Goal: Task Accomplishment & Management: Manage account settings

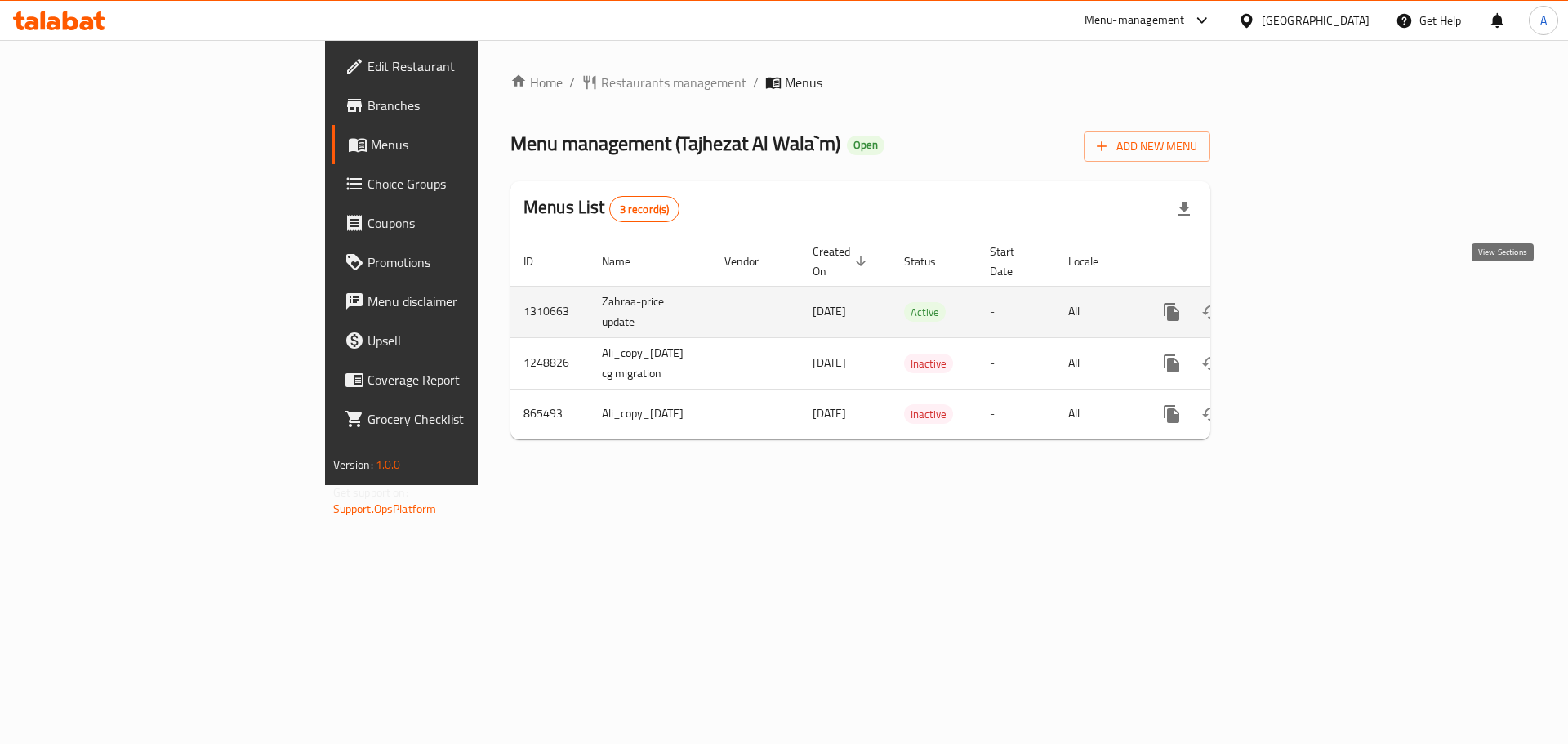
click at [1300, 302] on icon "enhanced table" at bounding box center [1290, 312] width 20 height 20
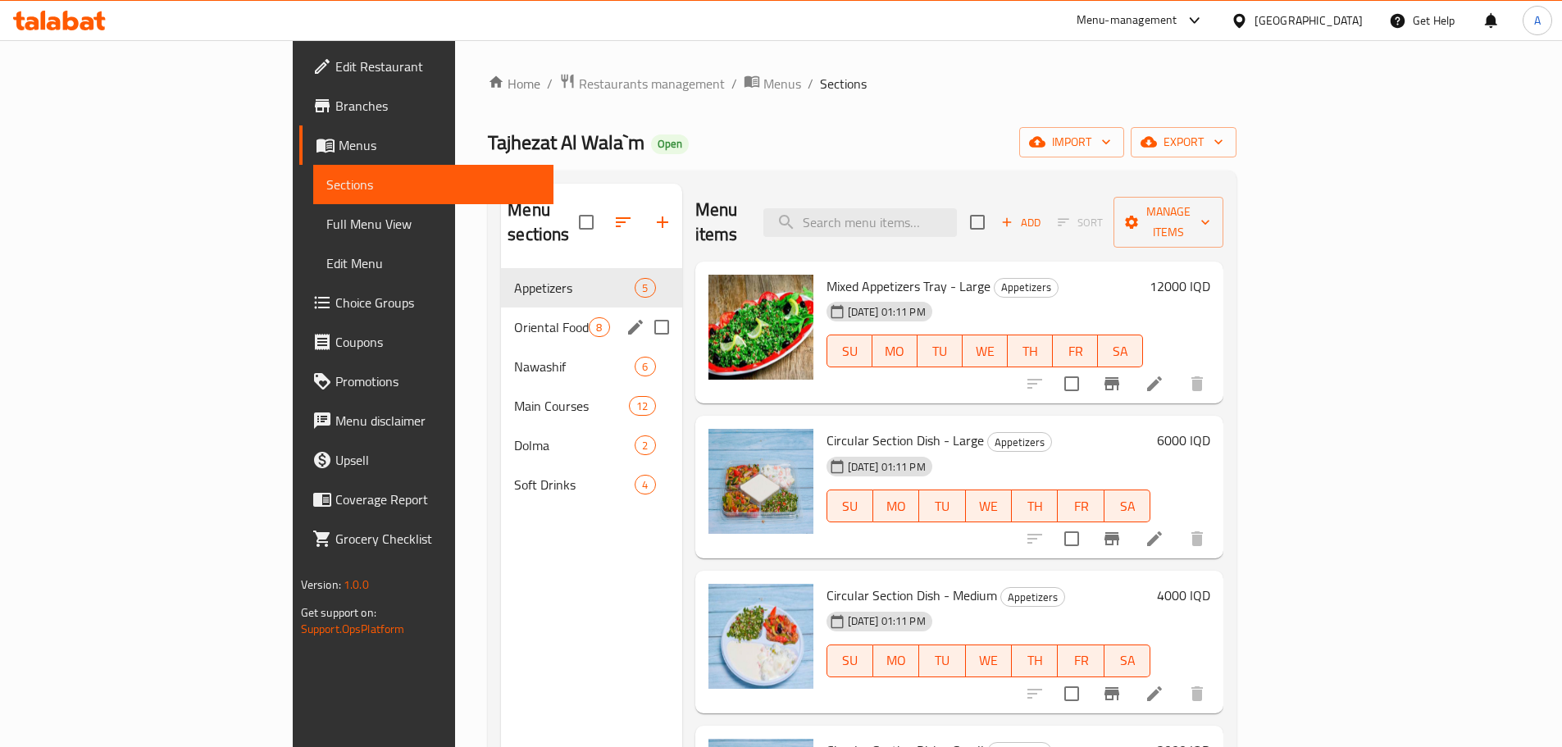
click at [514, 317] on span "Oriental Food" at bounding box center [551, 327] width 75 height 20
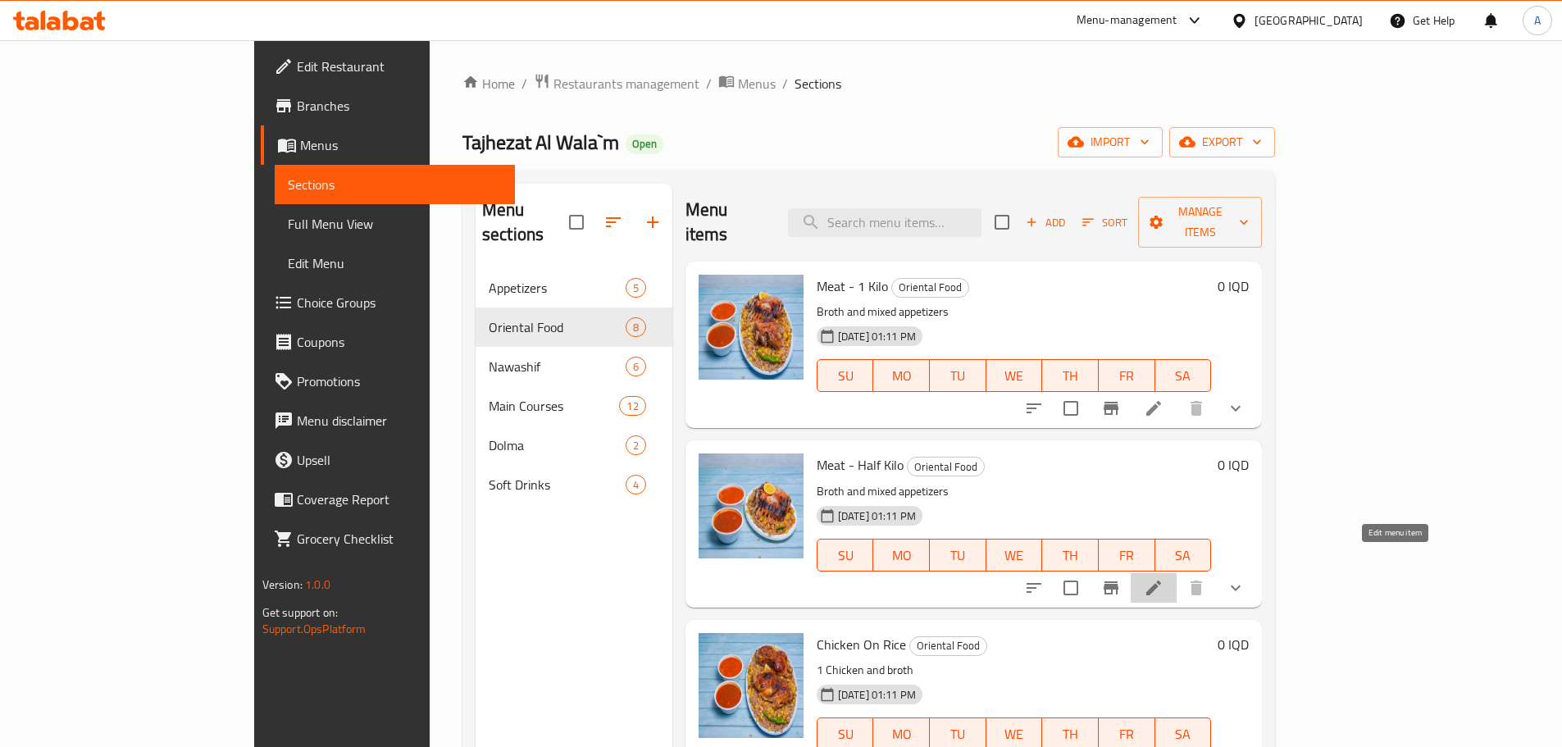
click at [1164, 578] on icon at bounding box center [1154, 588] width 20 height 20
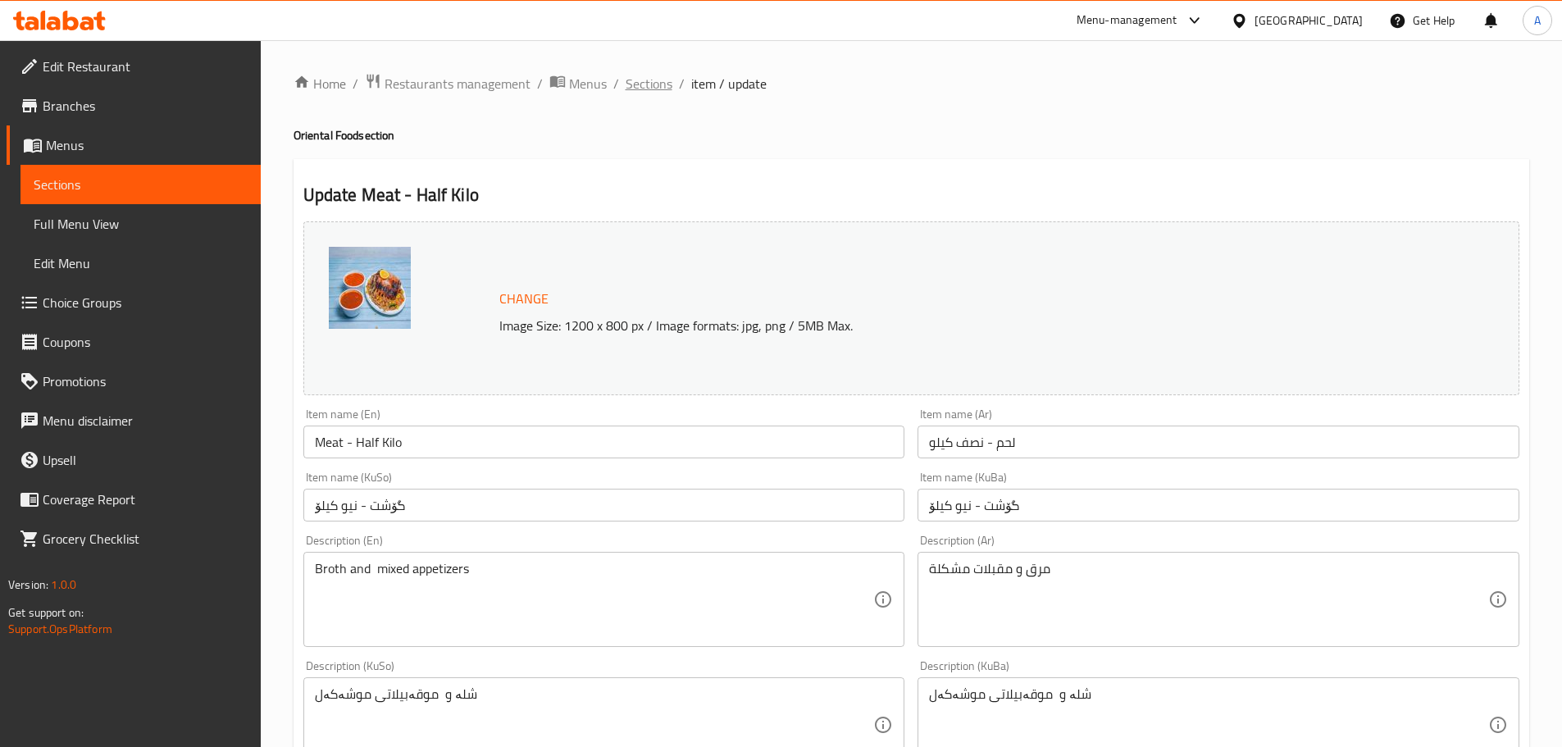
click at [648, 88] on span "Sections" at bounding box center [649, 84] width 47 height 20
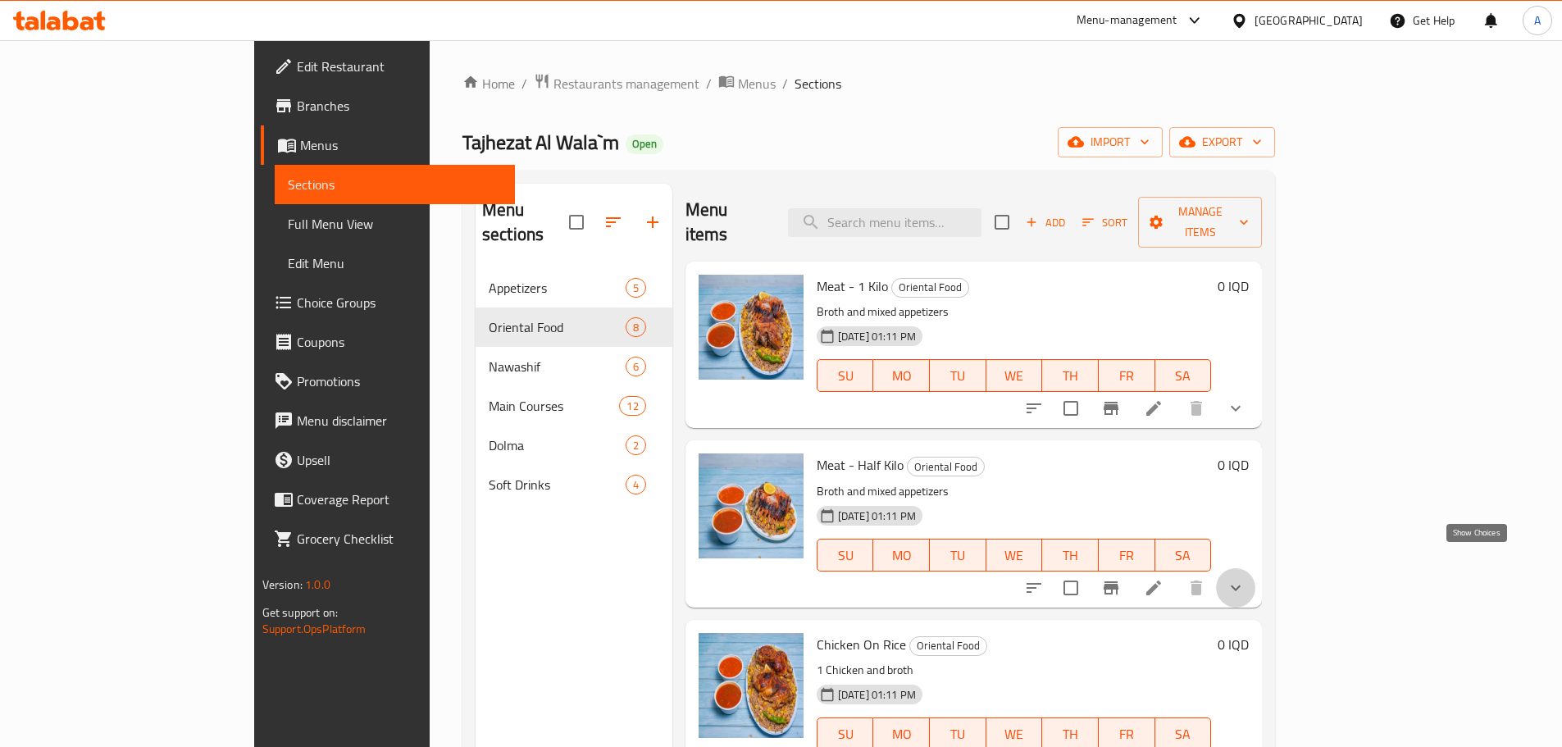
click at [1246, 578] on icon "show more" at bounding box center [1236, 588] width 20 height 20
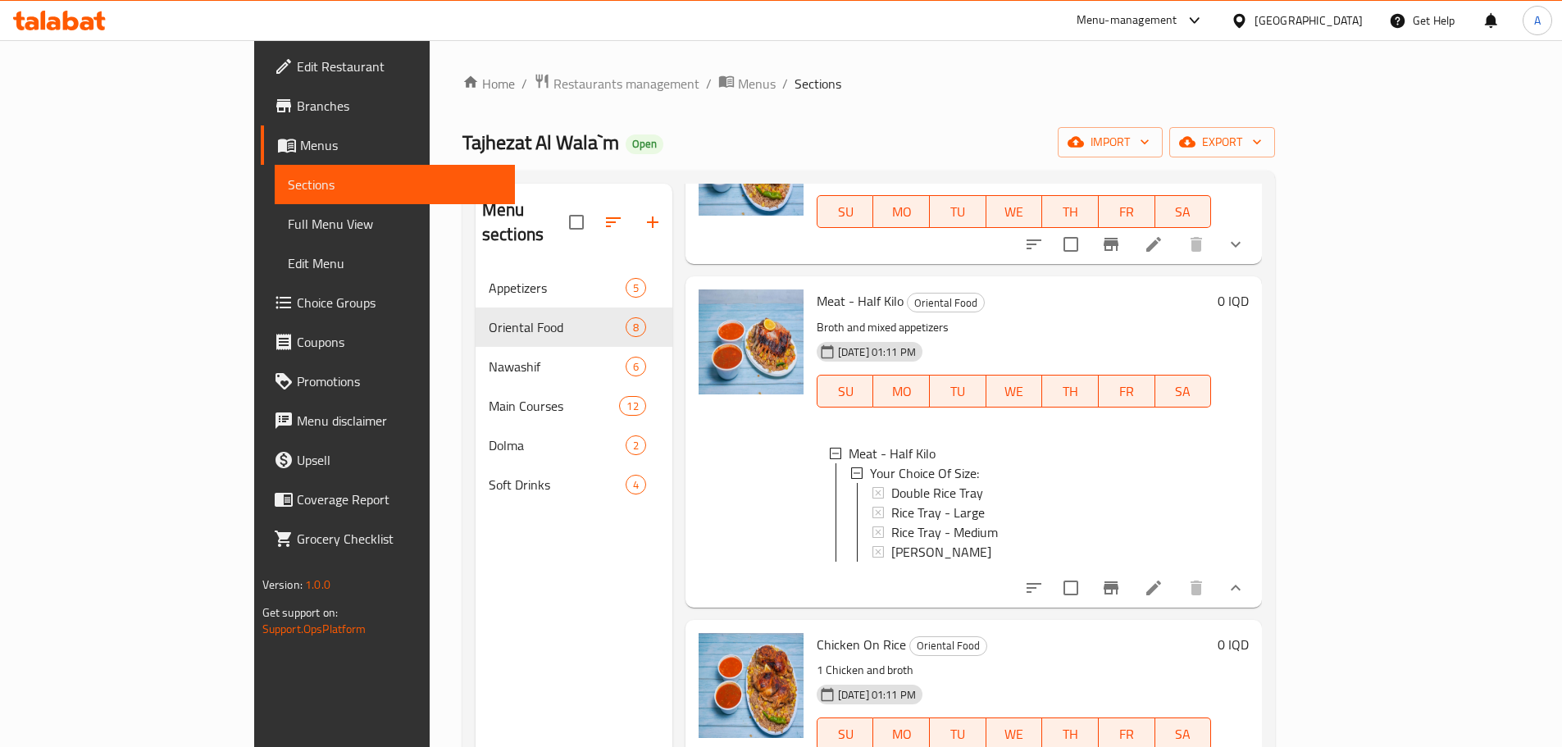
scroll to position [2, 0]
click at [1246, 579] on icon "show more" at bounding box center [1236, 588] width 20 height 20
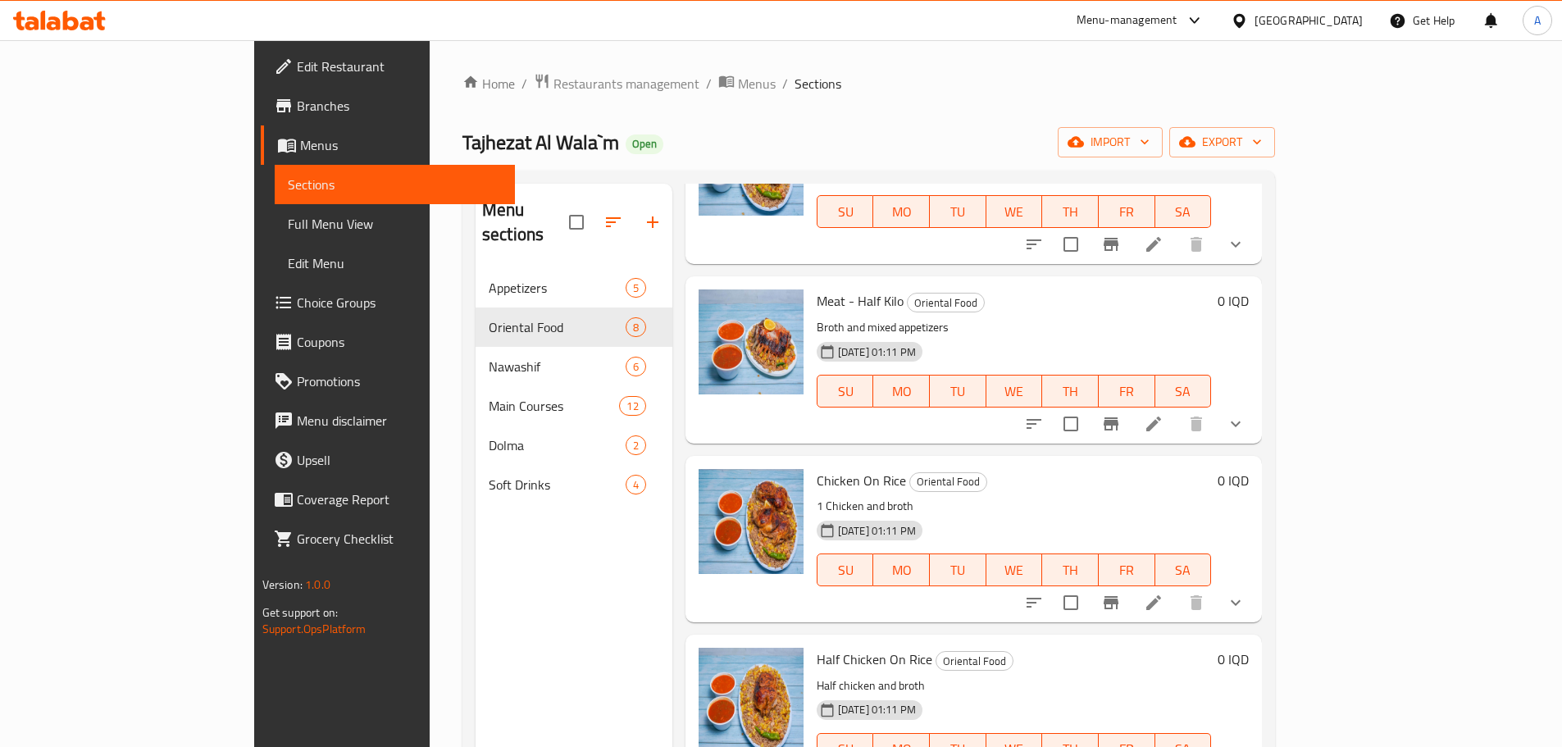
click at [1164, 414] on icon at bounding box center [1154, 424] width 20 height 20
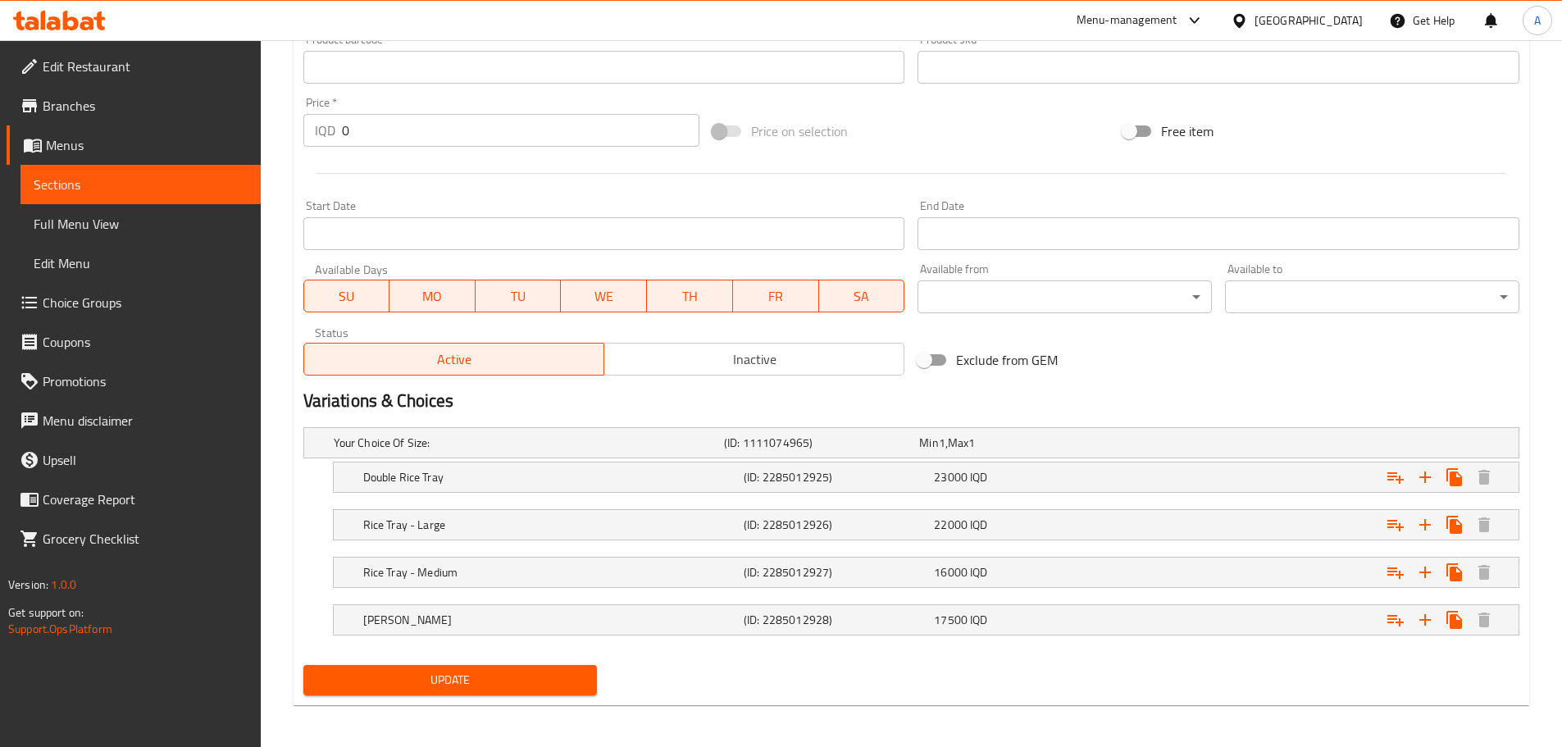
scroll to position [756, 0]
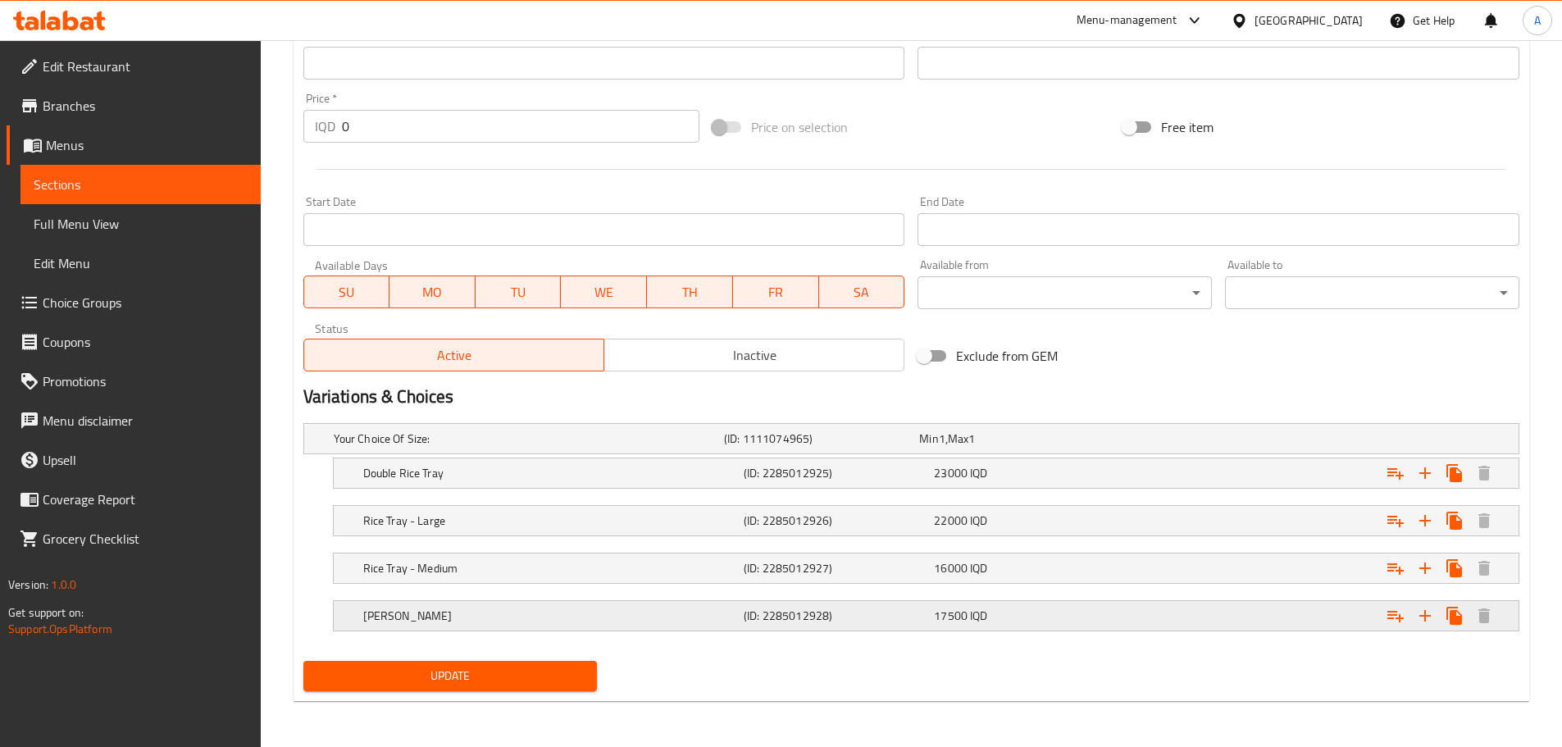
click at [926, 622] on h5 "(ID: 2285012928)" at bounding box center [836, 616] width 184 height 16
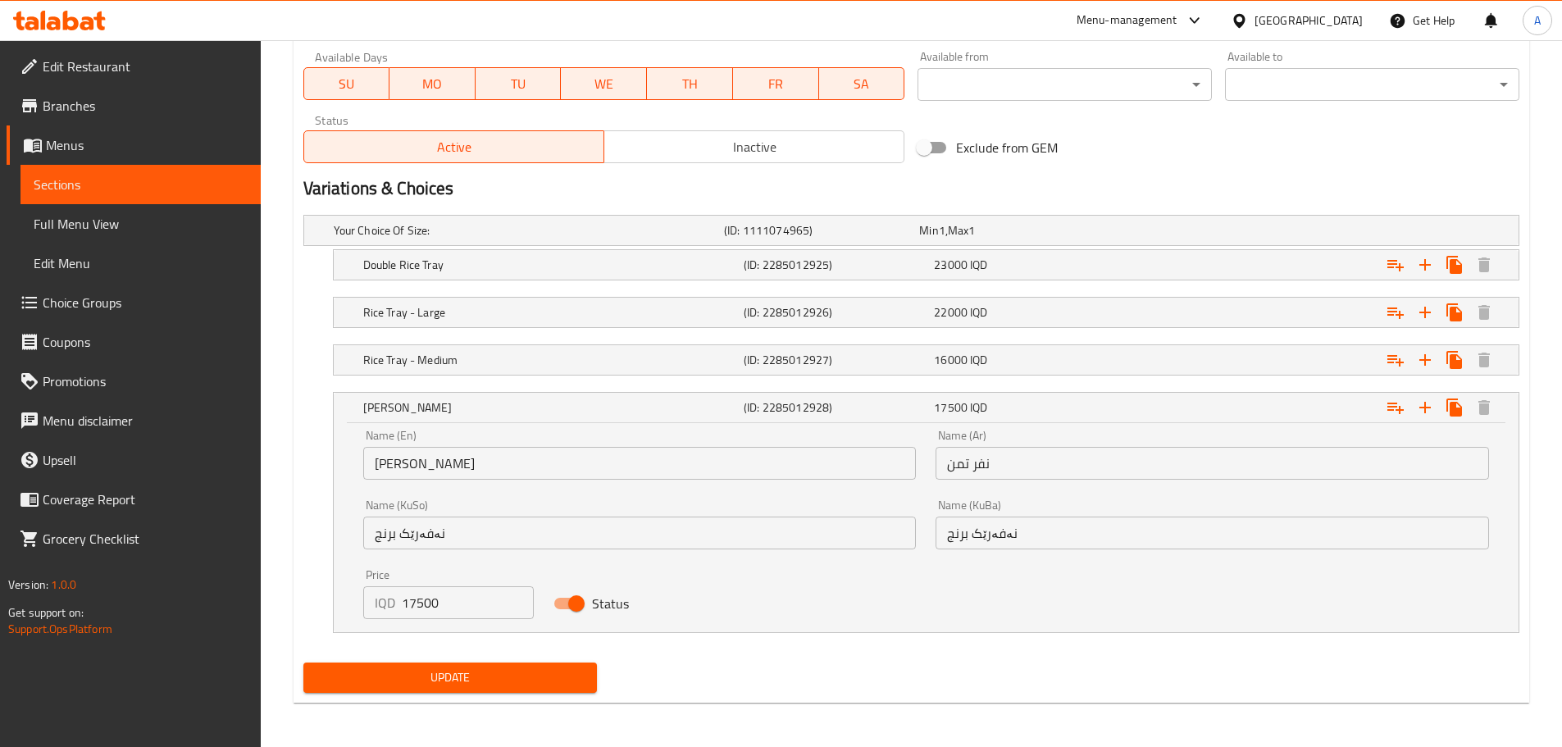
scroll to position [966, 0]
click at [481, 677] on span "Update" at bounding box center [451, 676] width 268 height 21
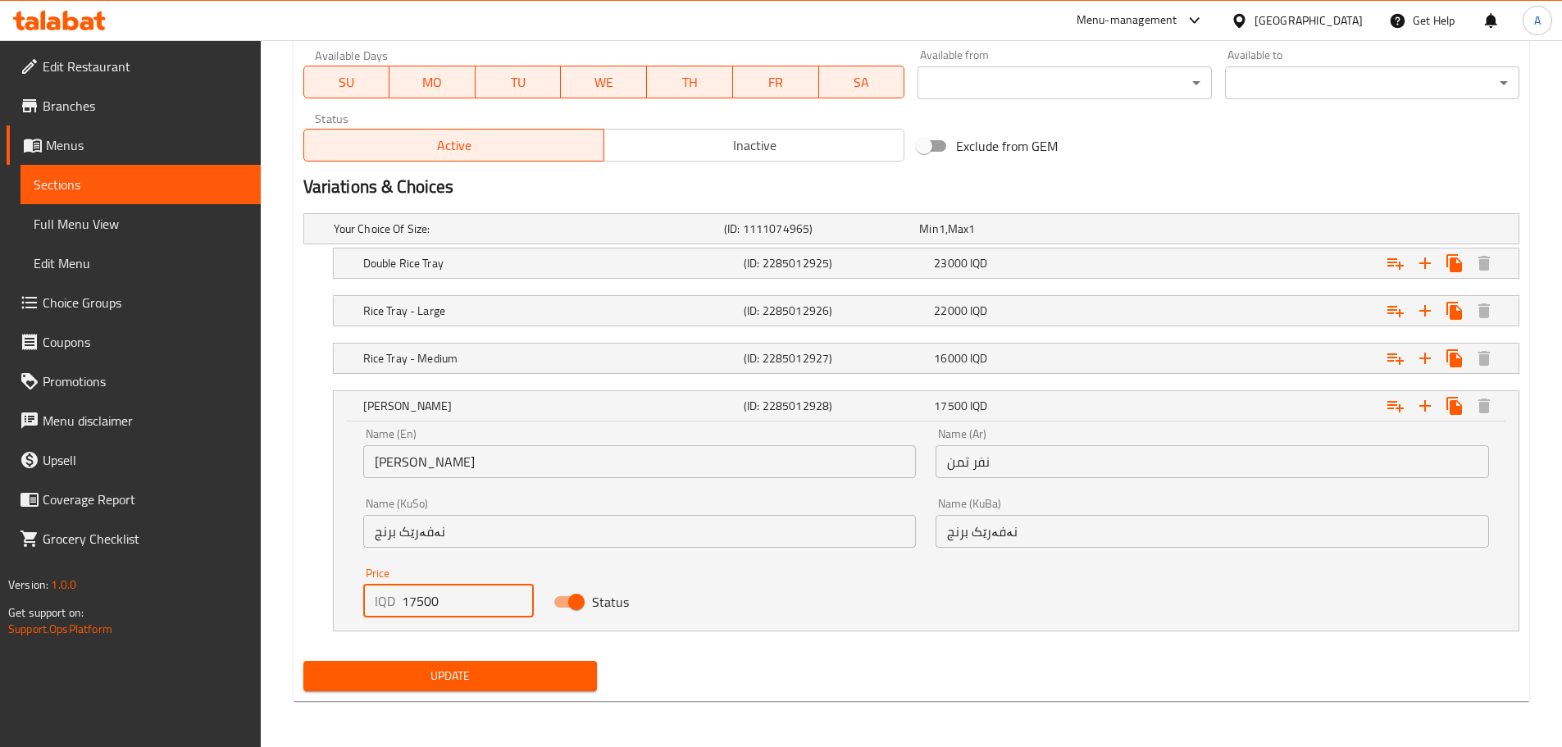
drag, startPoint x: 438, startPoint y: 601, endPoint x: 417, endPoint y: 604, distance: 20.6
click at [417, 604] on input "17500" at bounding box center [468, 601] width 133 height 33
type input "17500"
click at [459, 639] on nav at bounding box center [911, 641] width 1216 height 13
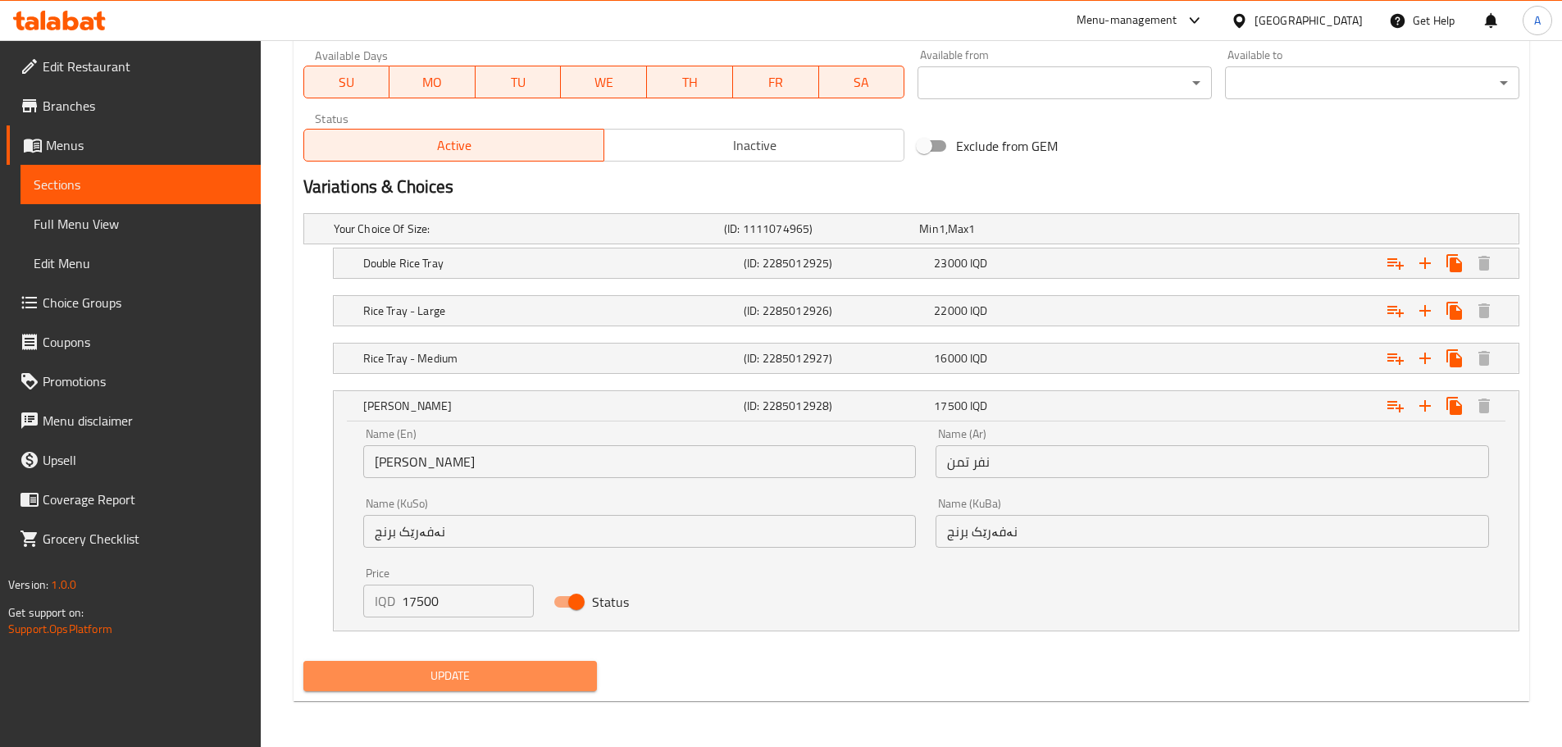
click at [462, 681] on span "Update" at bounding box center [451, 676] width 268 height 21
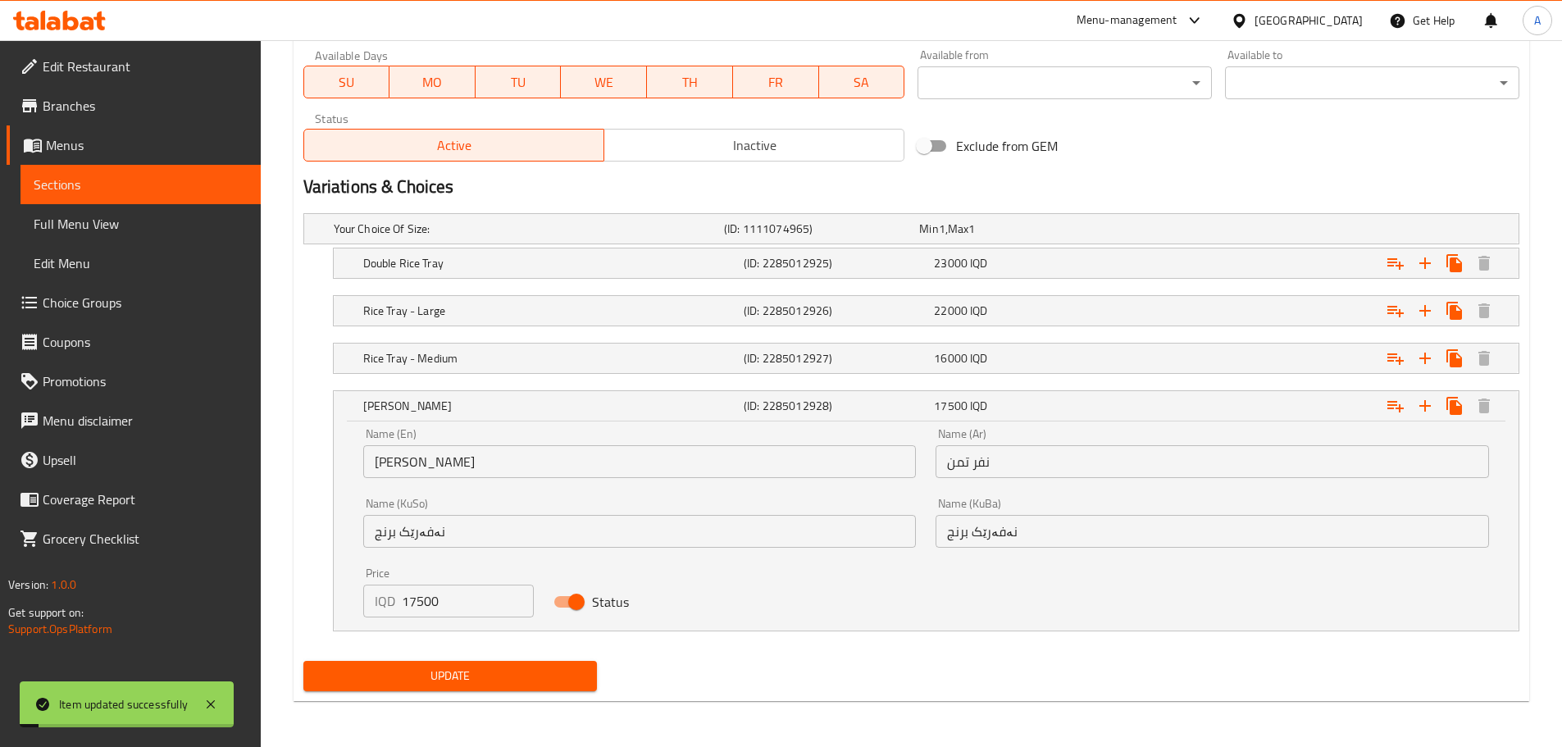
drag, startPoint x: 465, startPoint y: 690, endPoint x: 465, endPoint y: 667, distance: 23.0
click at [465, 678] on button "Update" at bounding box center [450, 676] width 294 height 30
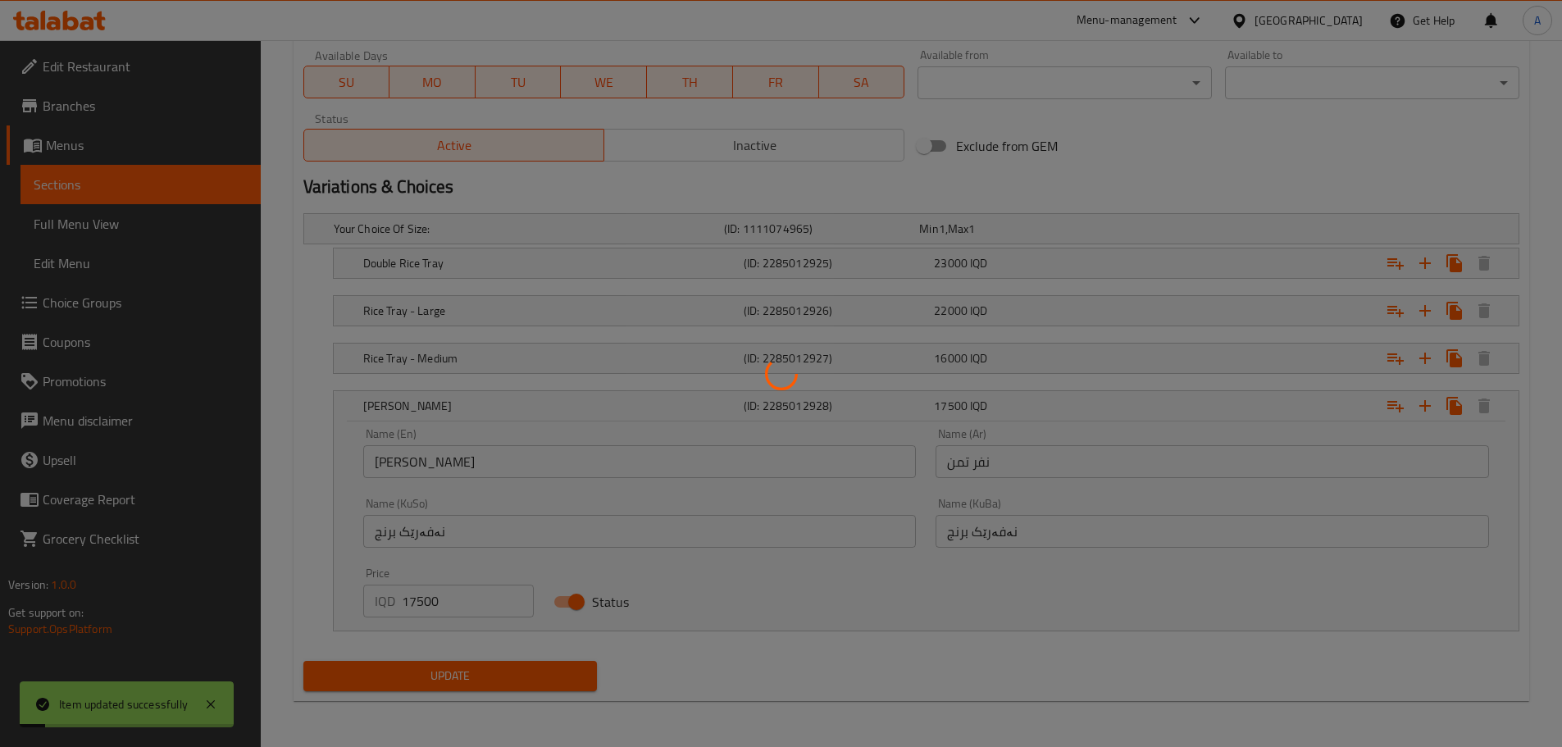
click at [465, 667] on div at bounding box center [781, 373] width 1562 height 747
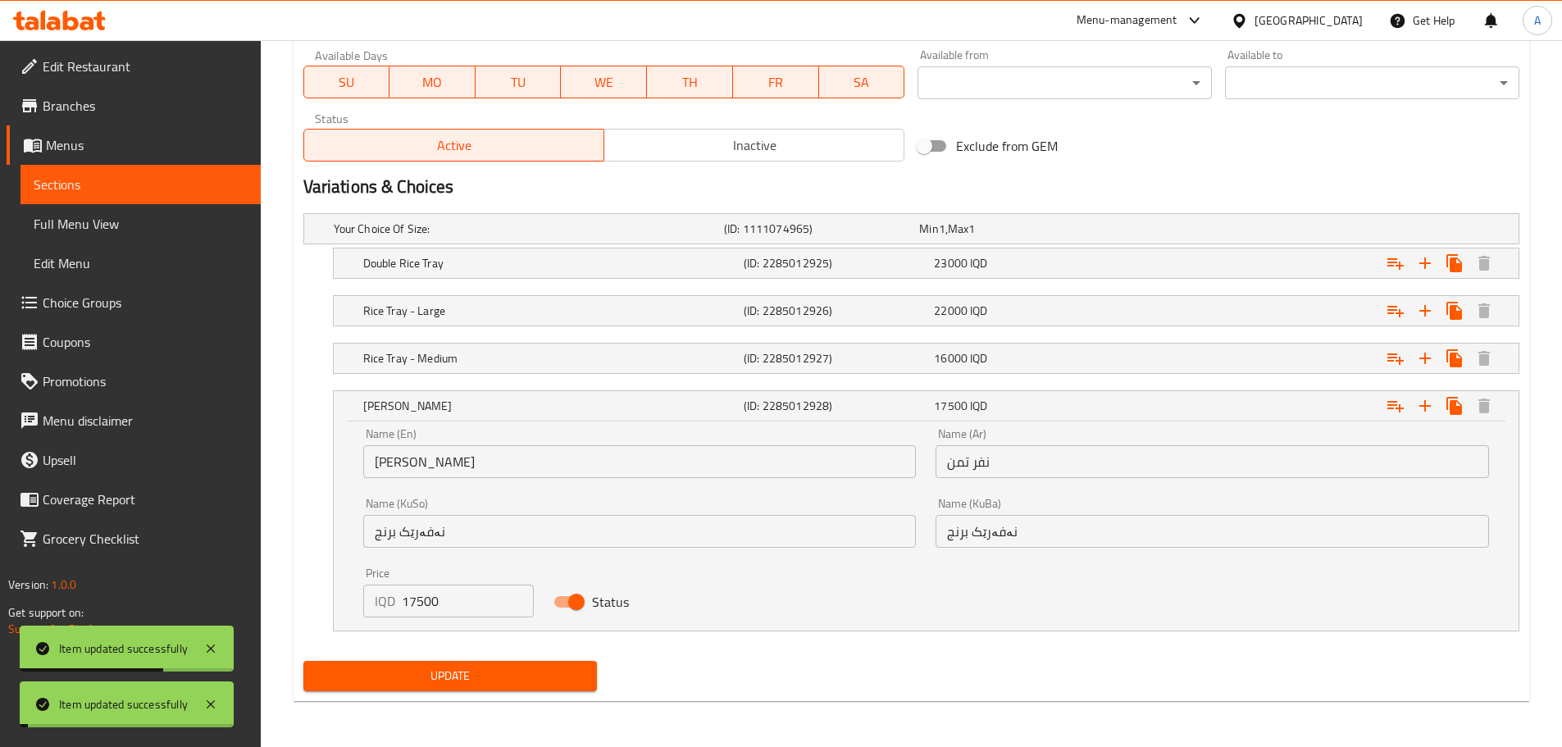
click at [458, 679] on span "Update" at bounding box center [451, 676] width 268 height 21
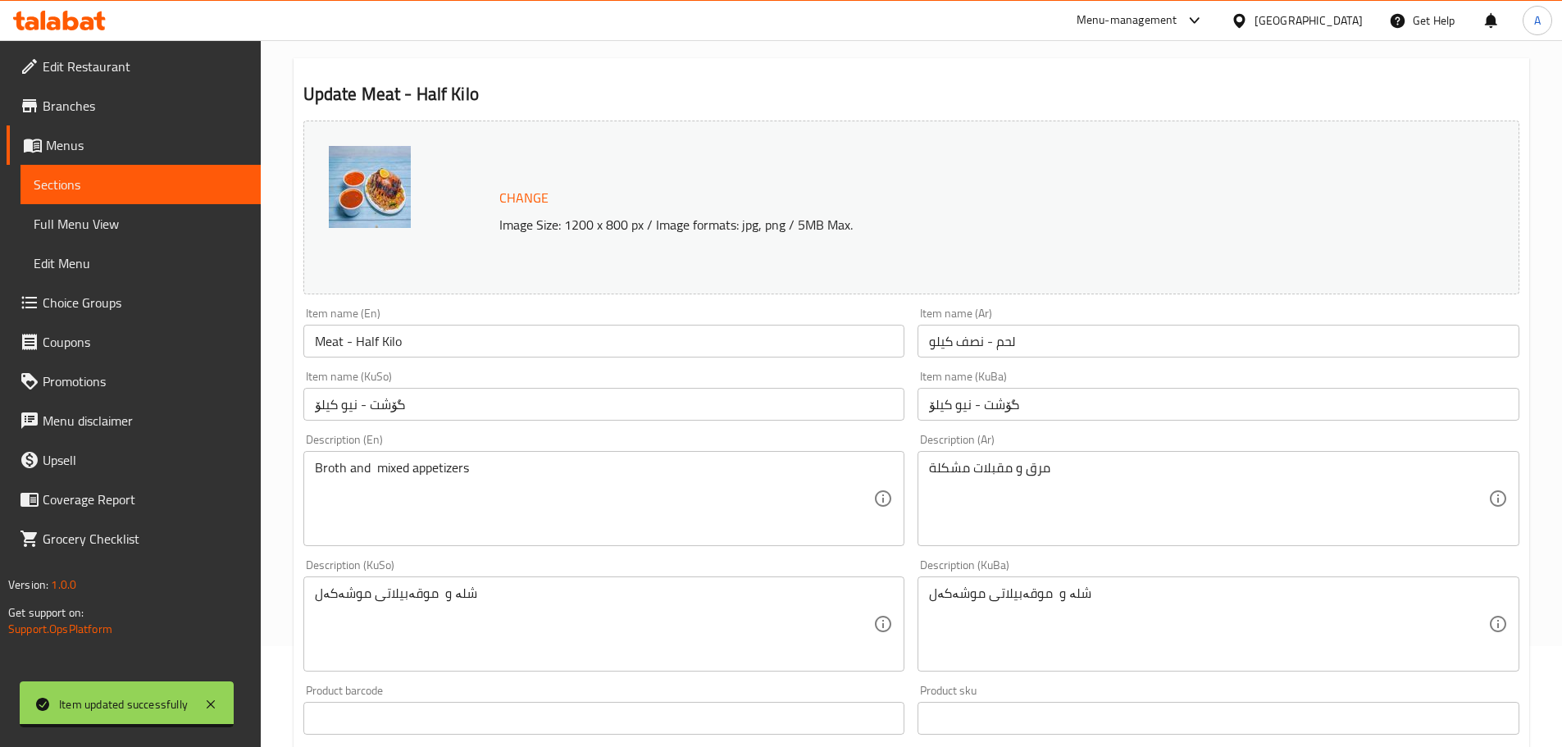
scroll to position [0, 0]
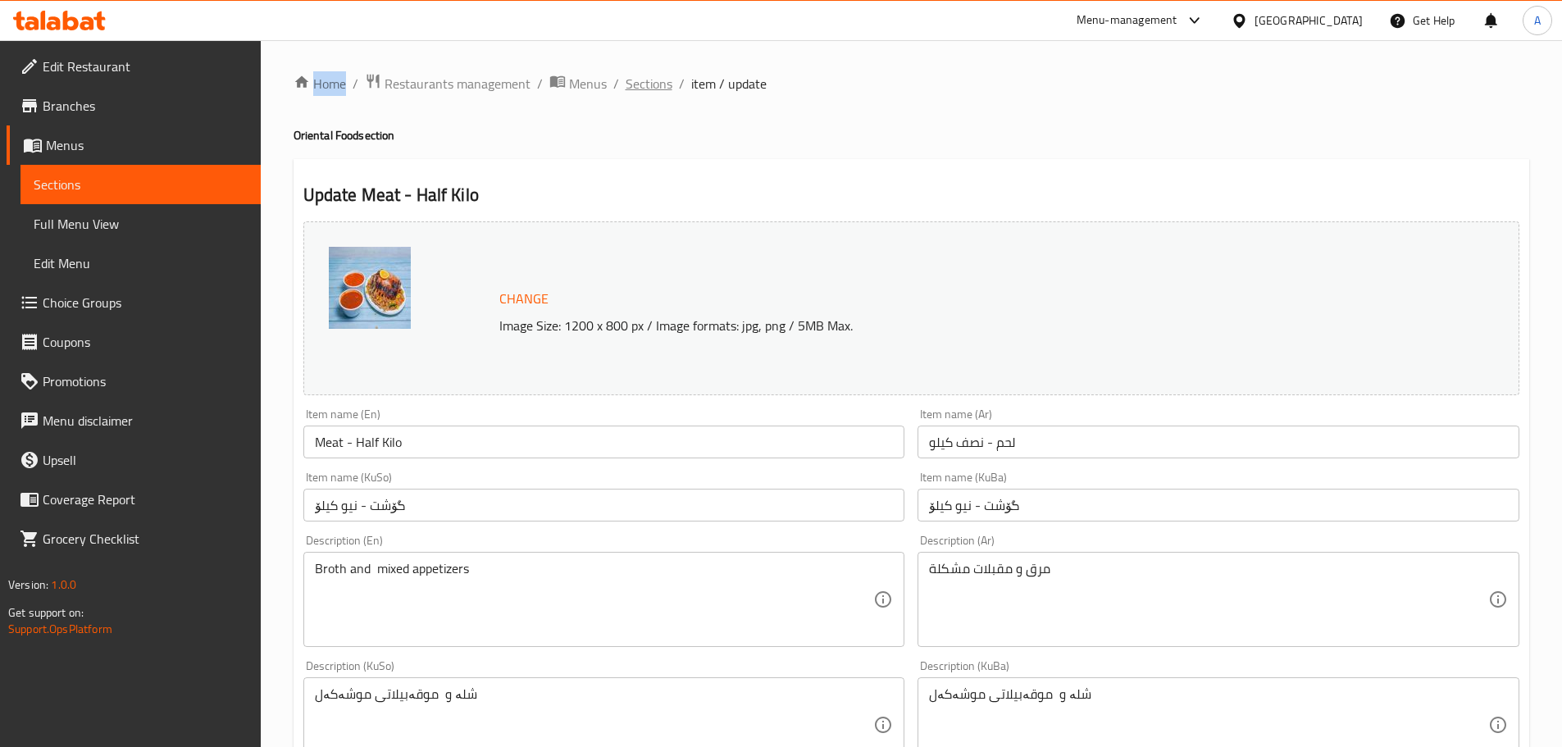
click at [649, 85] on span "Sections" at bounding box center [649, 84] width 47 height 20
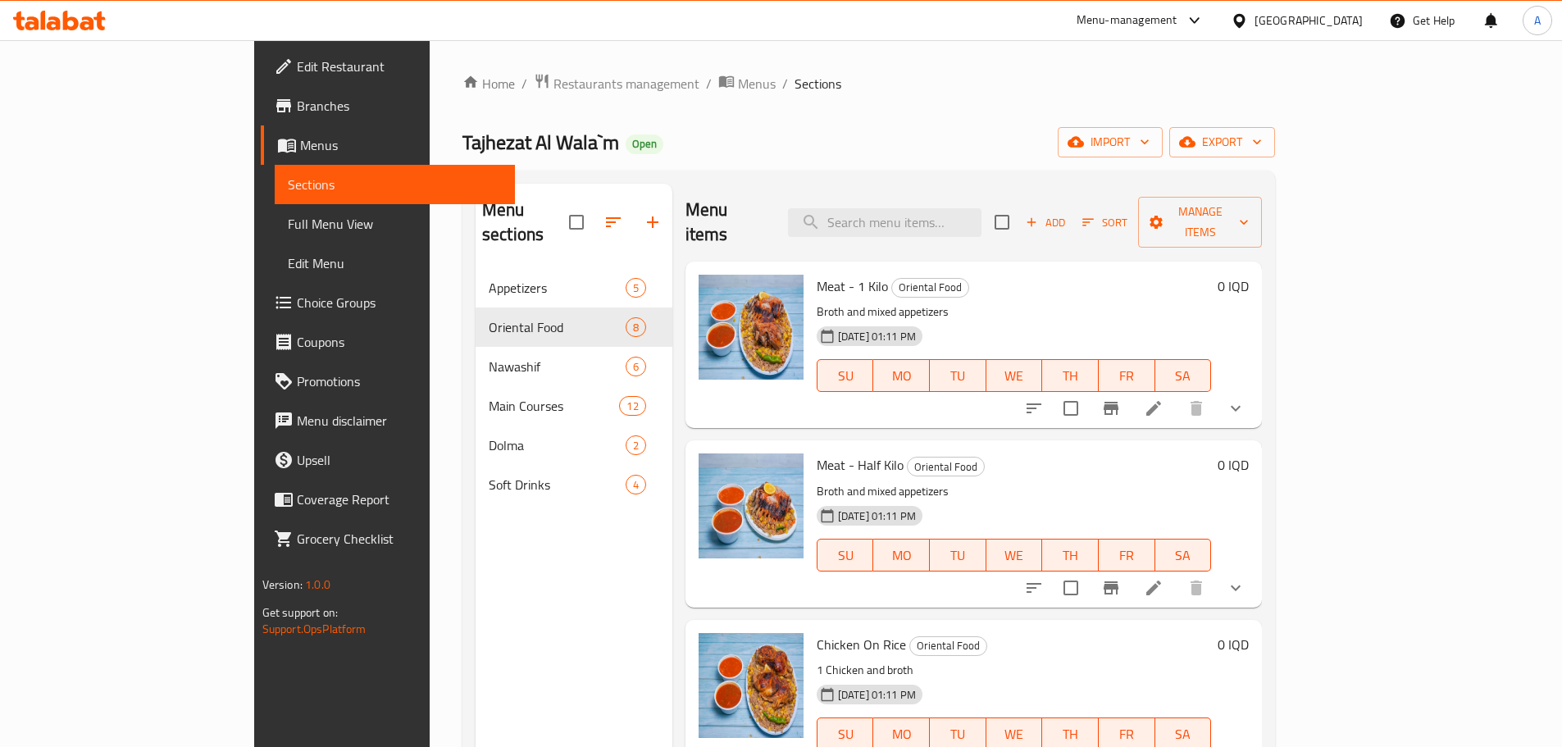
click at [1246, 578] on icon "show more" at bounding box center [1236, 588] width 20 height 20
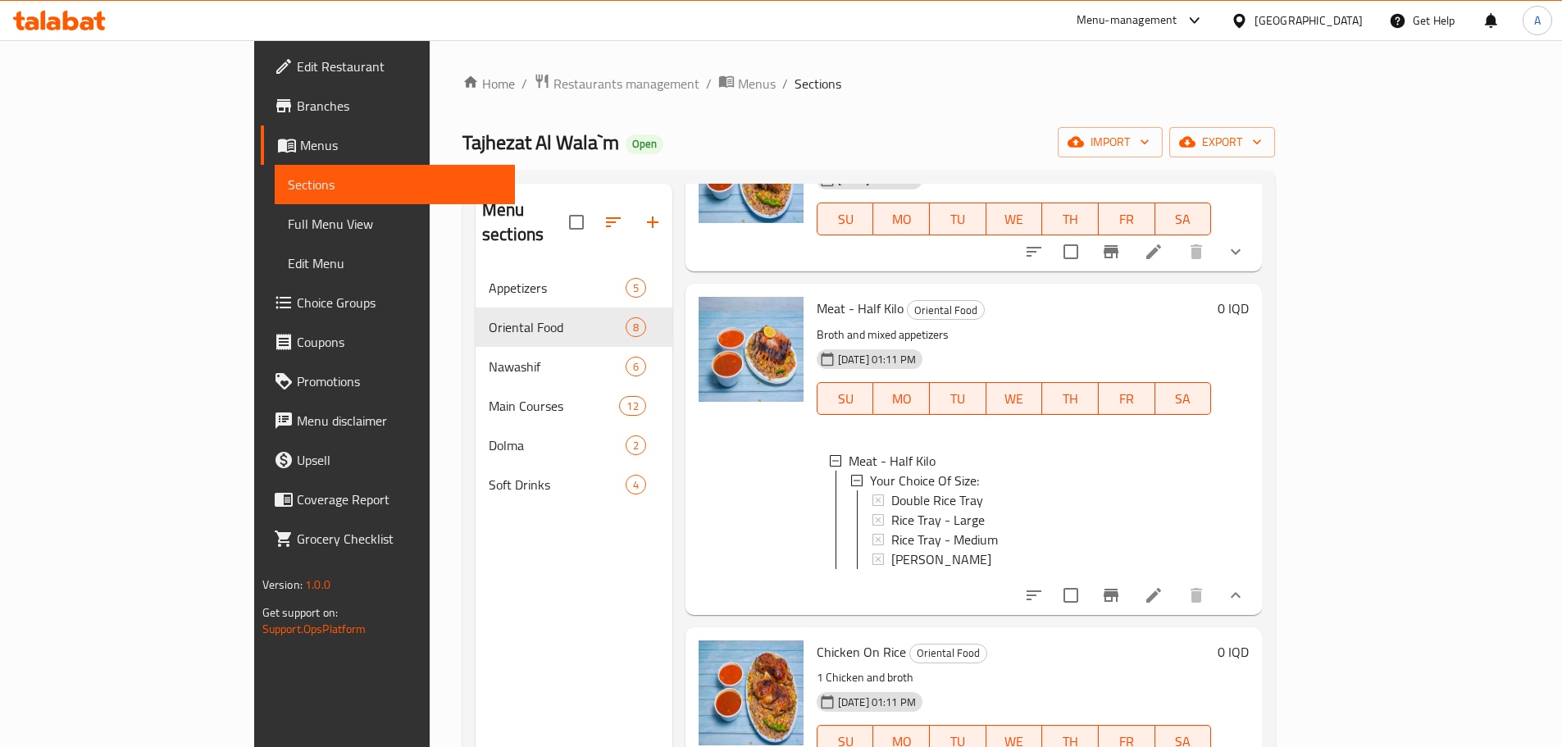
scroll to position [164, 0]
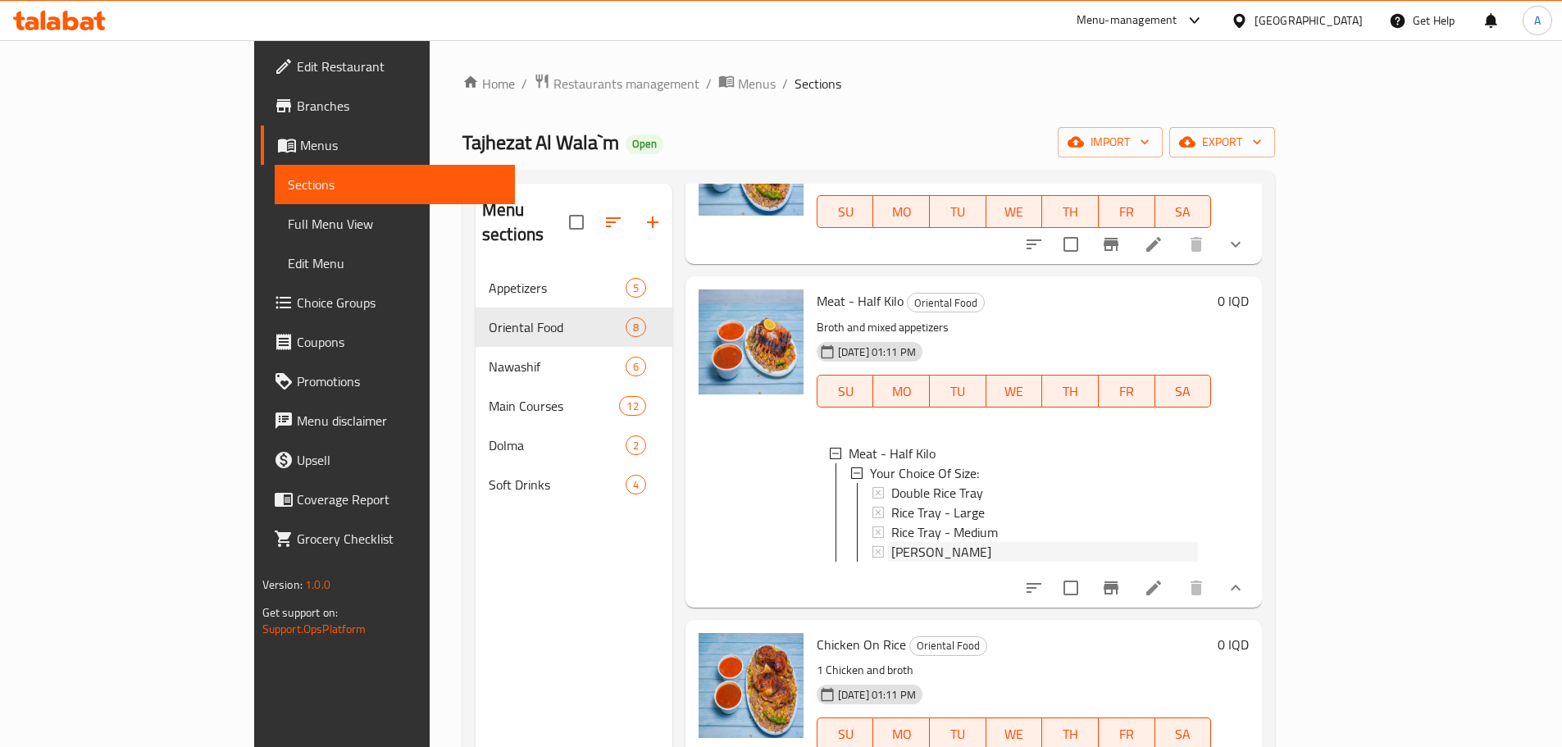
click at [949, 542] on div "[PERSON_NAME]" at bounding box center [1044, 552] width 307 height 20
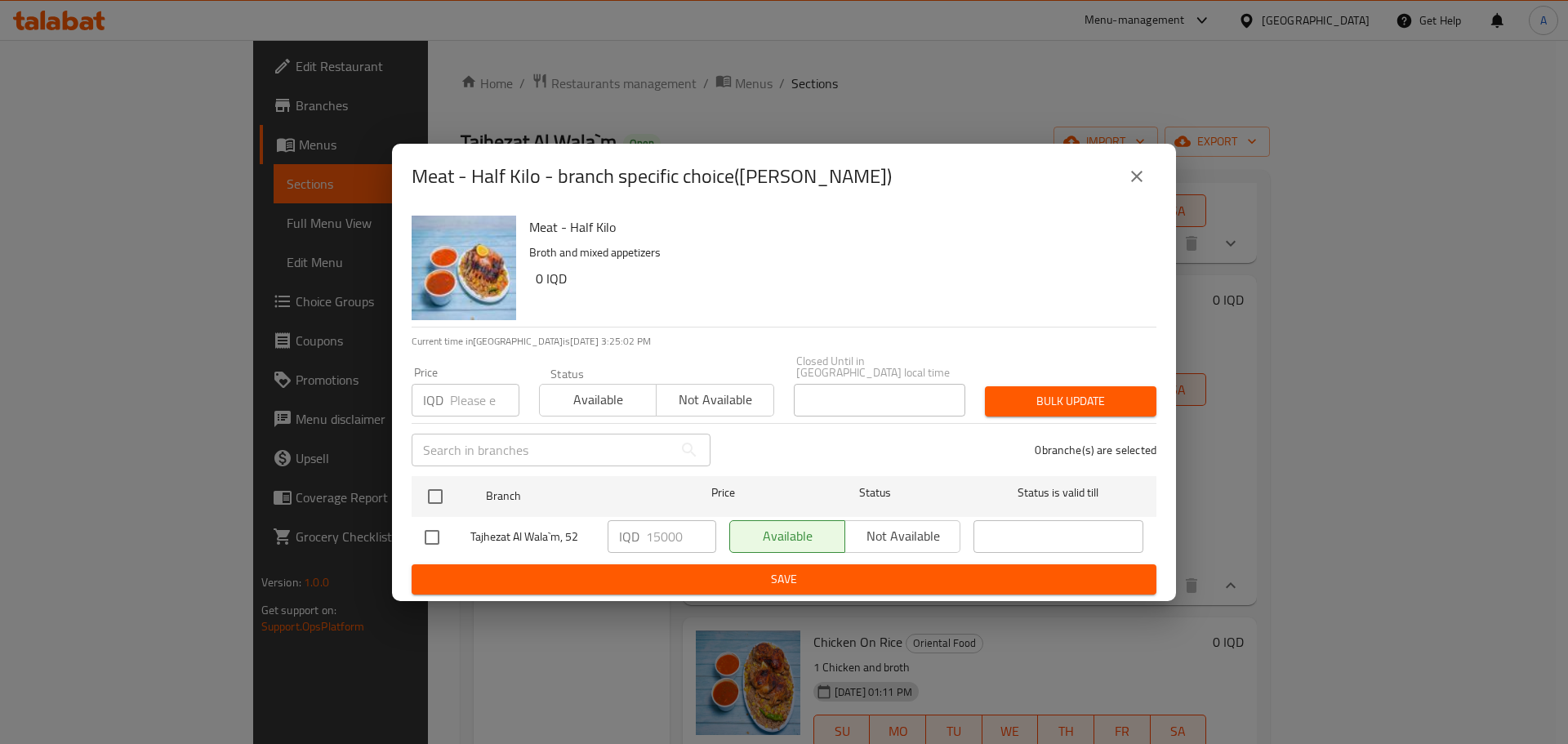
click at [423, 533] on input "checkbox" at bounding box center [432, 537] width 34 height 34
checkbox input "true"
drag, startPoint x: 660, startPoint y: 535, endPoint x: 646, endPoint y: 535, distance: 14.0
click at [647, 535] on input "15000" at bounding box center [681, 536] width 71 height 33
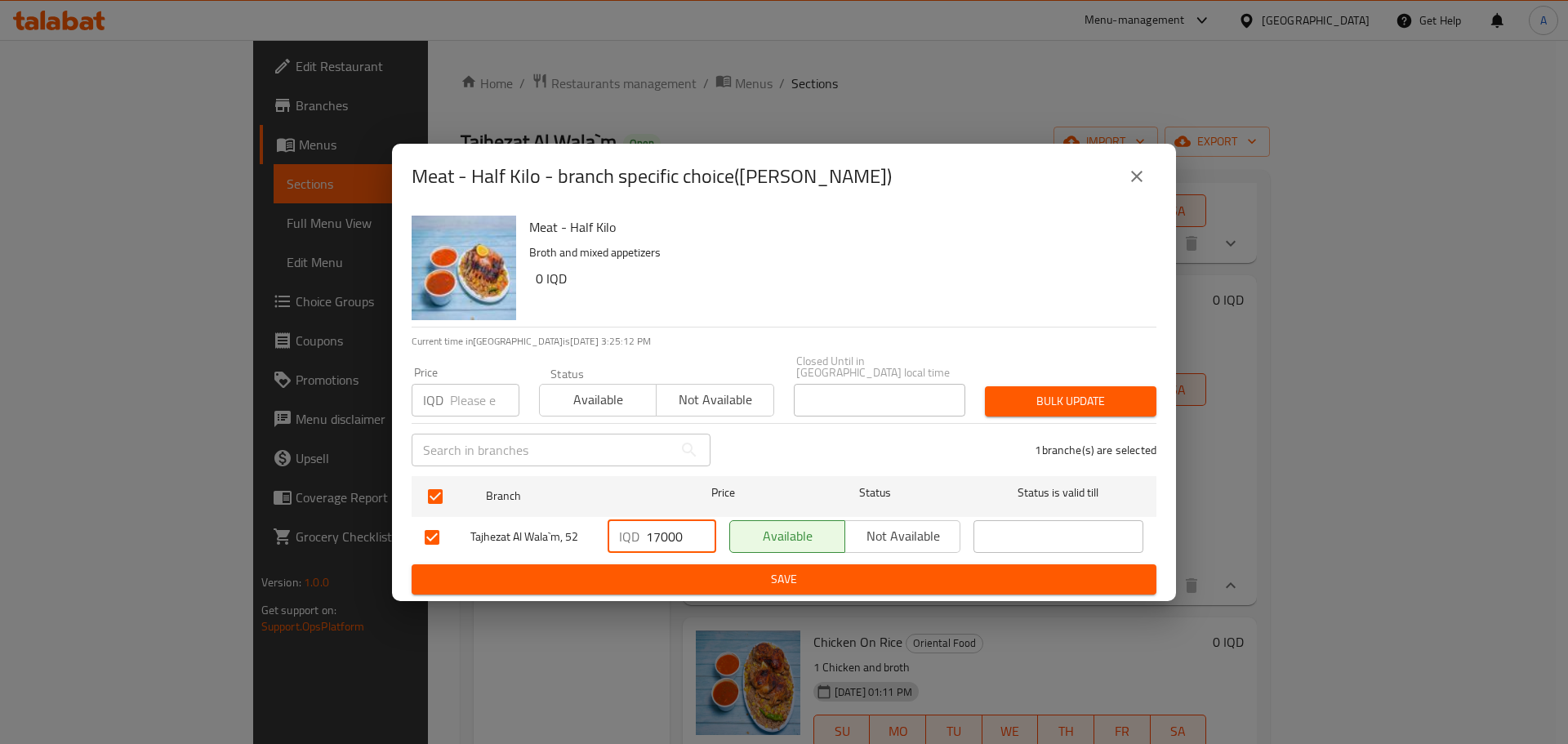
type input "17000"
click at [788, 576] on span "Save" at bounding box center [784, 580] width 719 height 21
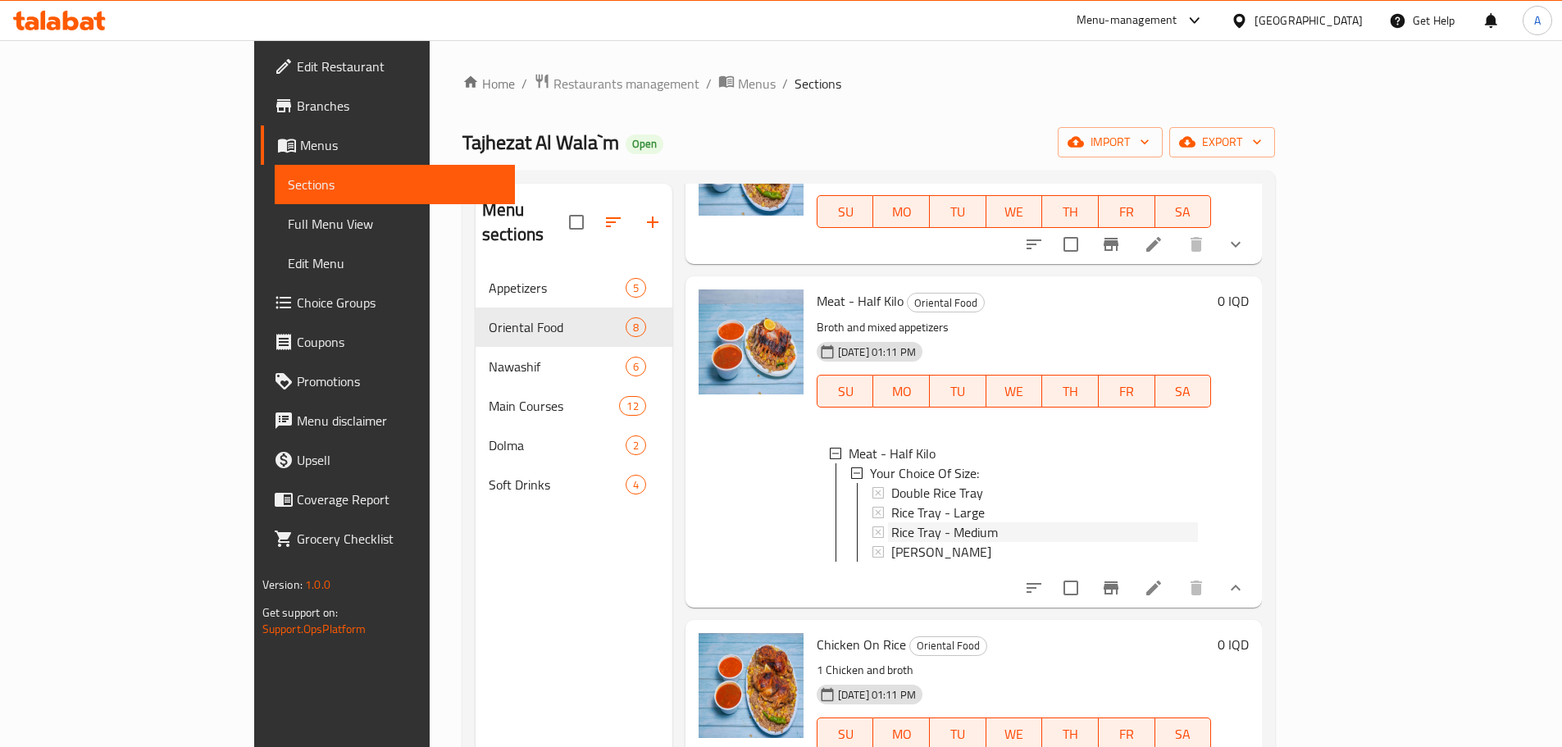
click at [1096, 522] on div "Rice Tray - Medium" at bounding box center [1044, 532] width 307 height 20
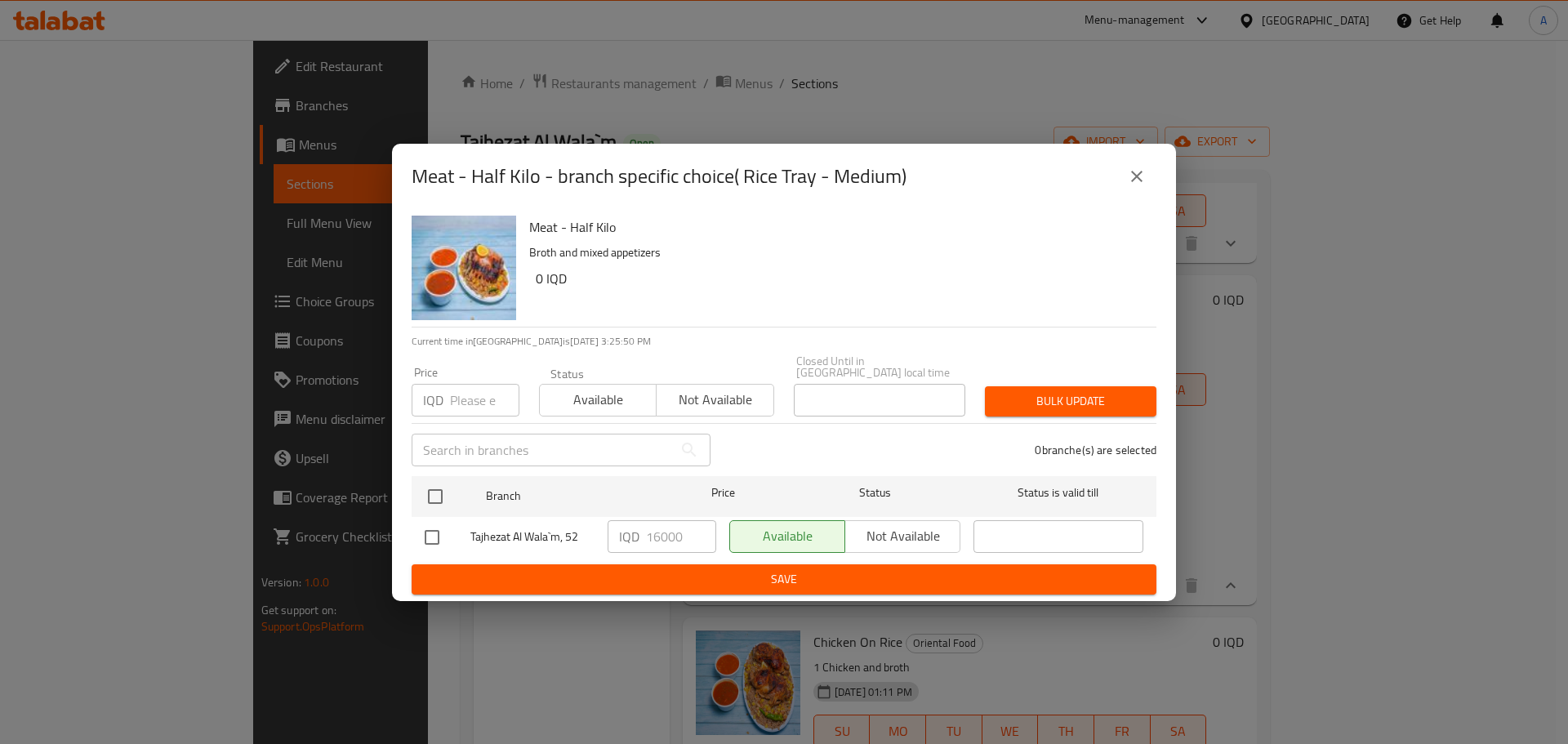
click at [432, 533] on input "checkbox" at bounding box center [432, 537] width 34 height 34
checkbox input "true"
click at [652, 538] on input "16000" at bounding box center [681, 536] width 71 height 33
type input "18000"
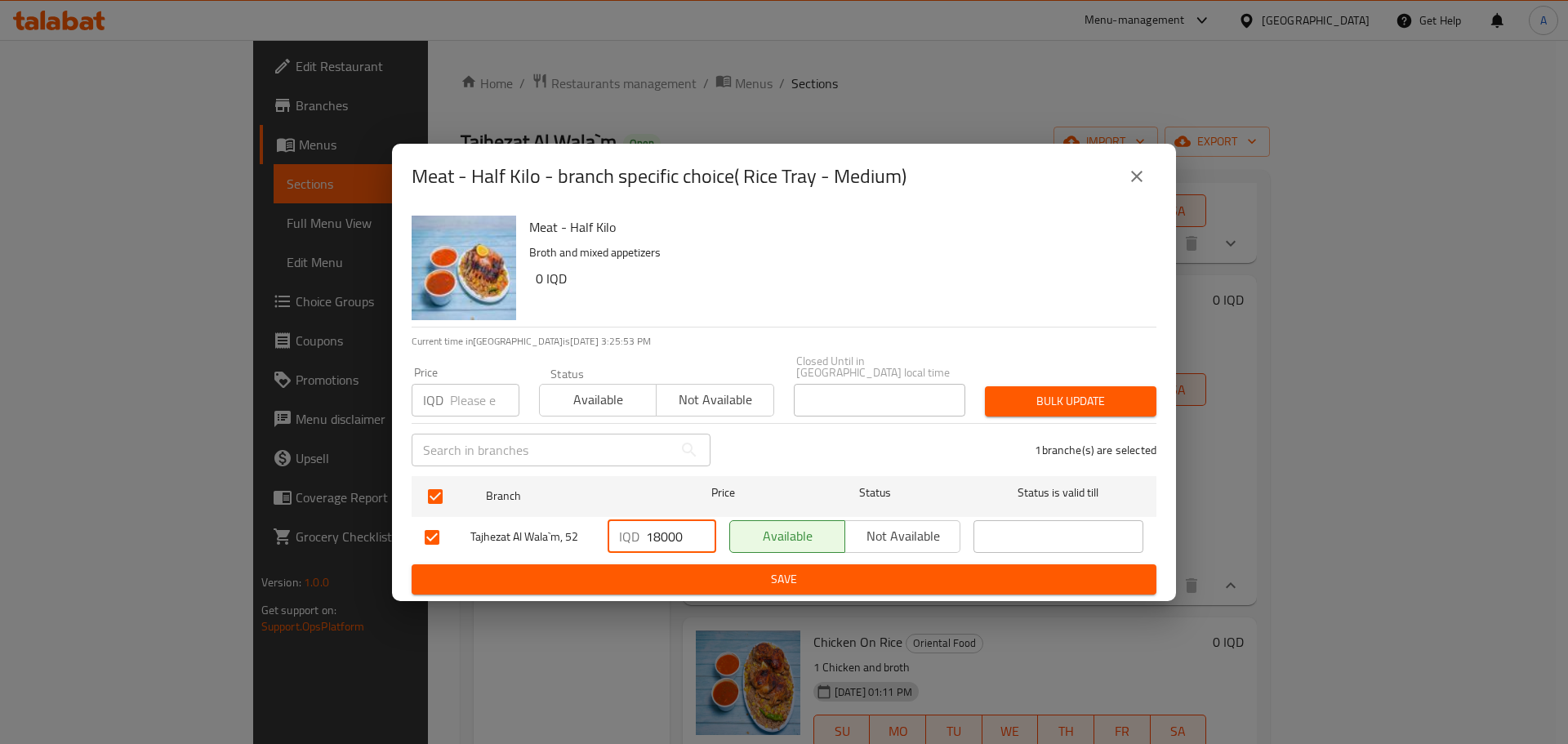
click at [672, 576] on span "Save" at bounding box center [784, 580] width 719 height 21
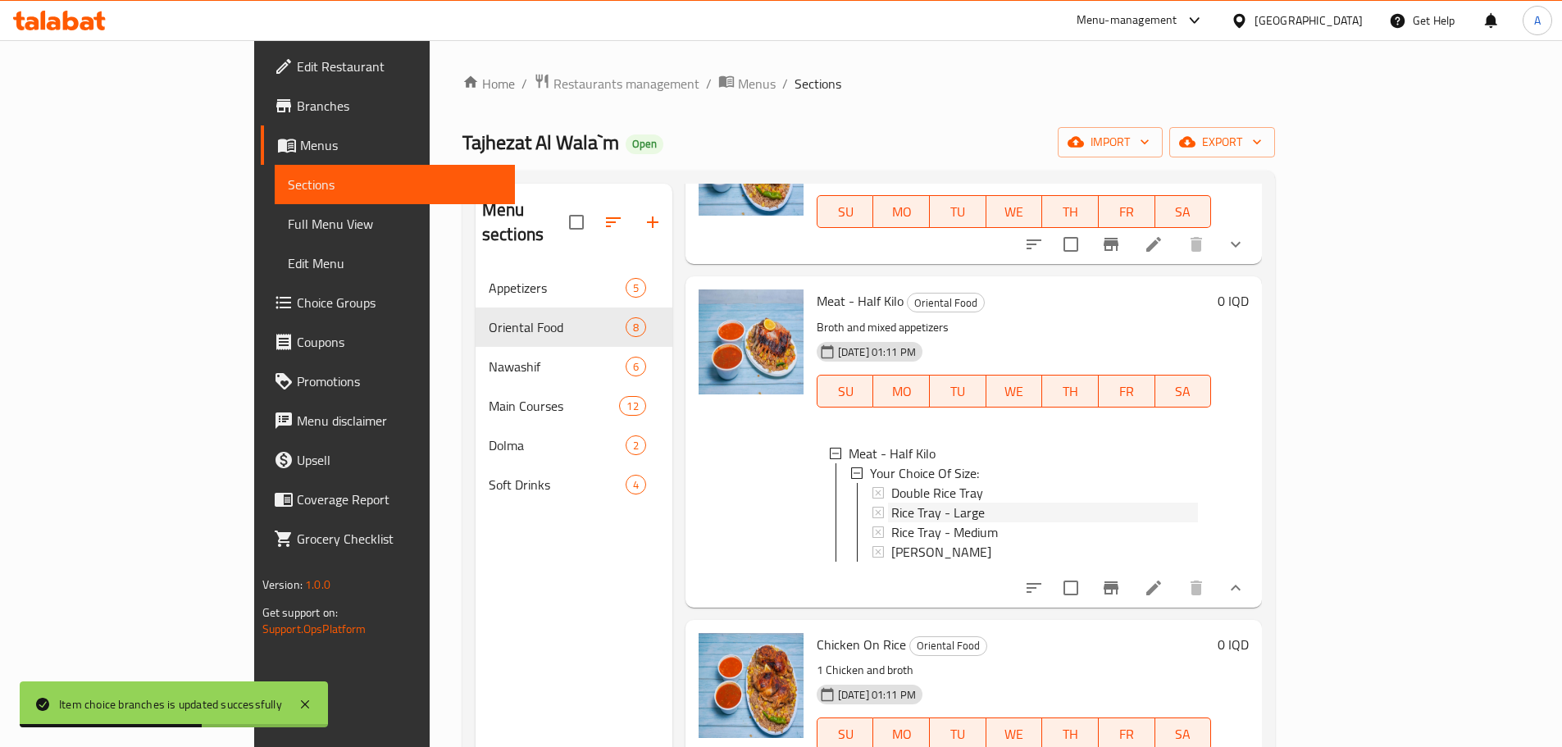
click at [1002, 503] on div "Rice Tray - Large" at bounding box center [1044, 513] width 307 height 20
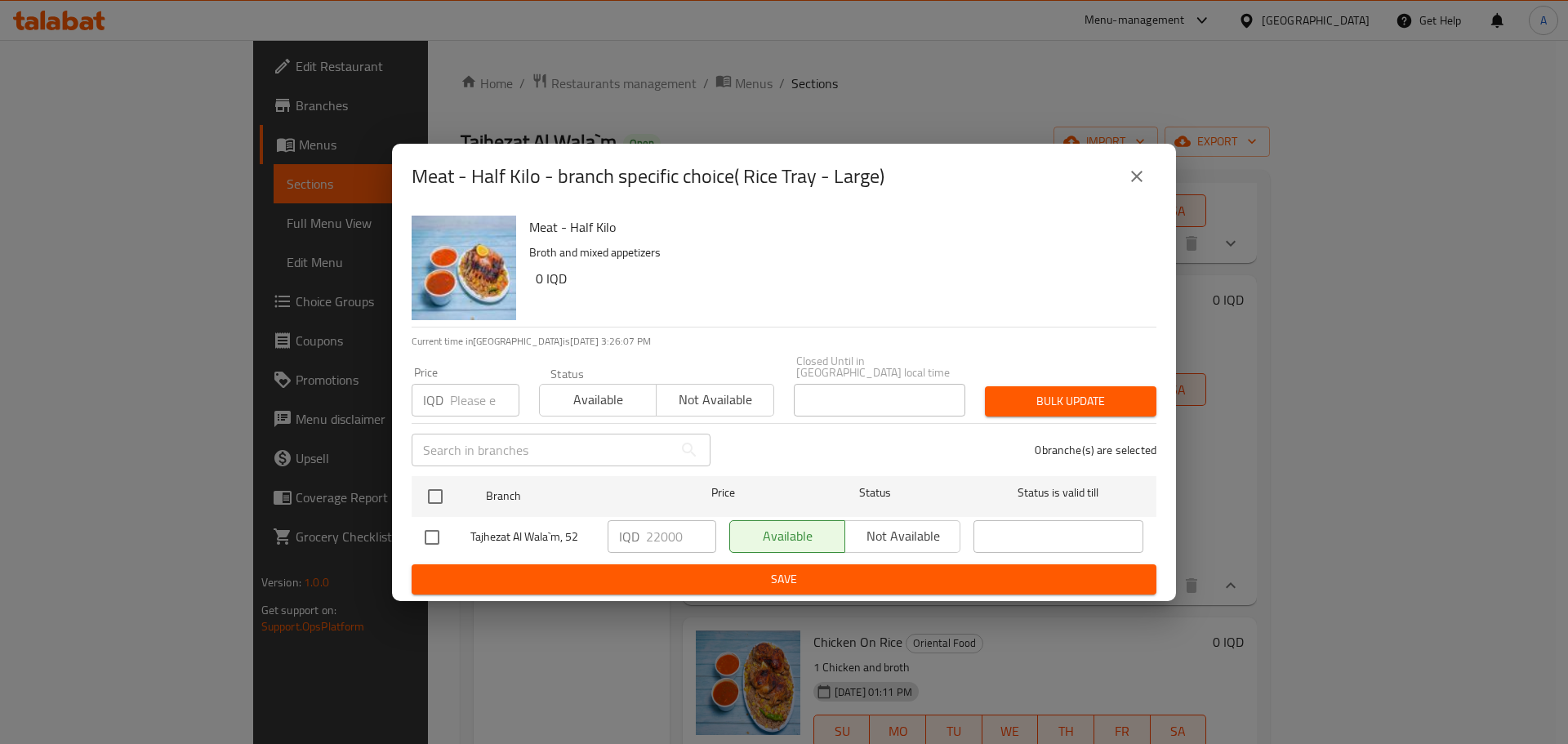
click at [748, 581] on span "Save" at bounding box center [784, 580] width 719 height 21
click at [1132, 175] on icon "close" at bounding box center [1138, 176] width 20 height 20
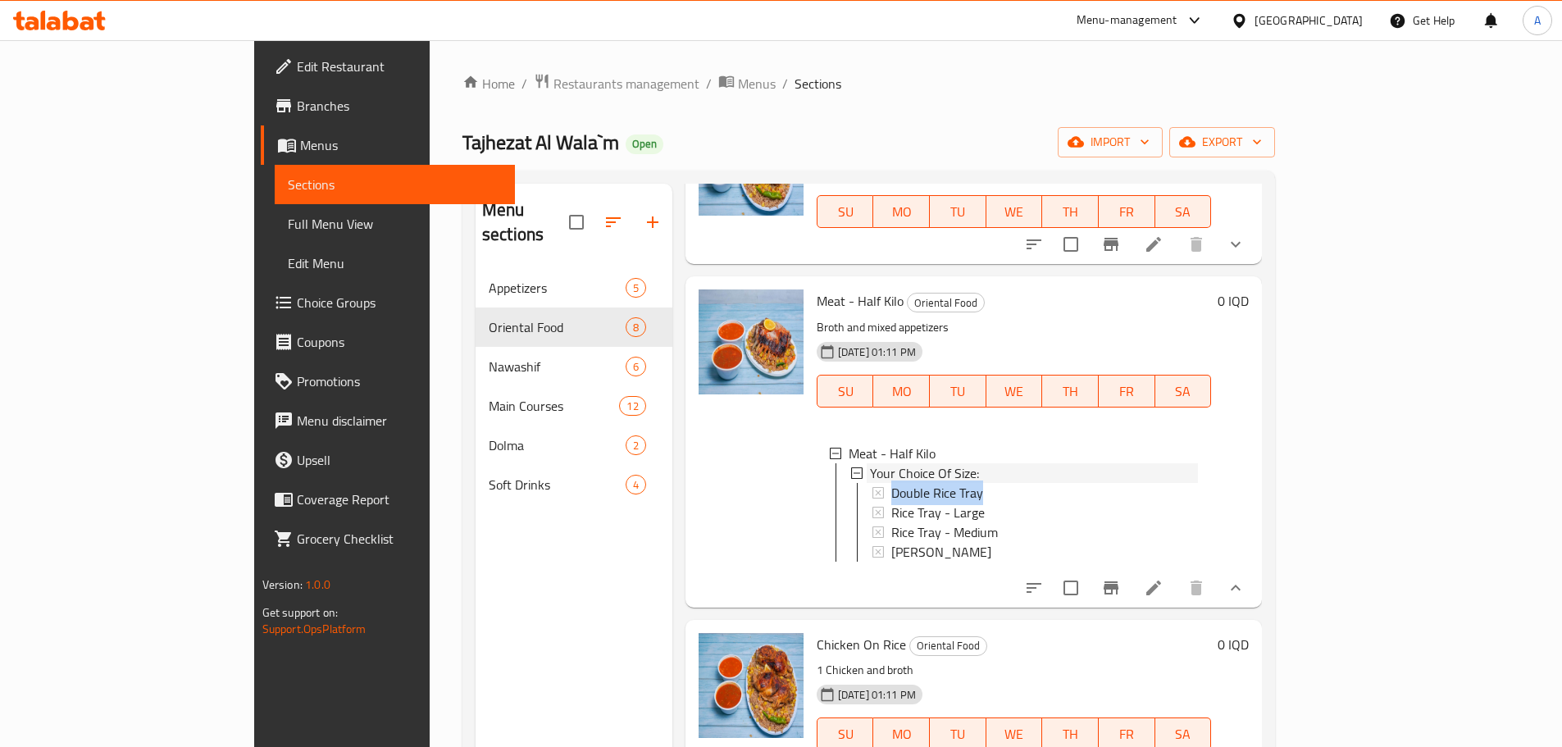
drag, startPoint x: 915, startPoint y: 450, endPoint x: 918, endPoint y: 462, distance: 11.7
click at [918, 463] on li "Your Choice Of Size: Double Rice Tray Rice Tray - Large Rice Tray - Medium [PER…" at bounding box center [1024, 512] width 347 height 98
click at [925, 483] on div "Double Rice Tray" at bounding box center [1044, 493] width 307 height 20
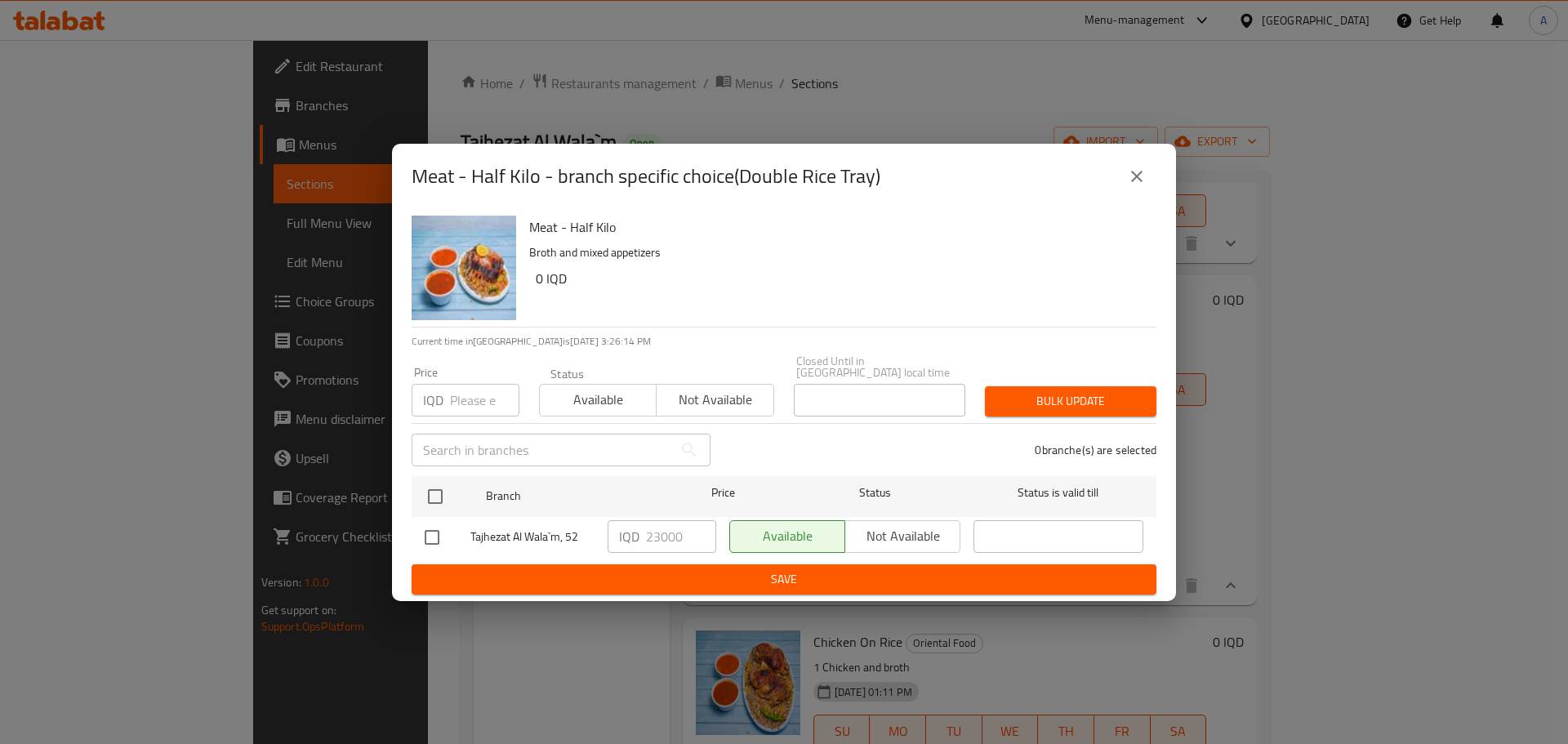
click at [439, 532] on input "checkbox" at bounding box center [432, 537] width 34 height 34
checkbox input "true"
click at [654, 533] on input "23000" at bounding box center [681, 536] width 71 height 33
type input "25000"
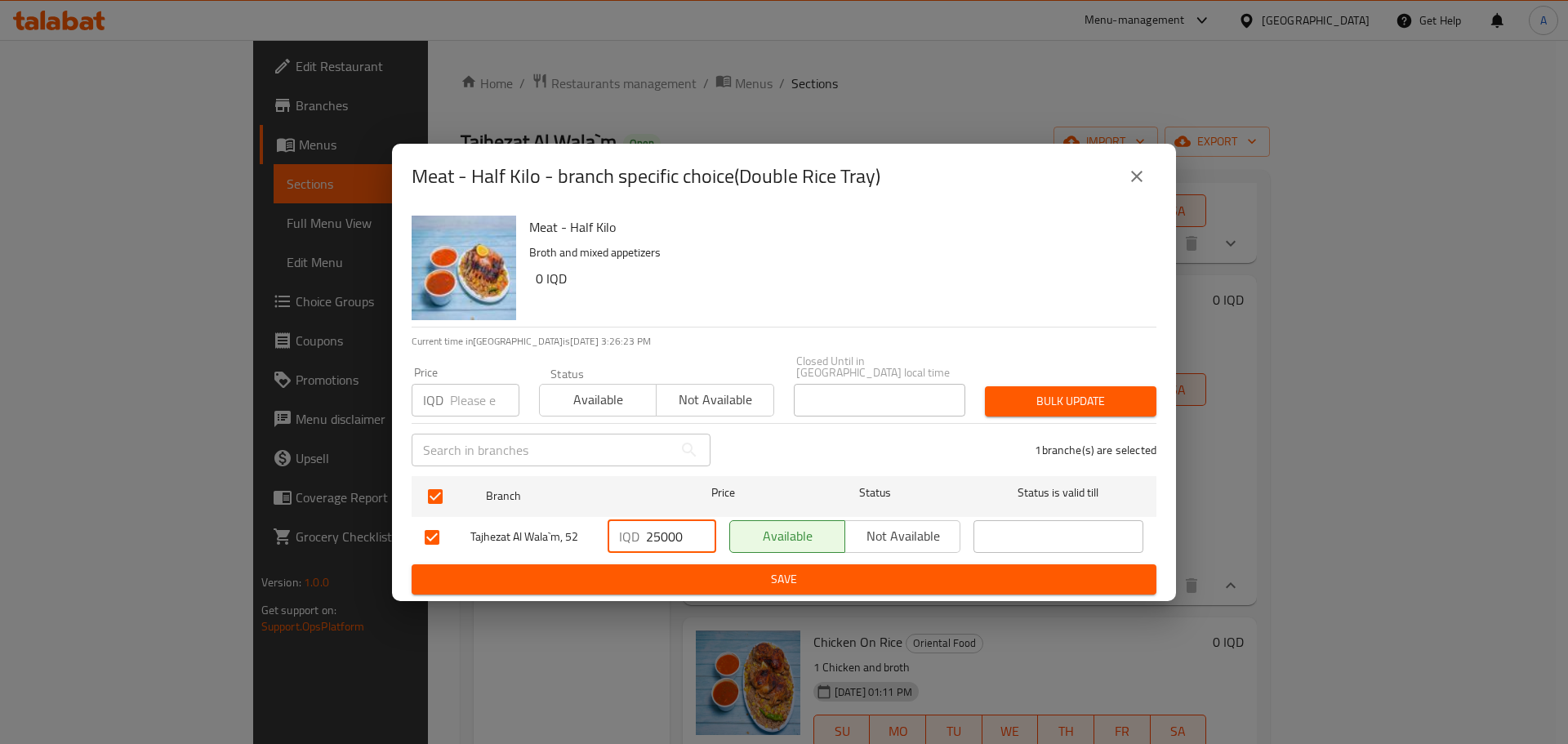
click at [784, 574] on span "Save" at bounding box center [784, 580] width 719 height 21
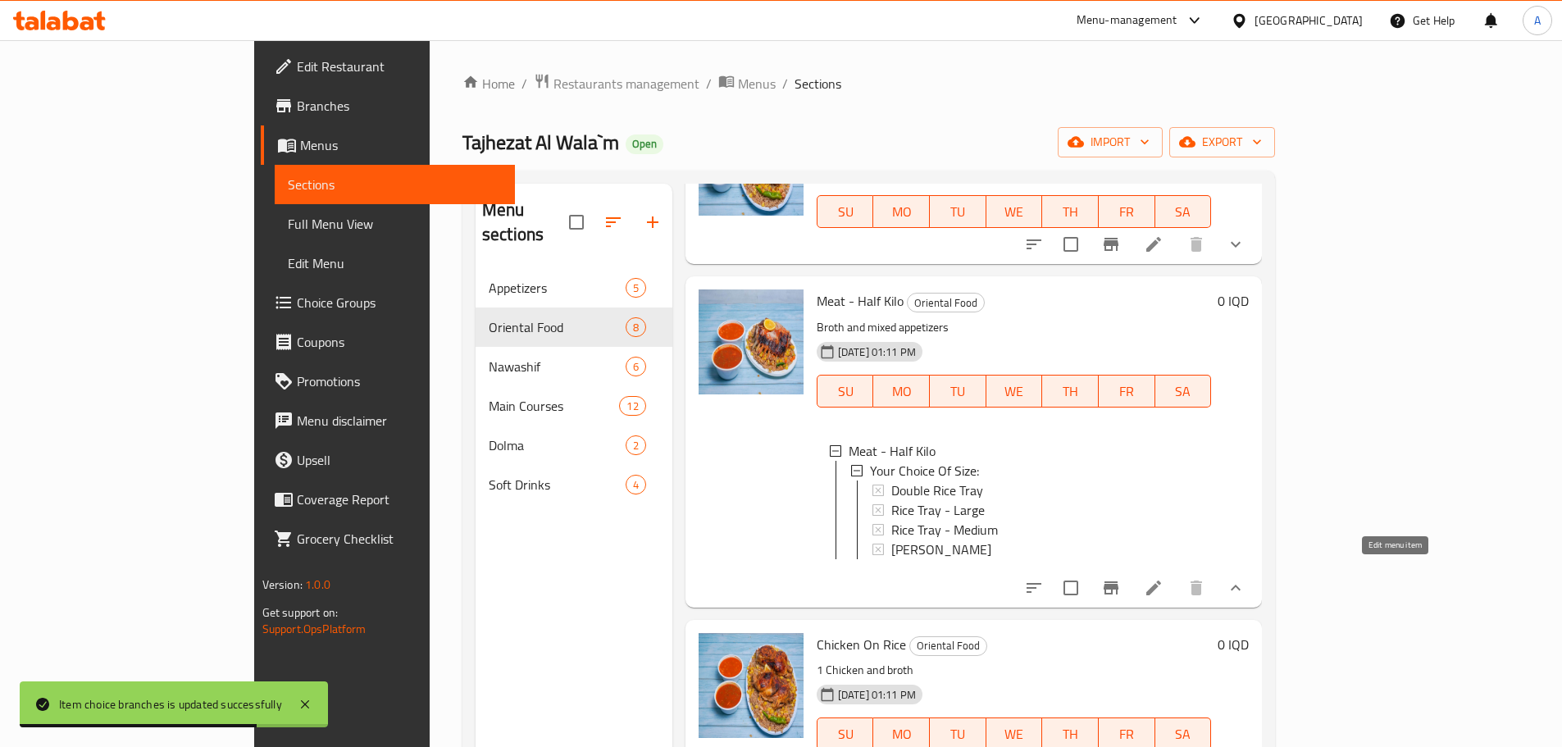
click at [1164, 578] on icon at bounding box center [1154, 588] width 20 height 20
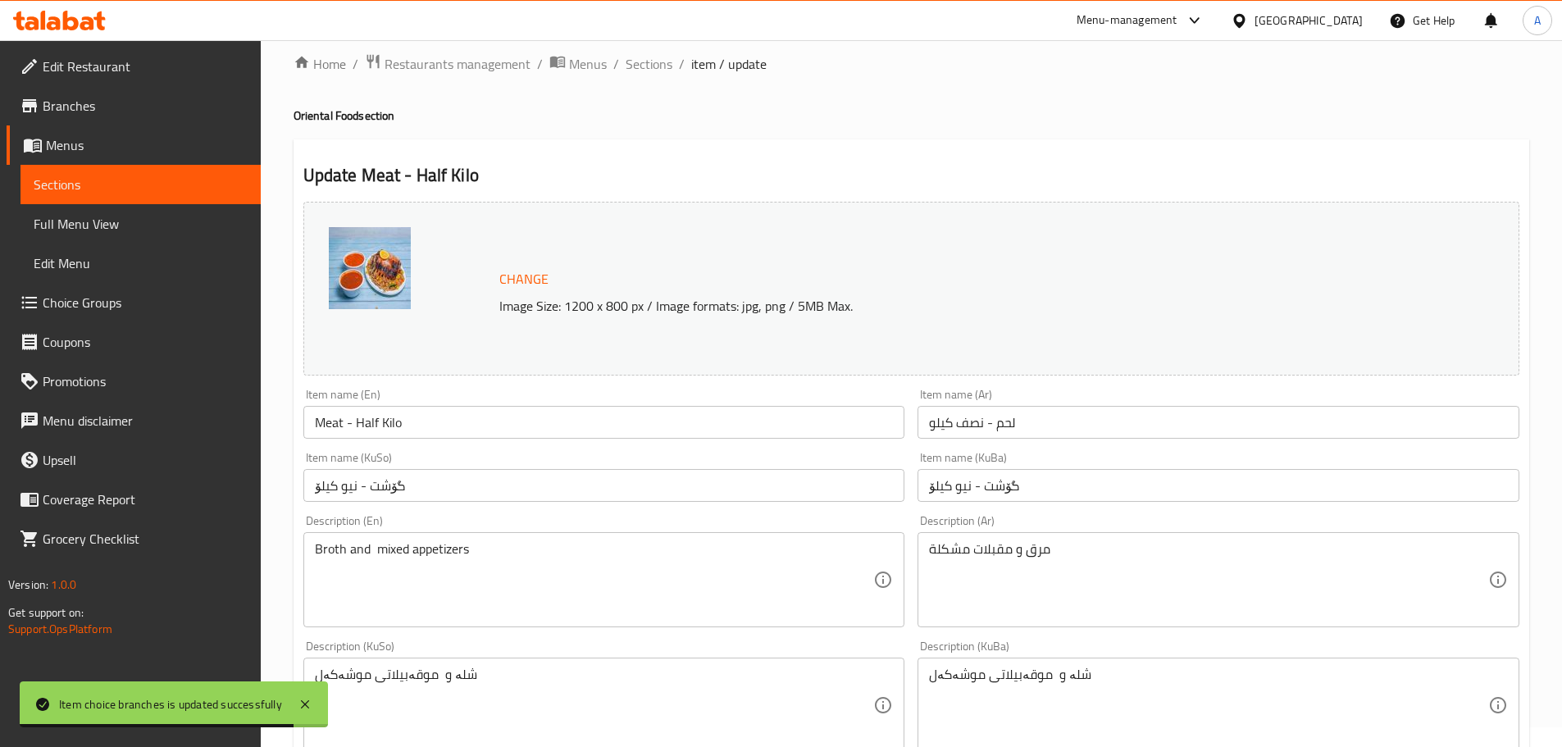
scroll to position [738, 0]
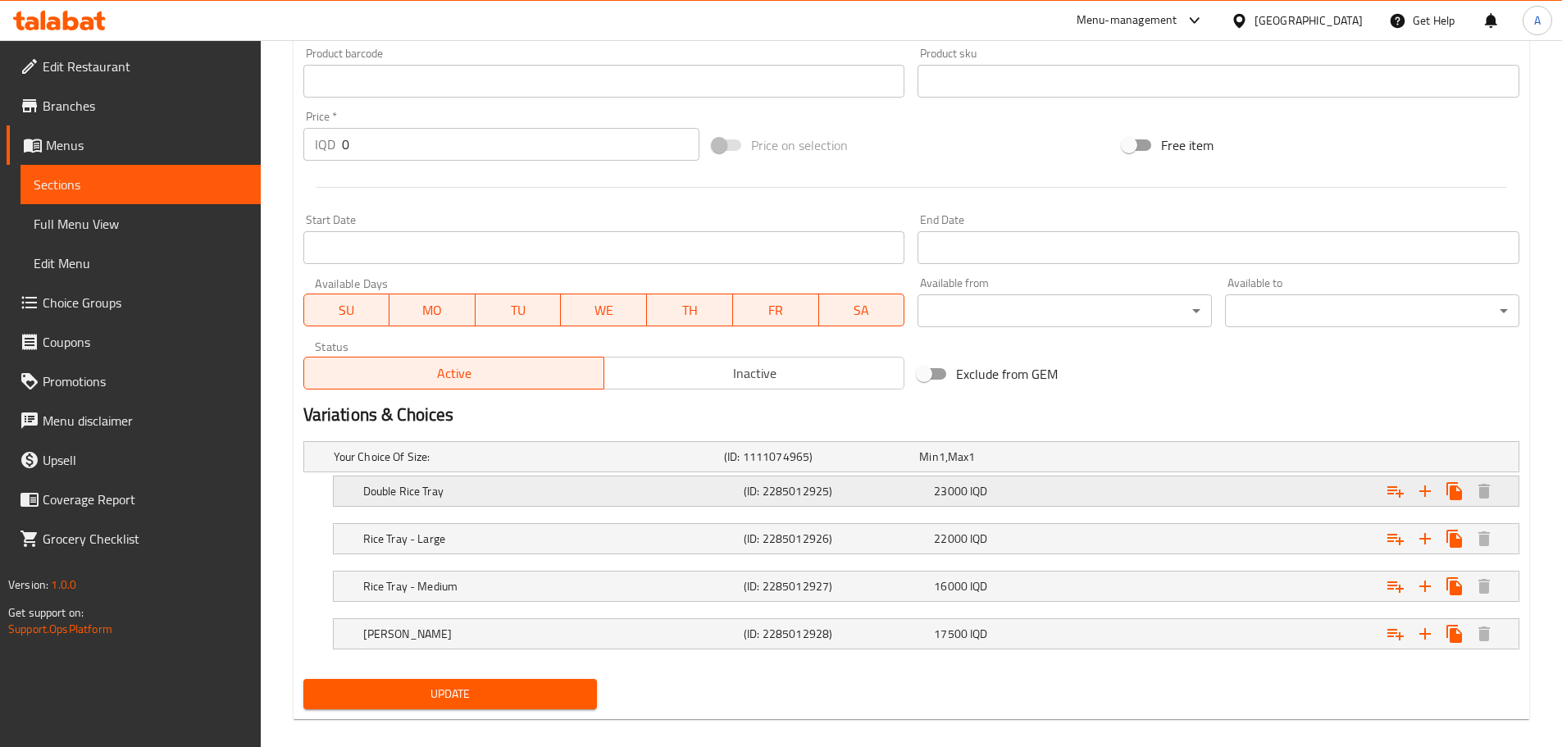
click at [950, 494] on span "23000" at bounding box center [951, 491] width 34 height 21
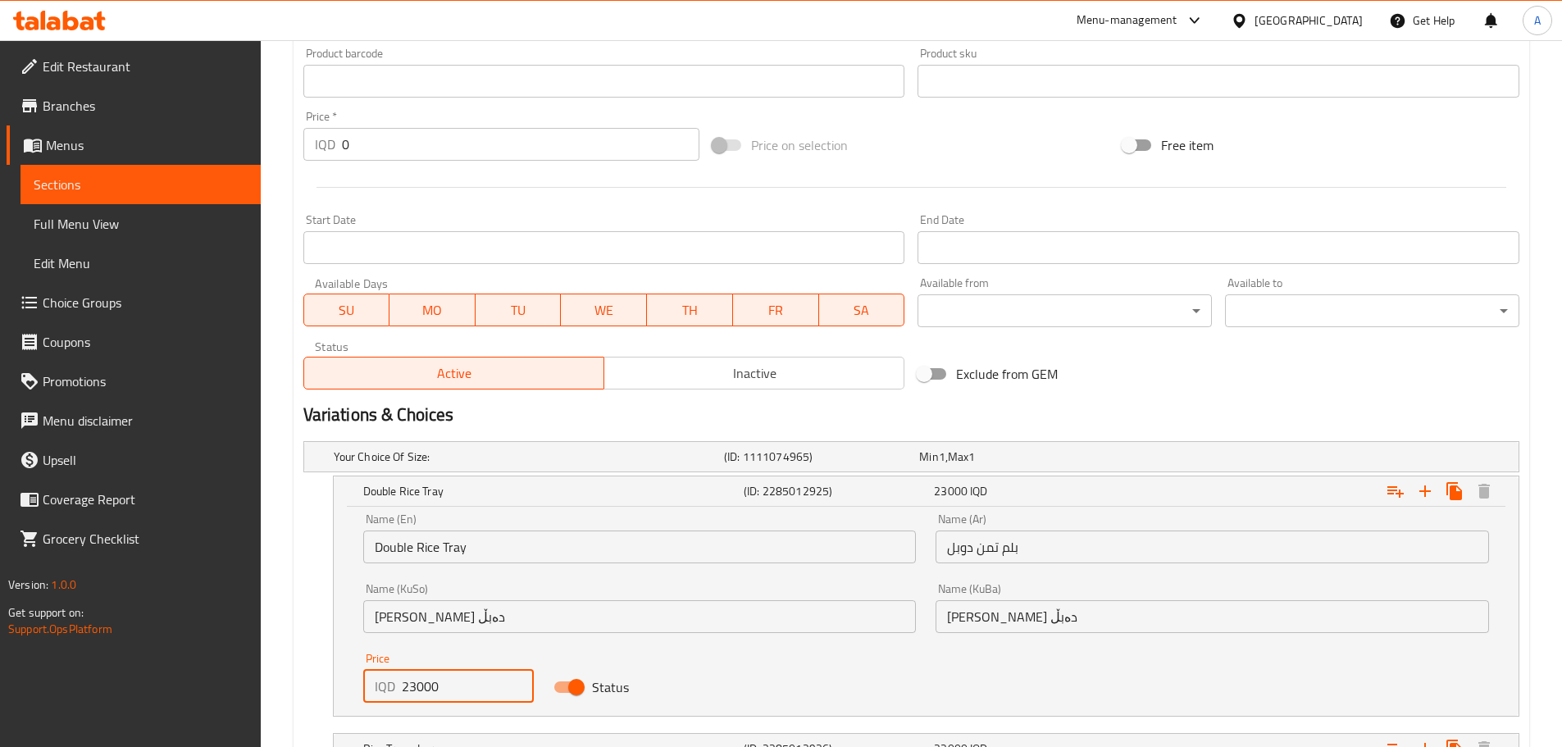
click at [411, 686] on input "23000" at bounding box center [468, 686] width 133 height 33
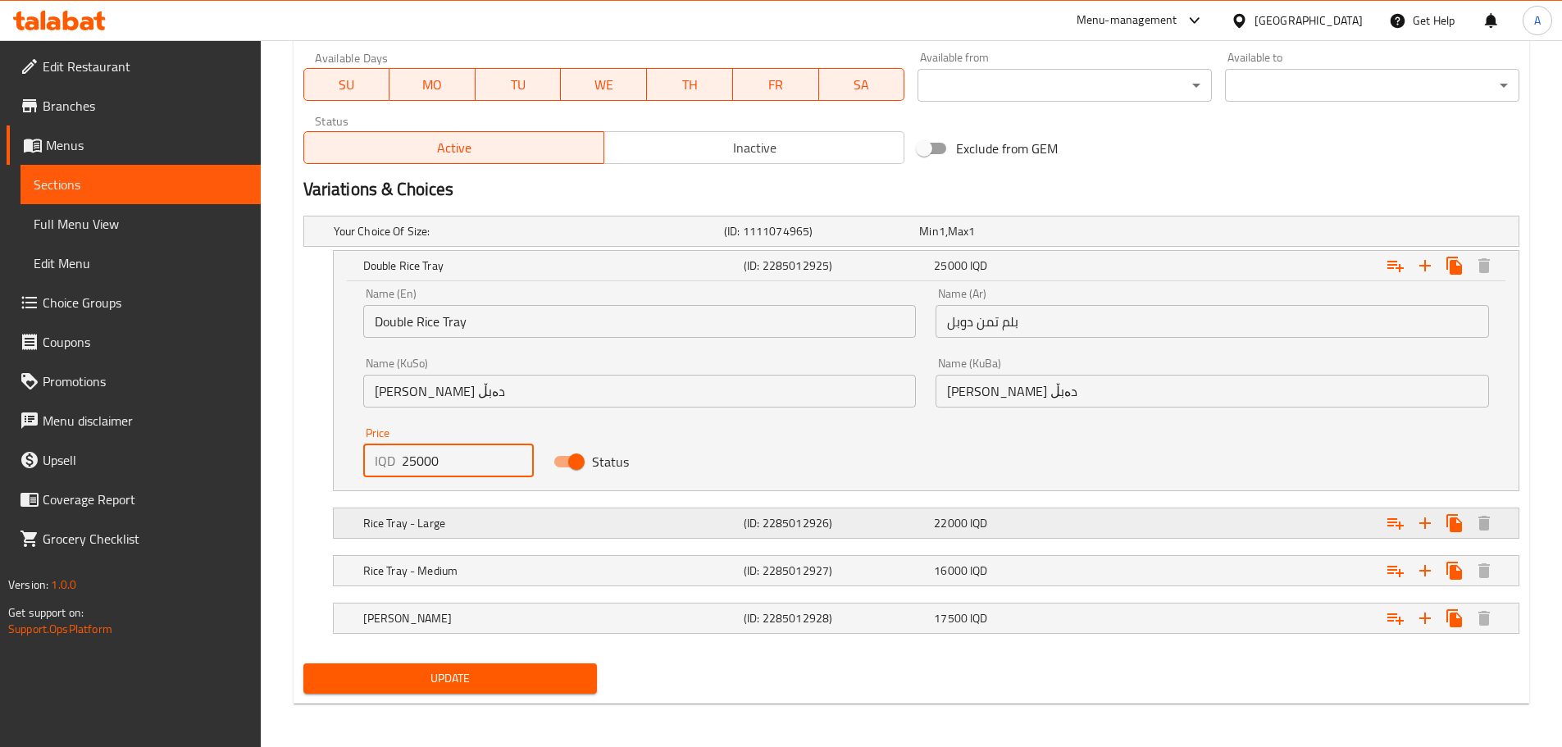
scroll to position [966, 0]
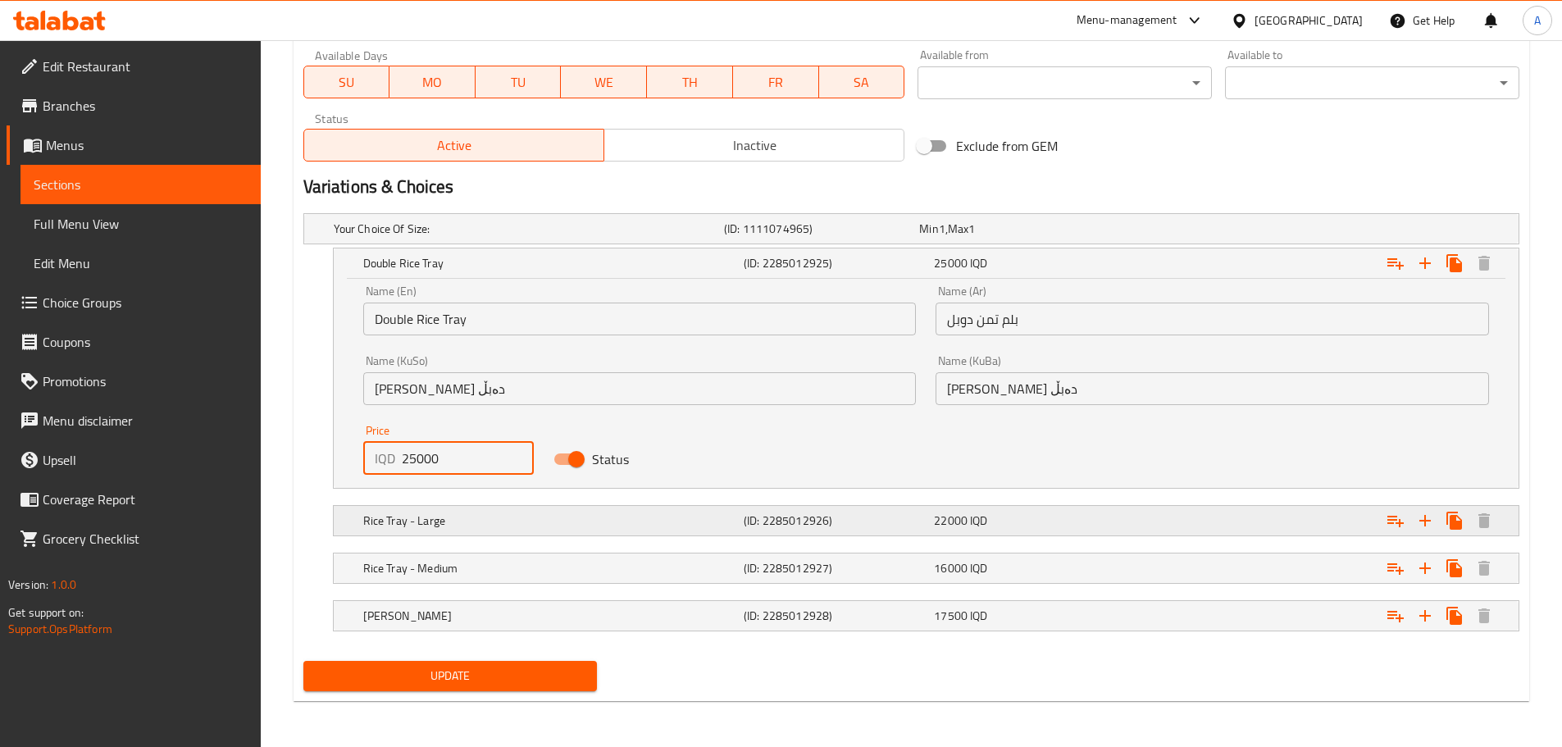
type input "25000"
click at [609, 522] on h5 "Rice Tray - Large" at bounding box center [550, 521] width 374 height 16
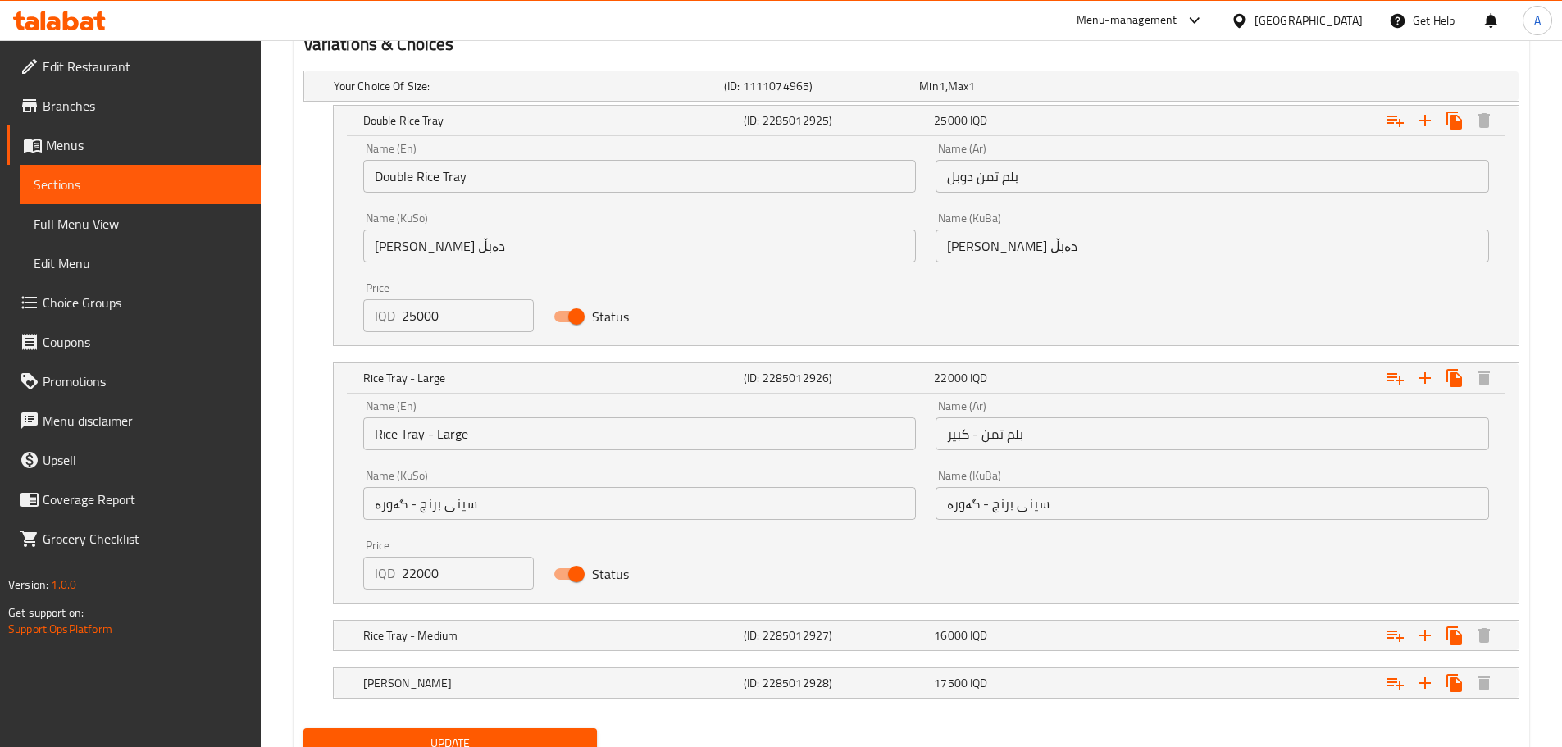
scroll to position [1130, 0]
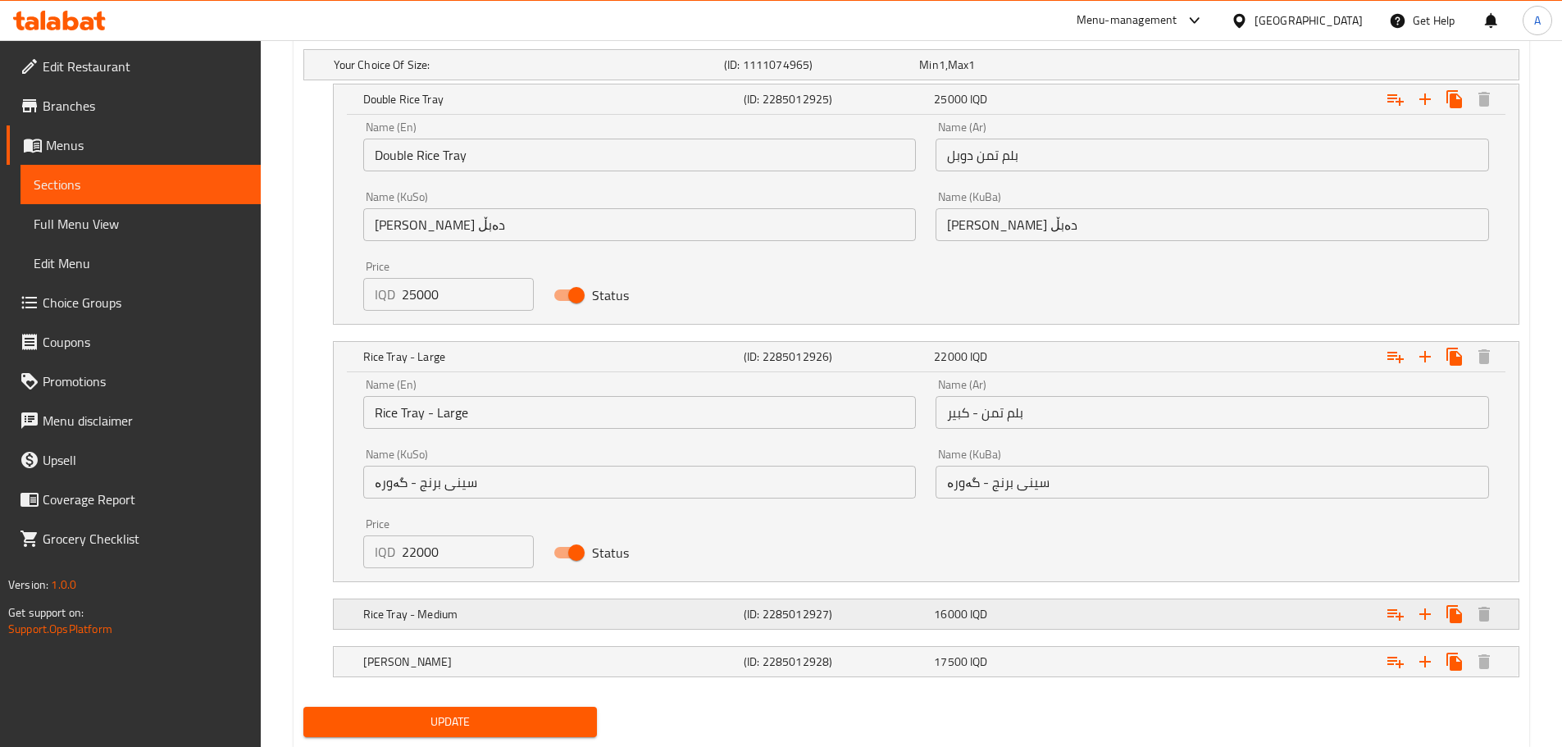
click at [560, 609] on h5 "Rice Tray - Medium" at bounding box center [550, 614] width 374 height 16
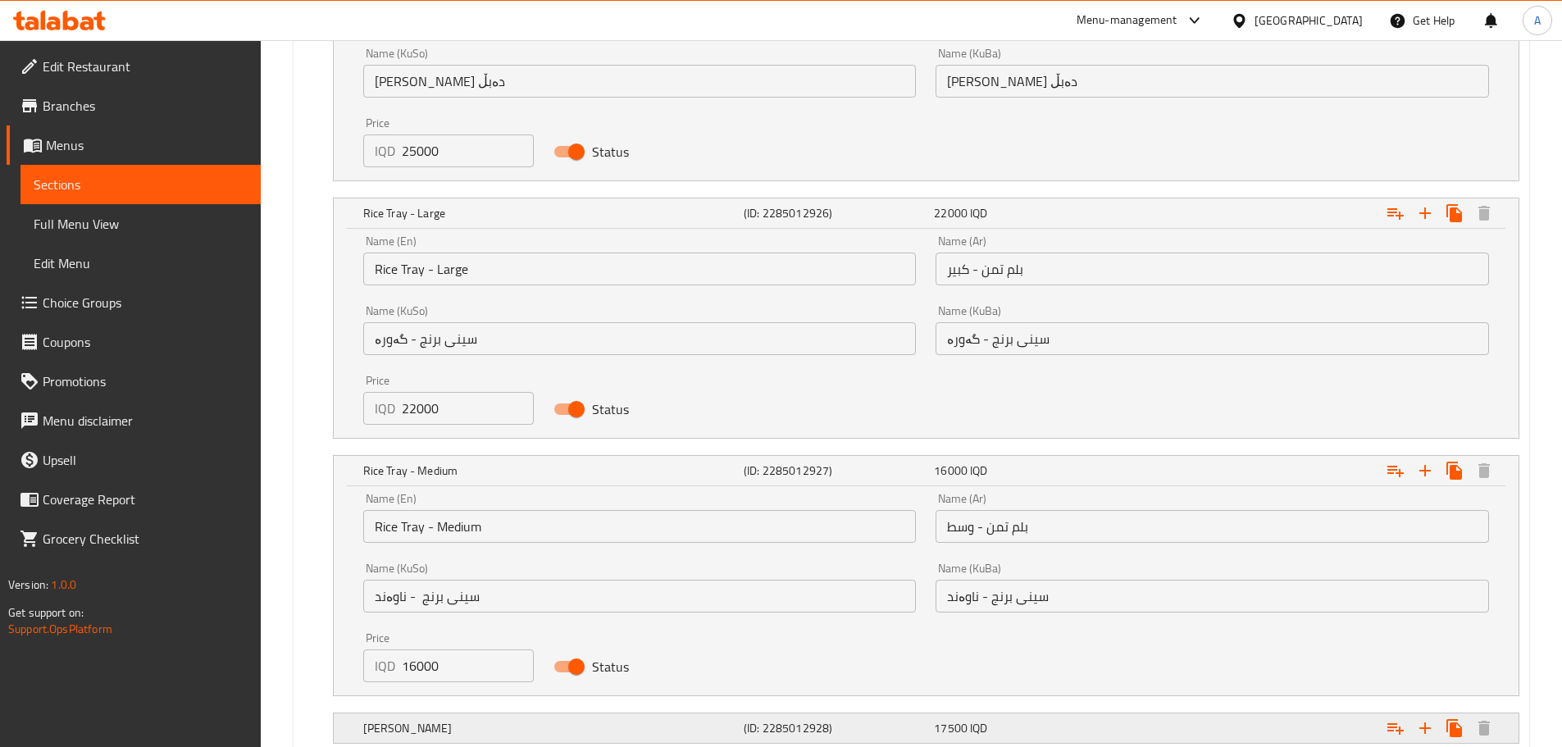
scroll to position [1376, 0]
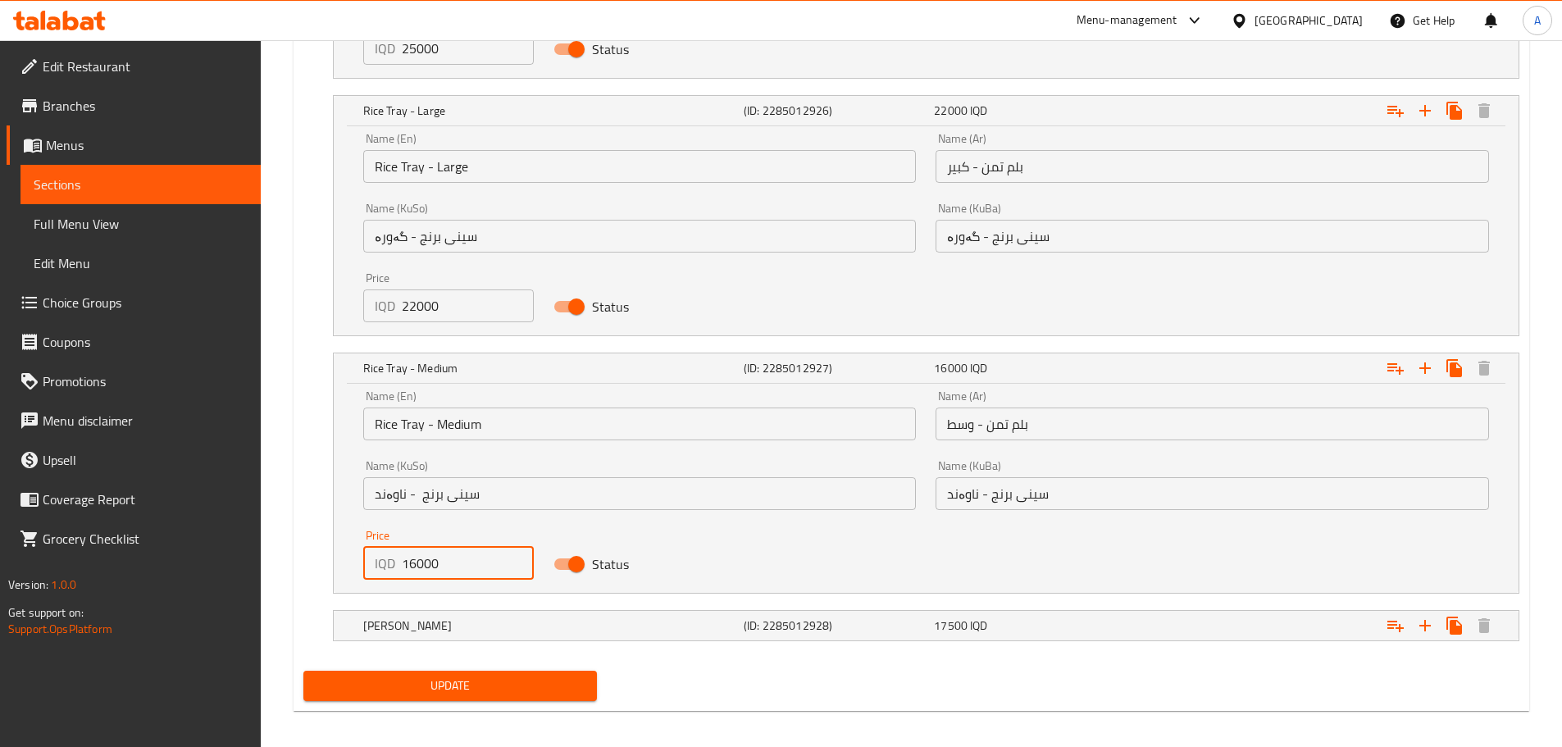
click at [412, 572] on input "16000" at bounding box center [468, 563] width 133 height 33
type input "18000"
click at [435, 631] on h5 "[PERSON_NAME]" at bounding box center [550, 625] width 374 height 16
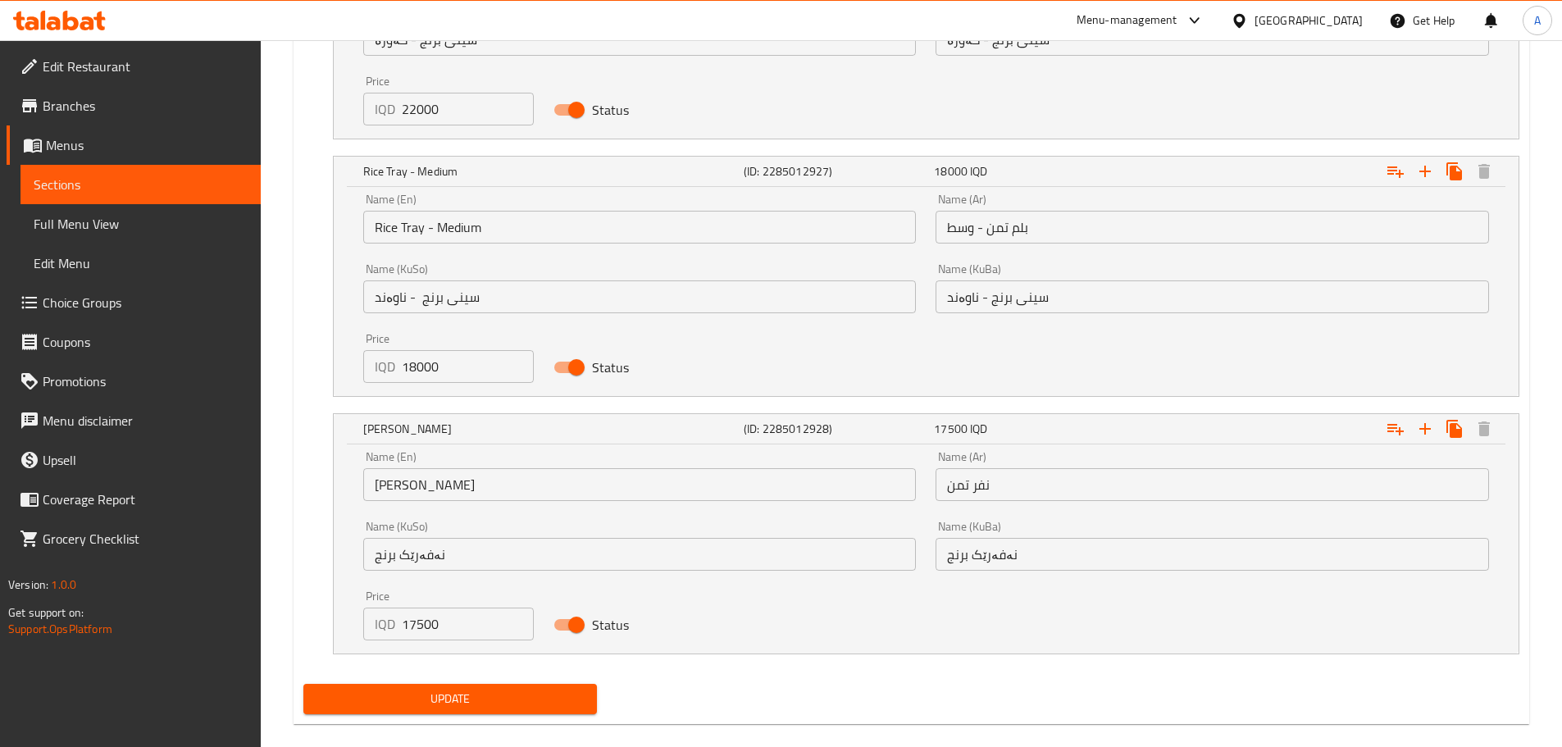
scroll to position [1596, 0]
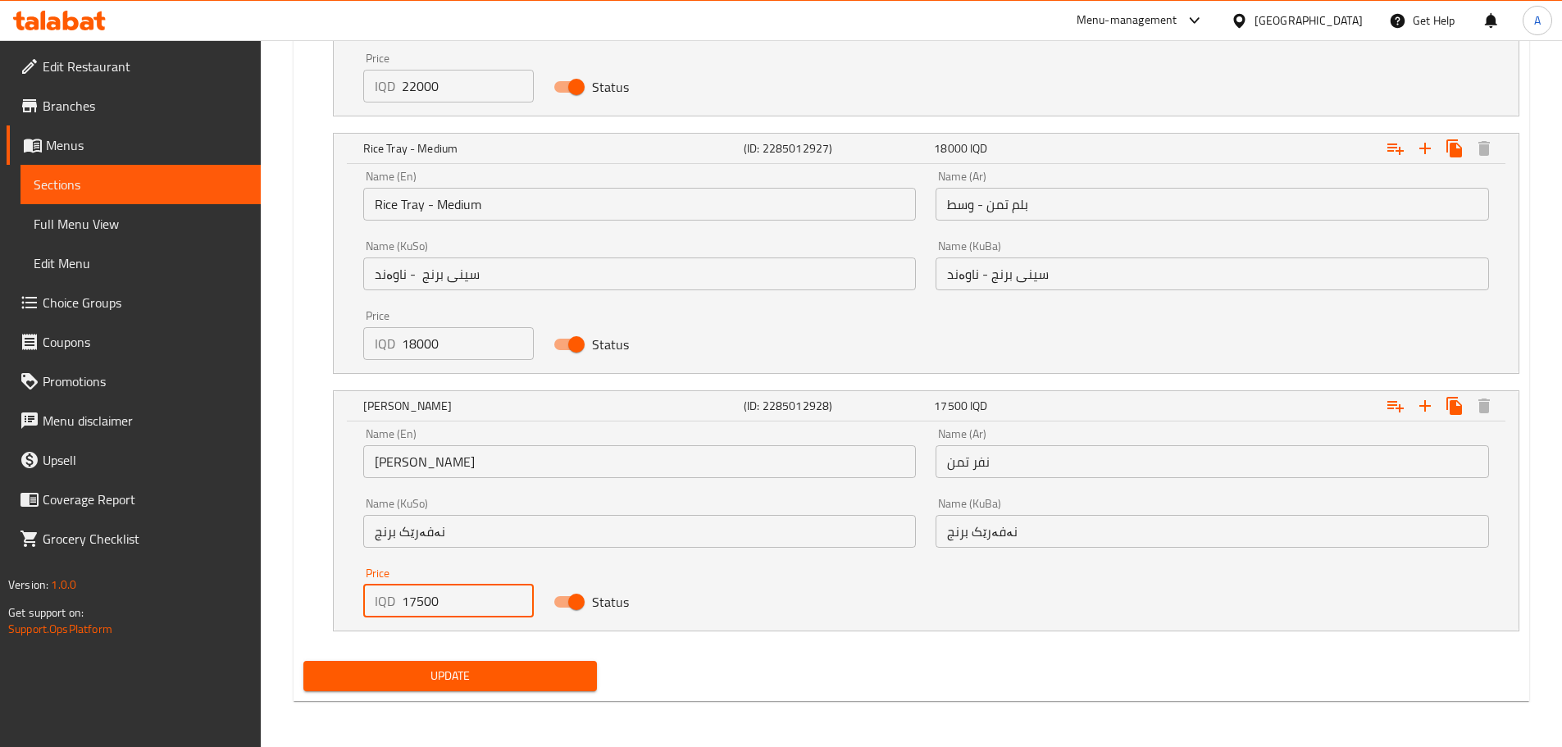
drag, startPoint x: 440, startPoint y: 604, endPoint x: 419, endPoint y: 604, distance: 21.3
click at [419, 604] on input "17500" at bounding box center [468, 601] width 133 height 33
type input "17000"
click at [447, 673] on span "Update" at bounding box center [451, 676] width 268 height 21
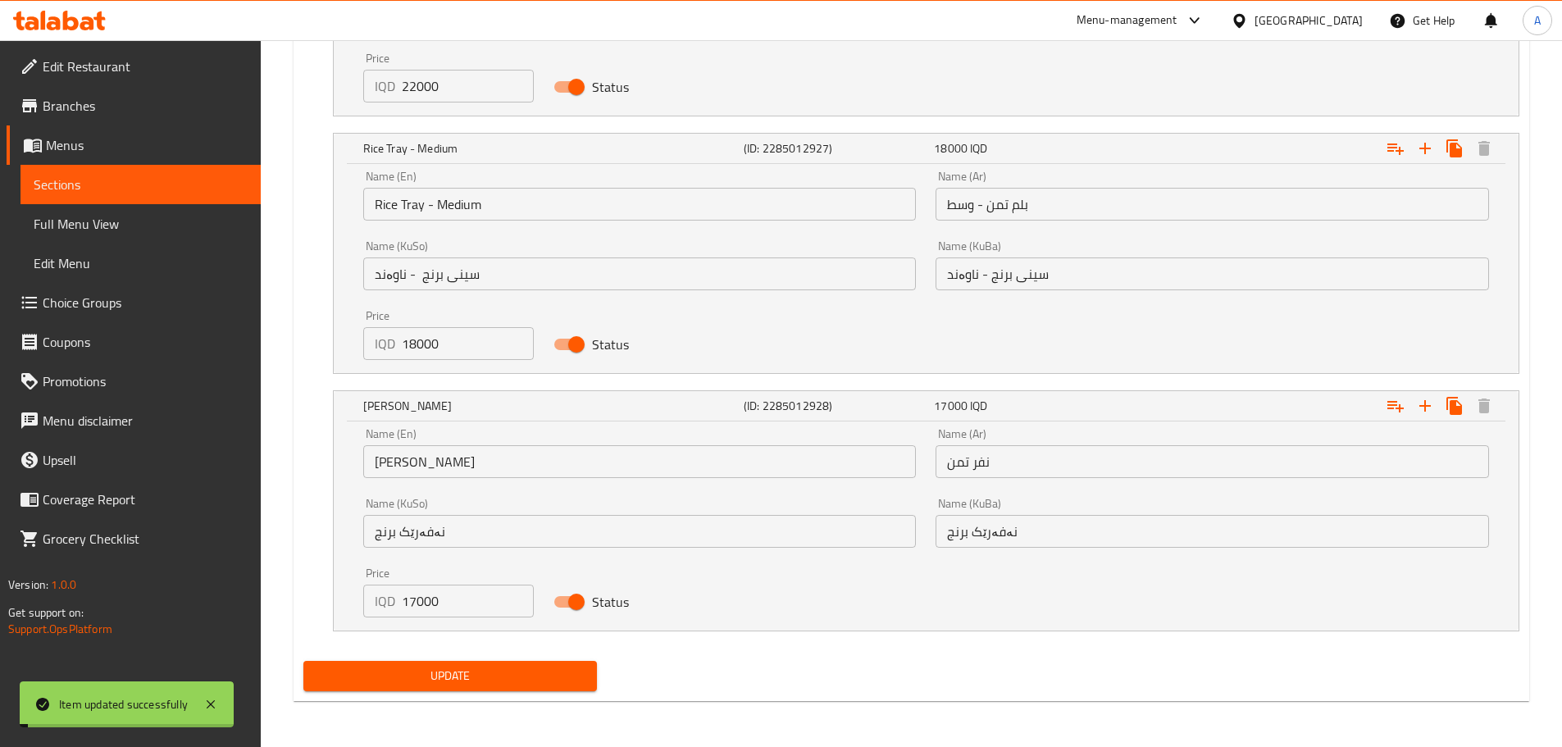
click at [447, 673] on span "Update" at bounding box center [451, 676] width 268 height 21
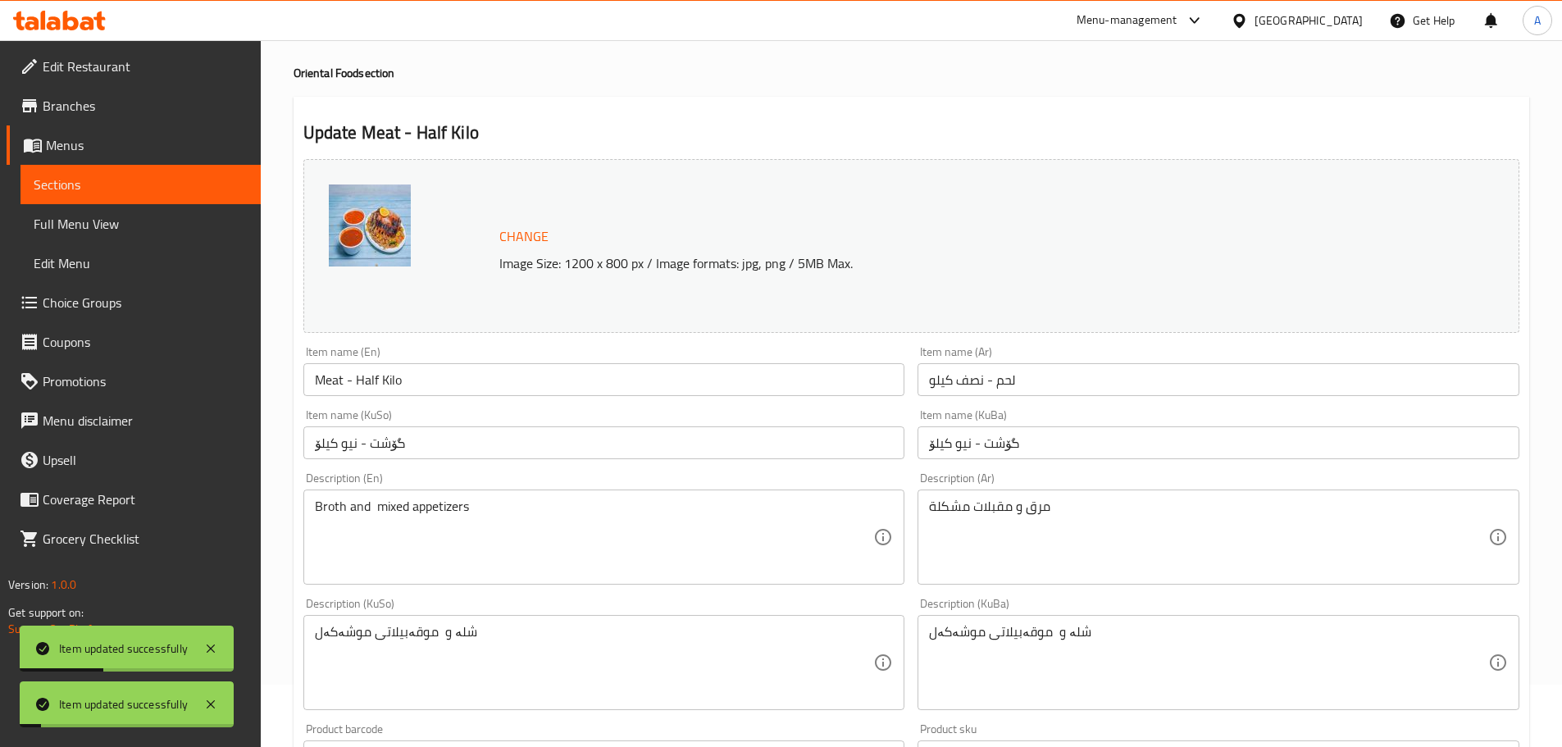
scroll to position [0, 0]
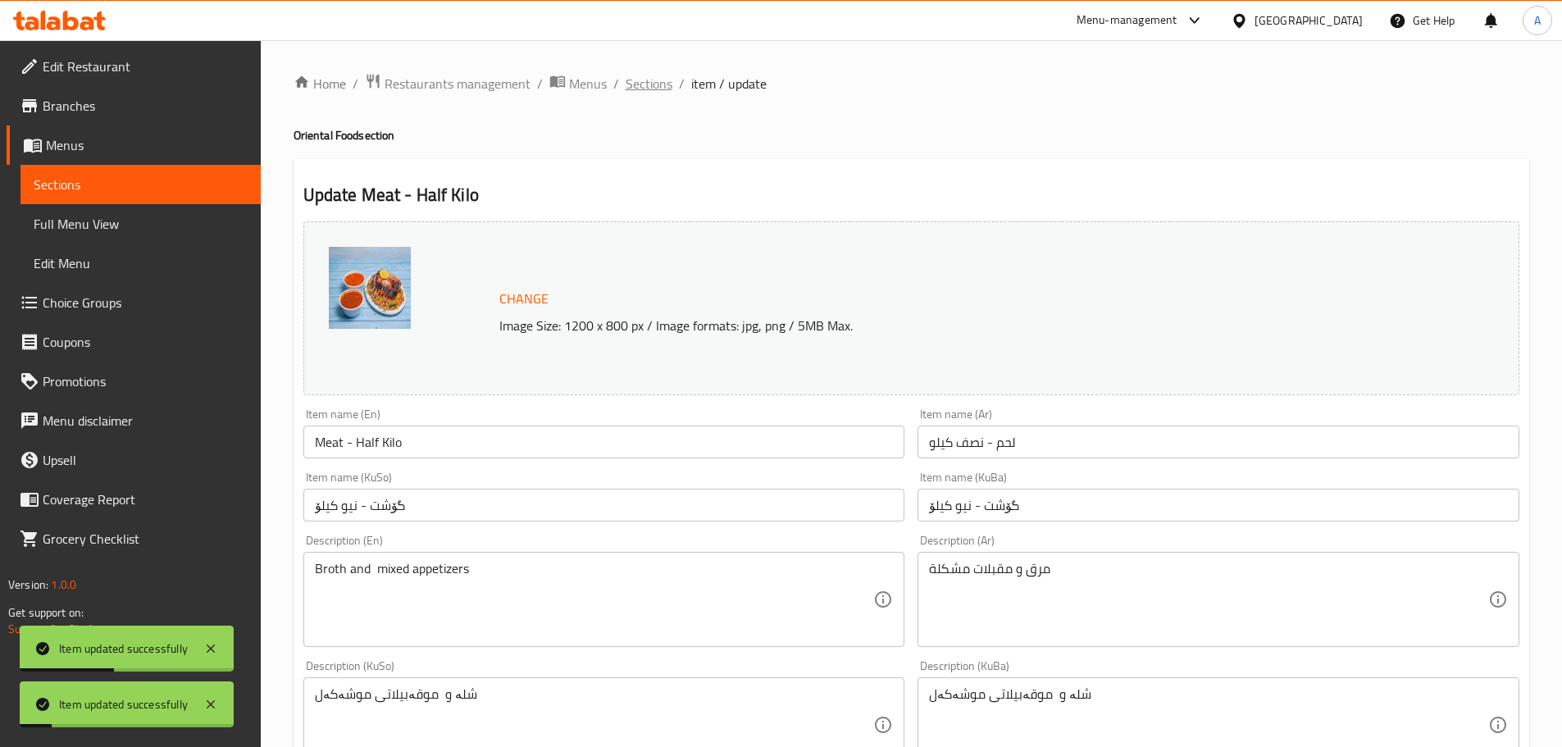
click at [653, 87] on span "Sections" at bounding box center [649, 84] width 47 height 20
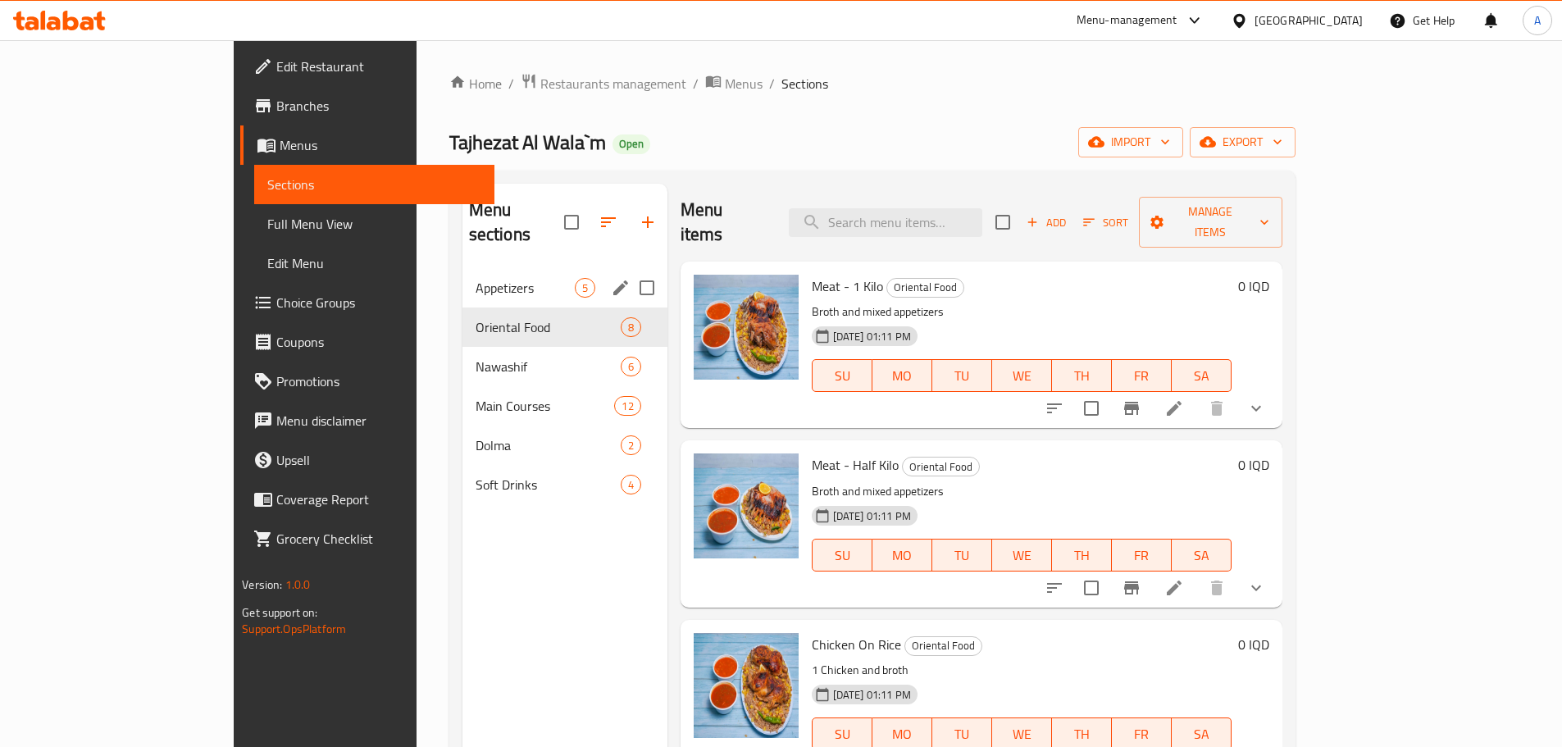
click at [476, 278] on span "Appetizers" at bounding box center [525, 288] width 99 height 20
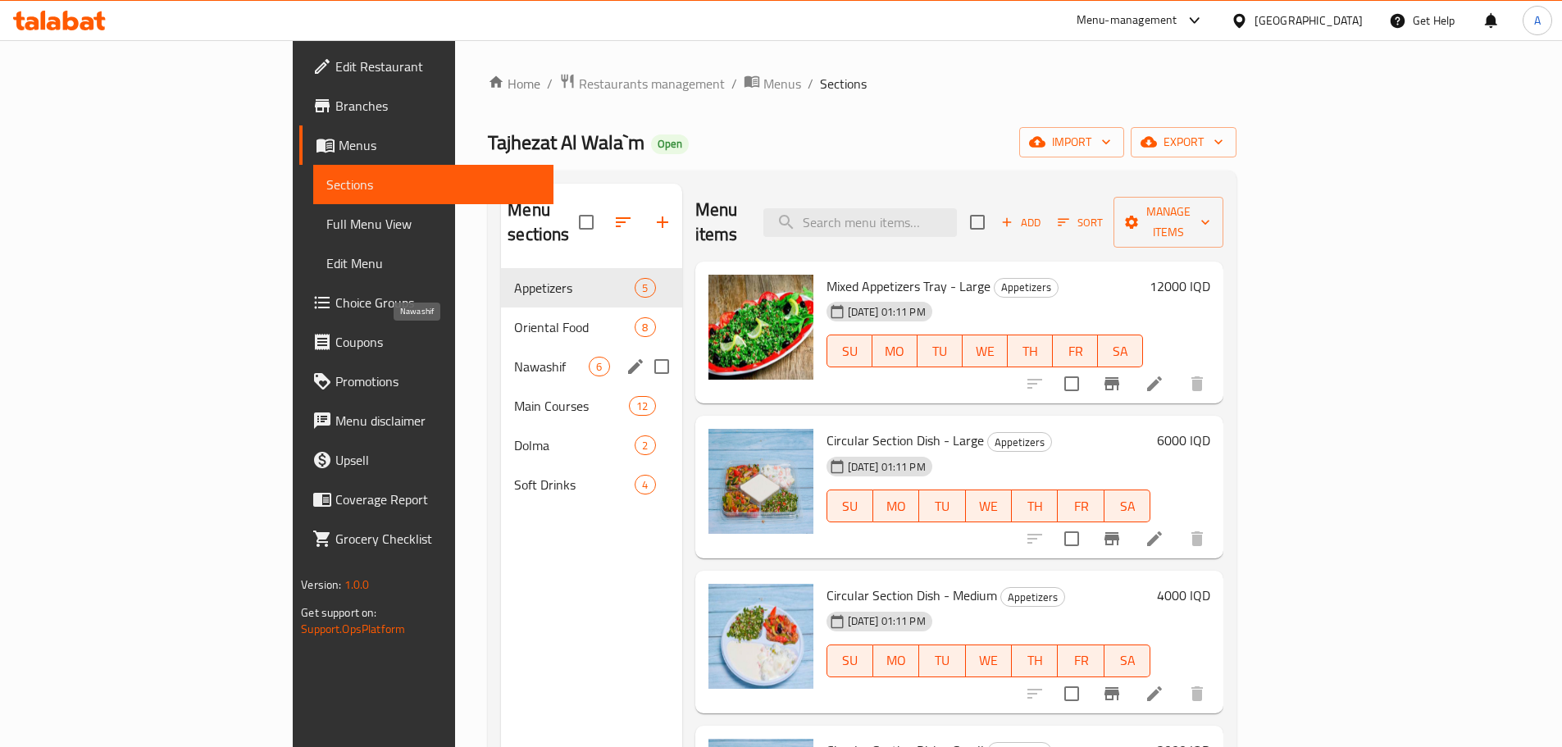
click at [514, 357] on span "Nawashif" at bounding box center [551, 367] width 75 height 20
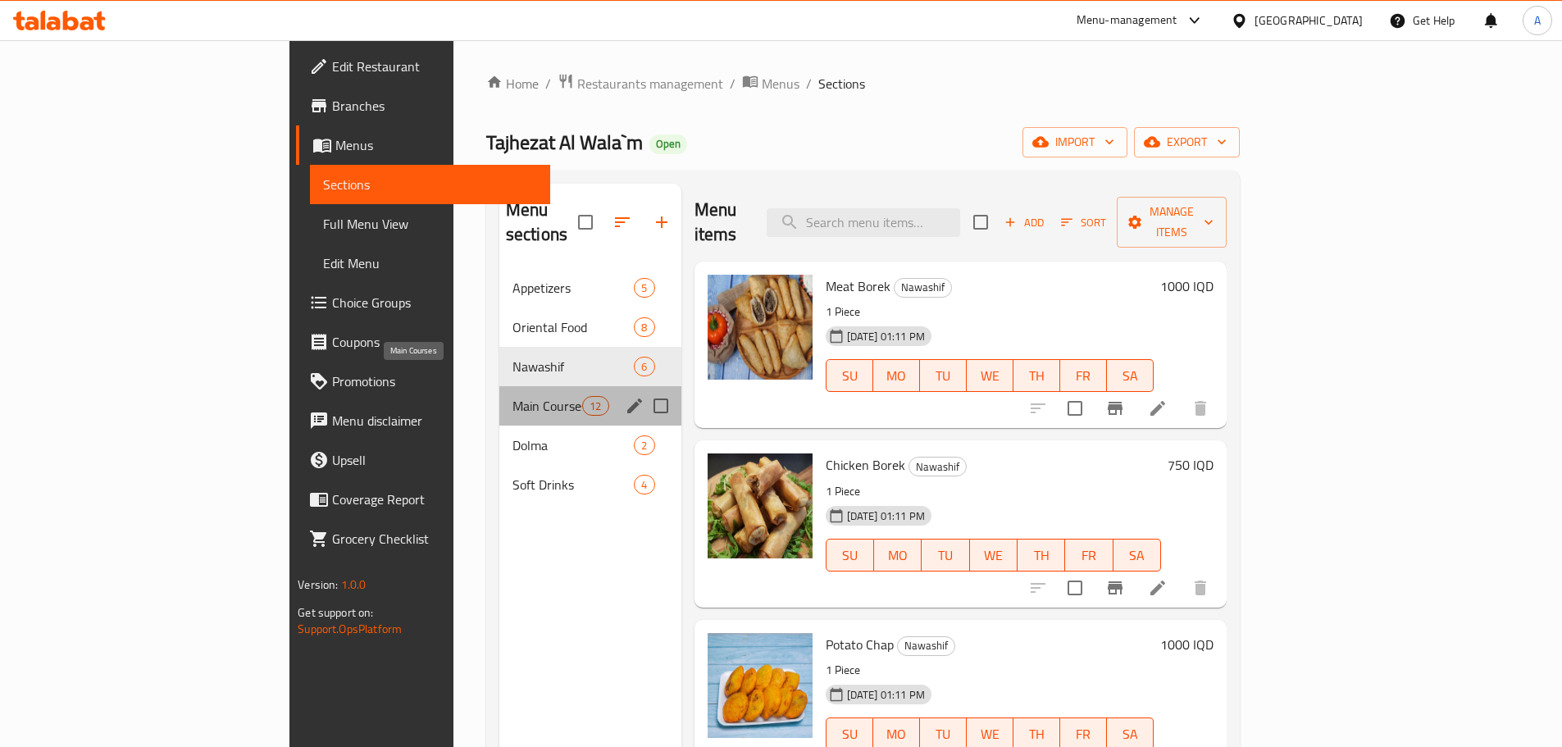
click at [513, 396] on span "Main Courses" at bounding box center [548, 406] width 70 height 20
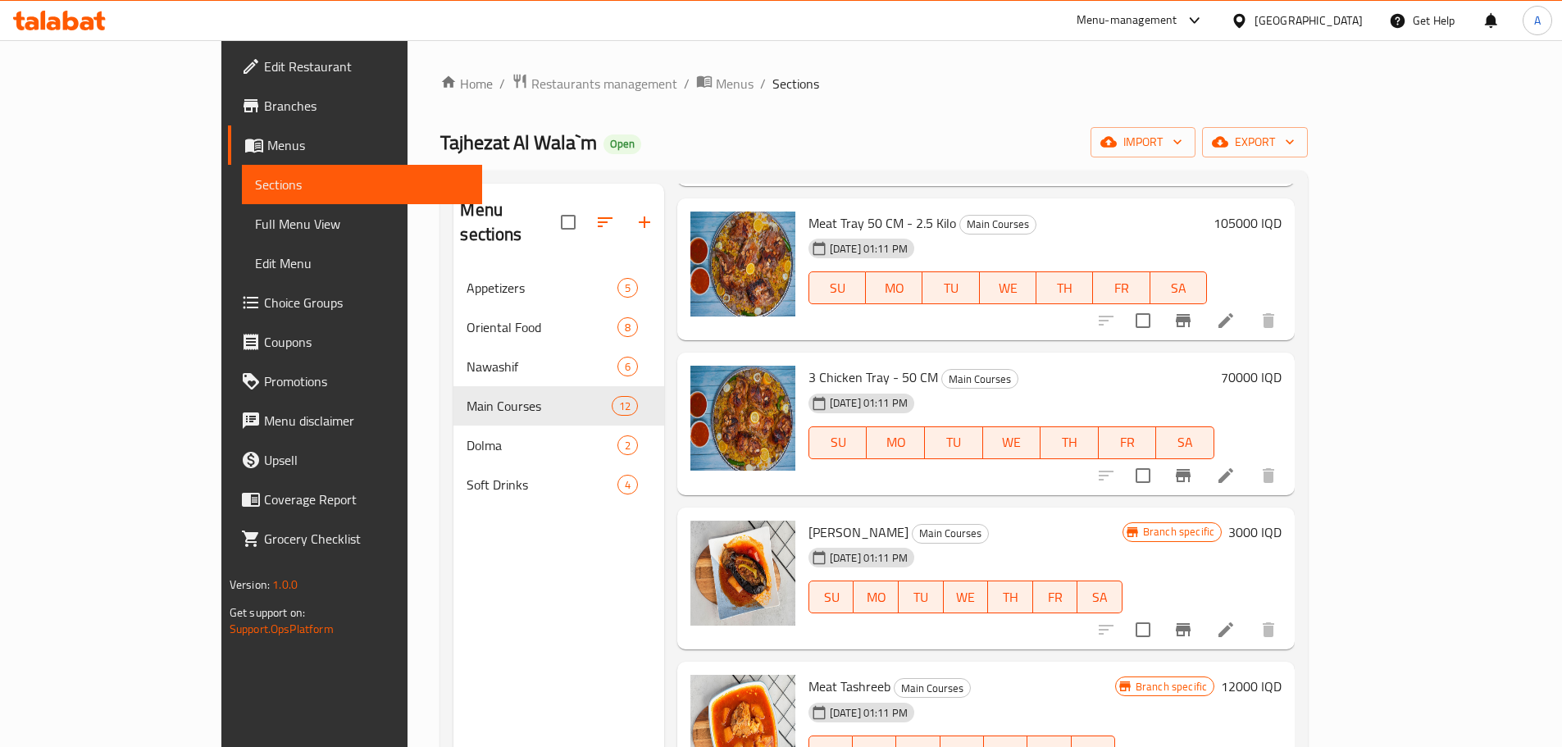
scroll to position [1066, 0]
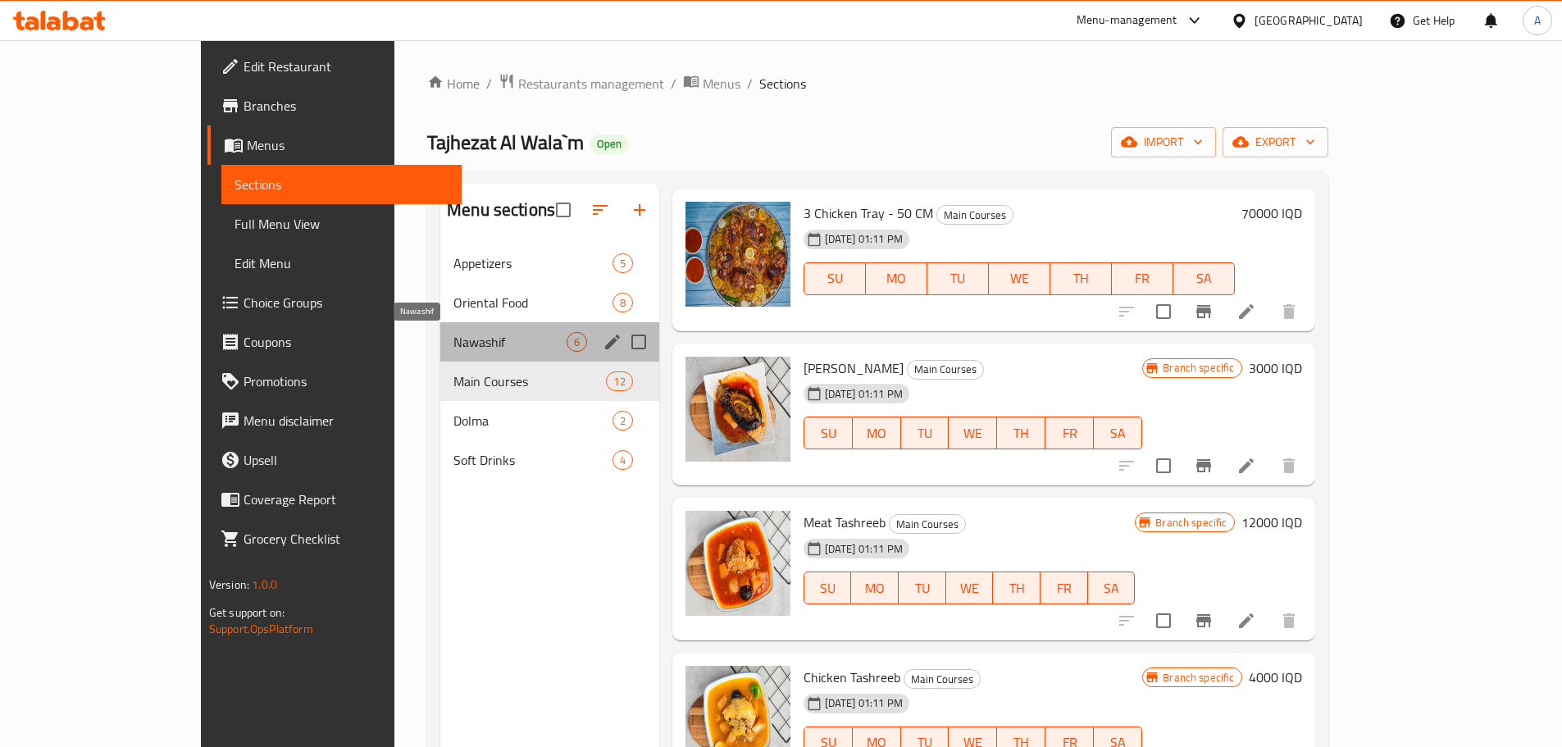
click at [453, 347] on span "Nawashif" at bounding box center [509, 342] width 112 height 20
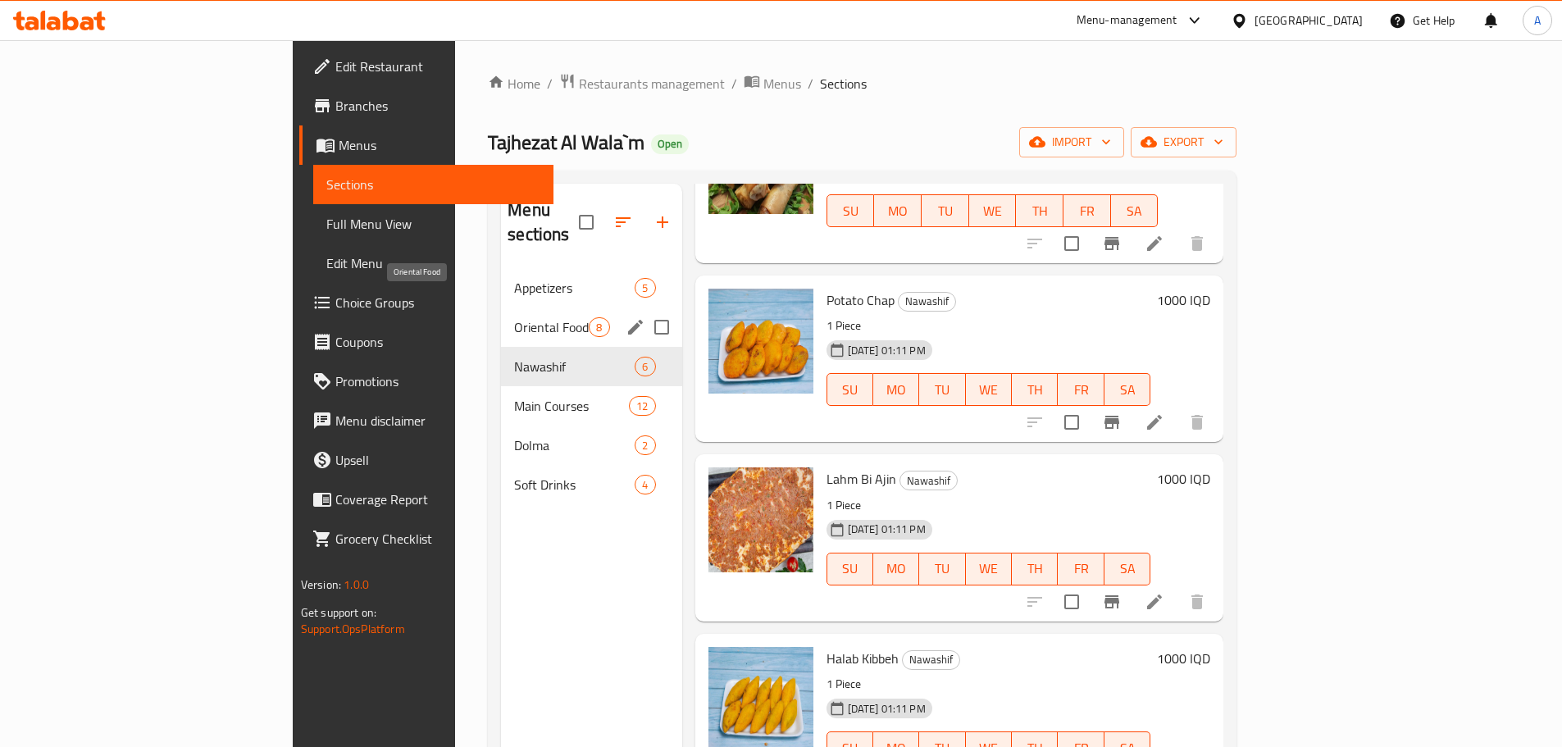
click at [514, 317] on span "Oriental Food" at bounding box center [551, 327] width 75 height 20
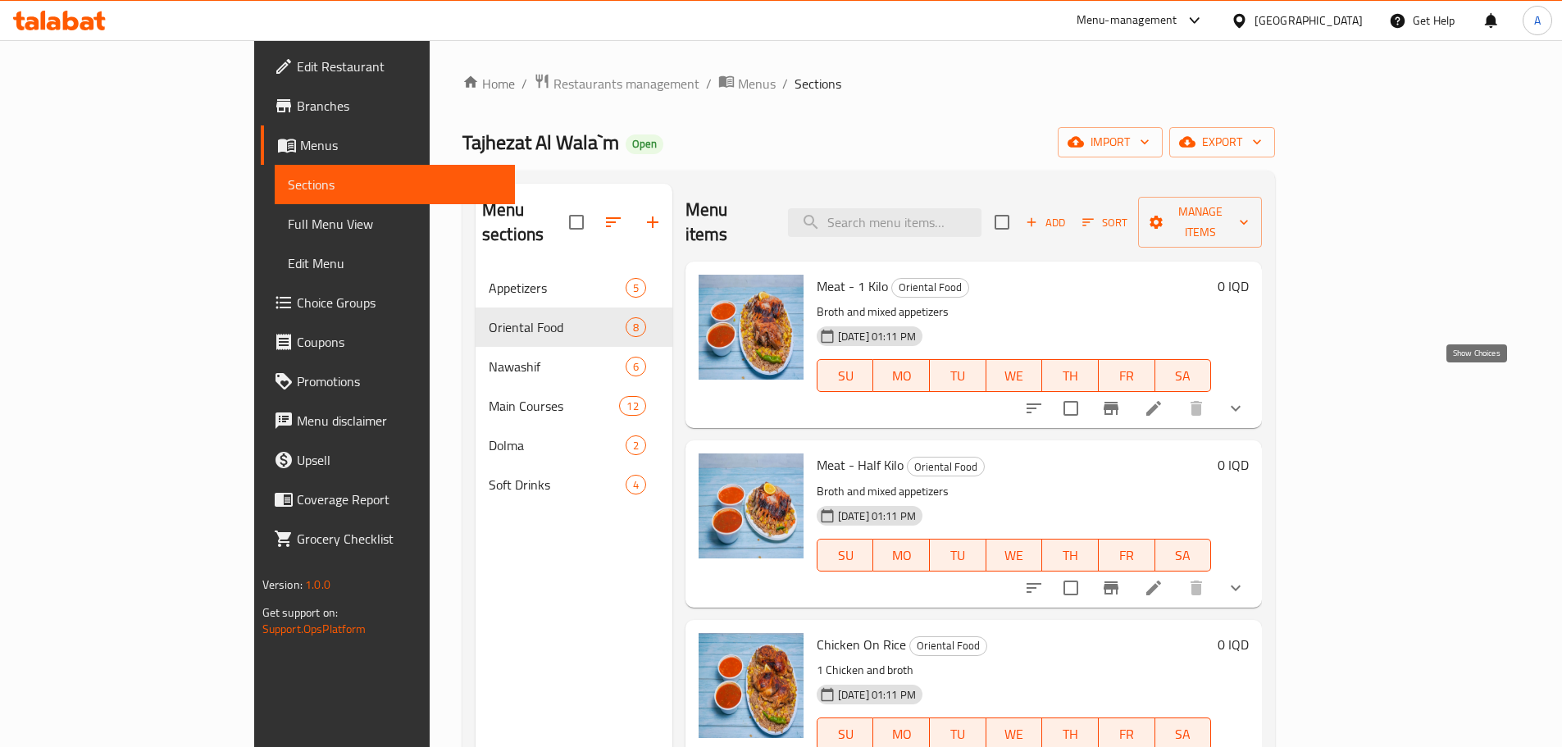
click at [1246, 399] on icon "show more" at bounding box center [1236, 409] width 20 height 20
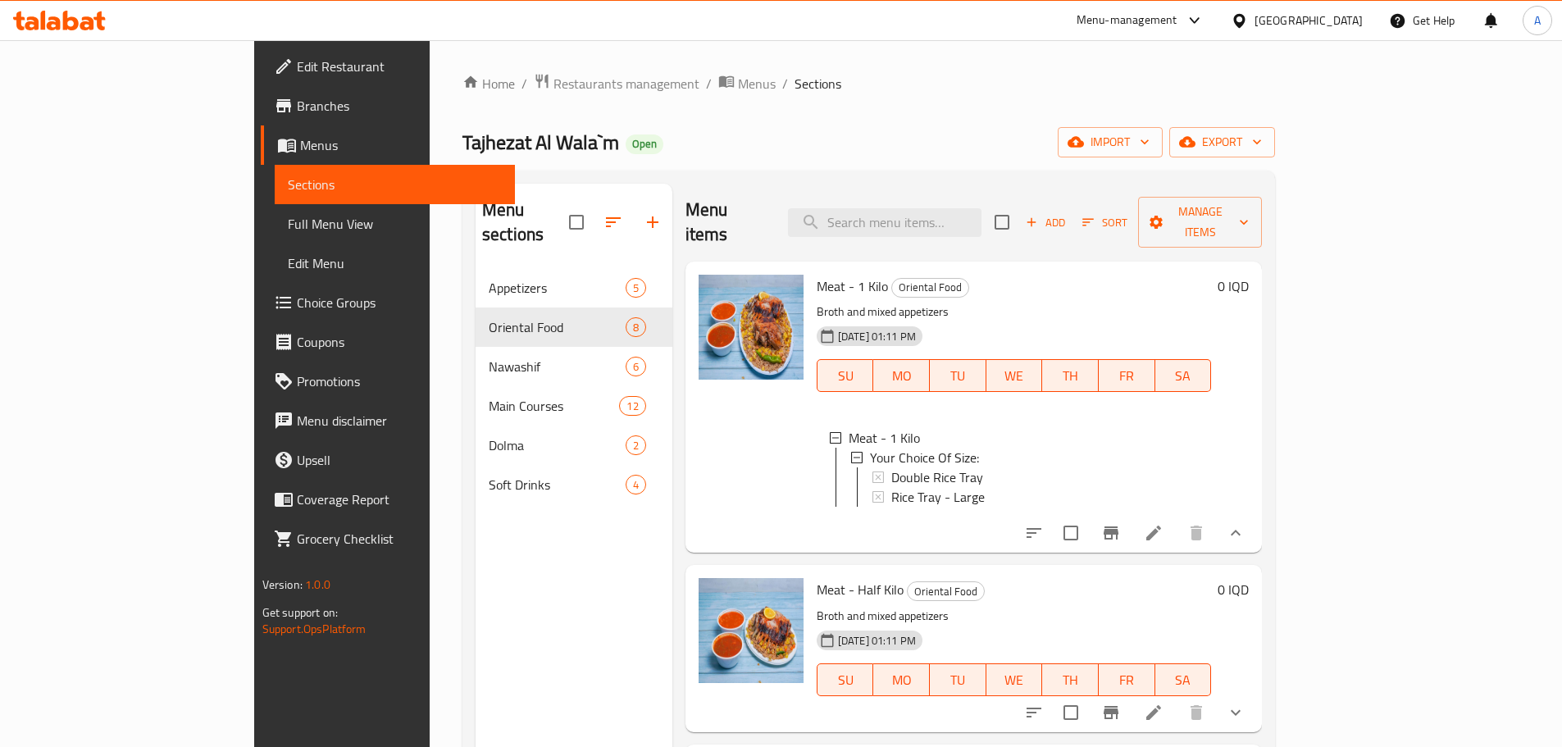
scroll to position [2, 0]
click at [927, 485] on div "Rice Tray - Large" at bounding box center [1044, 495] width 307 height 20
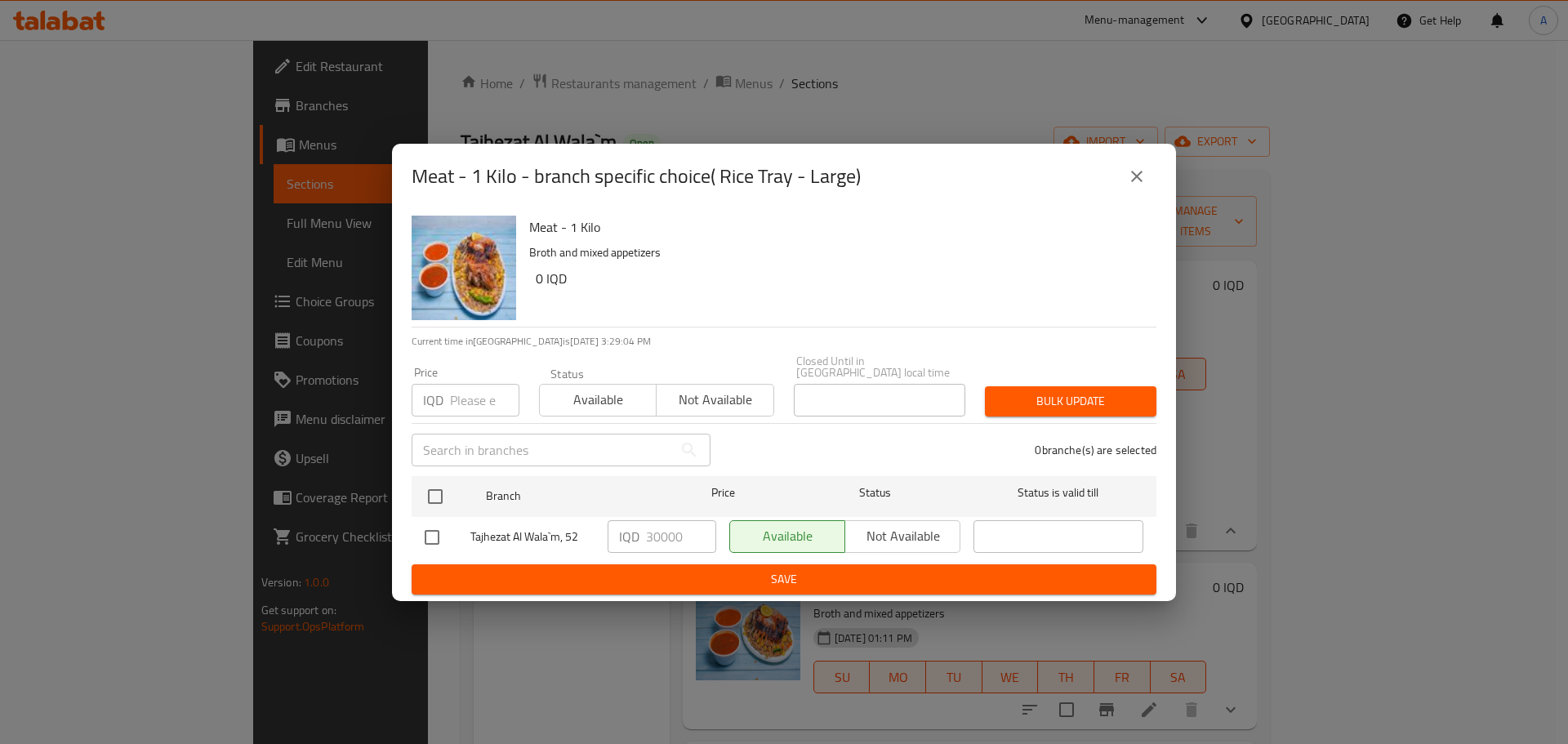
click at [1223, 398] on div "Meat - 1 Kilo - branch specific choice( Rice Tray - Large) Meat - 1 Kilo Broth …" at bounding box center [784, 372] width 1568 height 744
click at [970, 573] on span "Save" at bounding box center [784, 580] width 719 height 21
click at [1126, 179] on button "close" at bounding box center [1137, 175] width 39 height 39
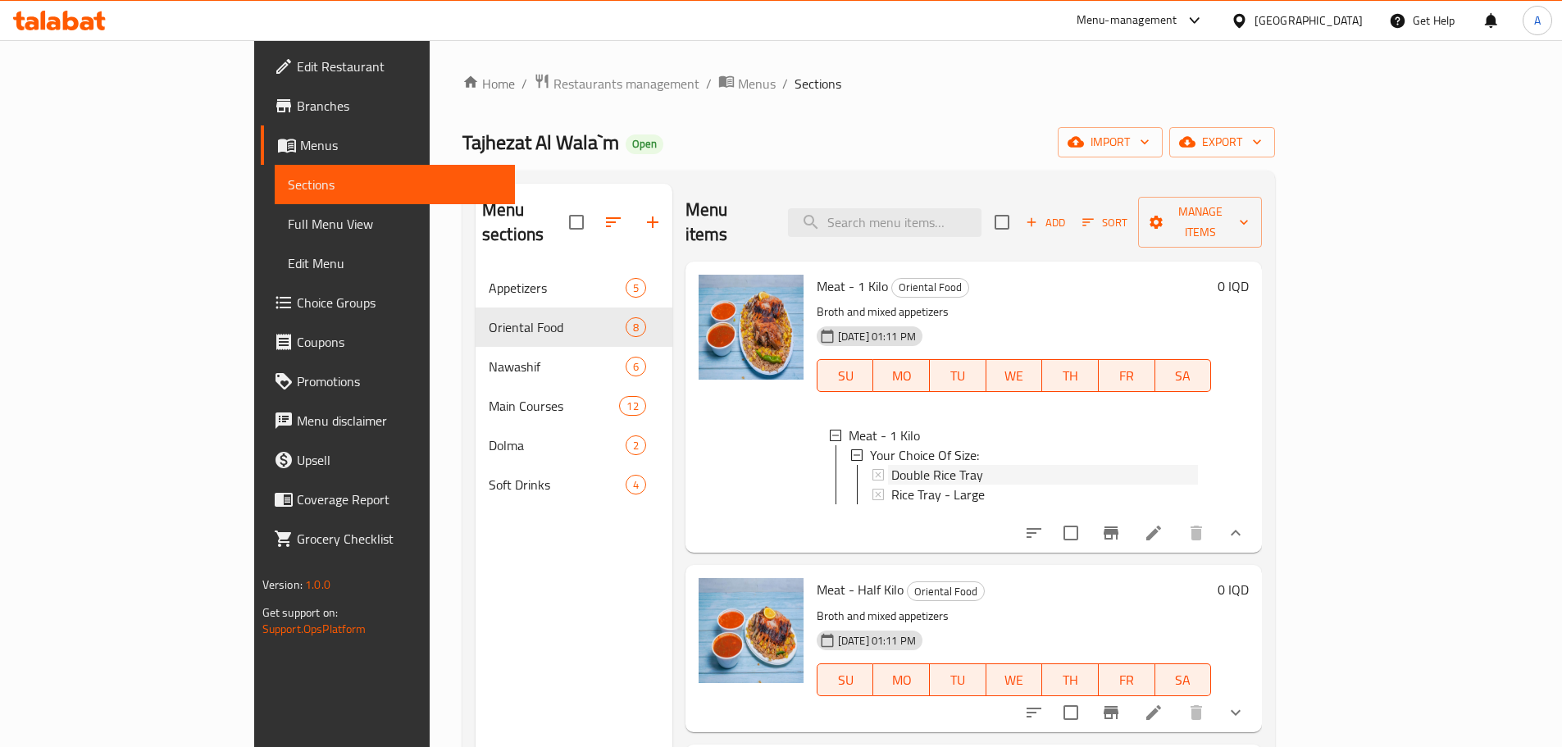
click at [891, 465] on span "Double Rice Tray" at bounding box center [937, 475] width 92 height 20
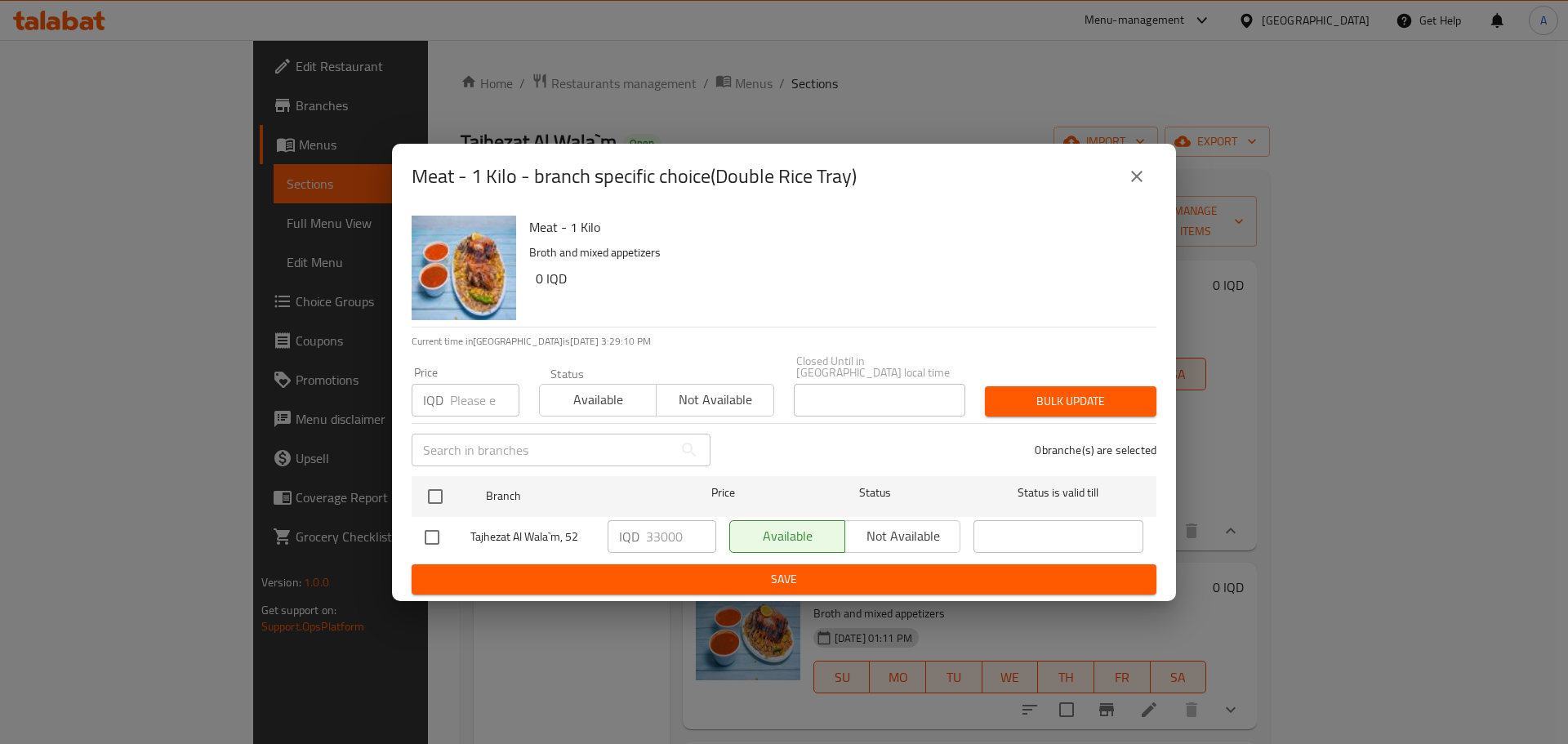
click at [418, 533] on input "checkbox" at bounding box center [432, 537] width 34 height 34
checkbox input "true"
click at [652, 536] on input "33000" at bounding box center [681, 536] width 71 height 33
type input "35000"
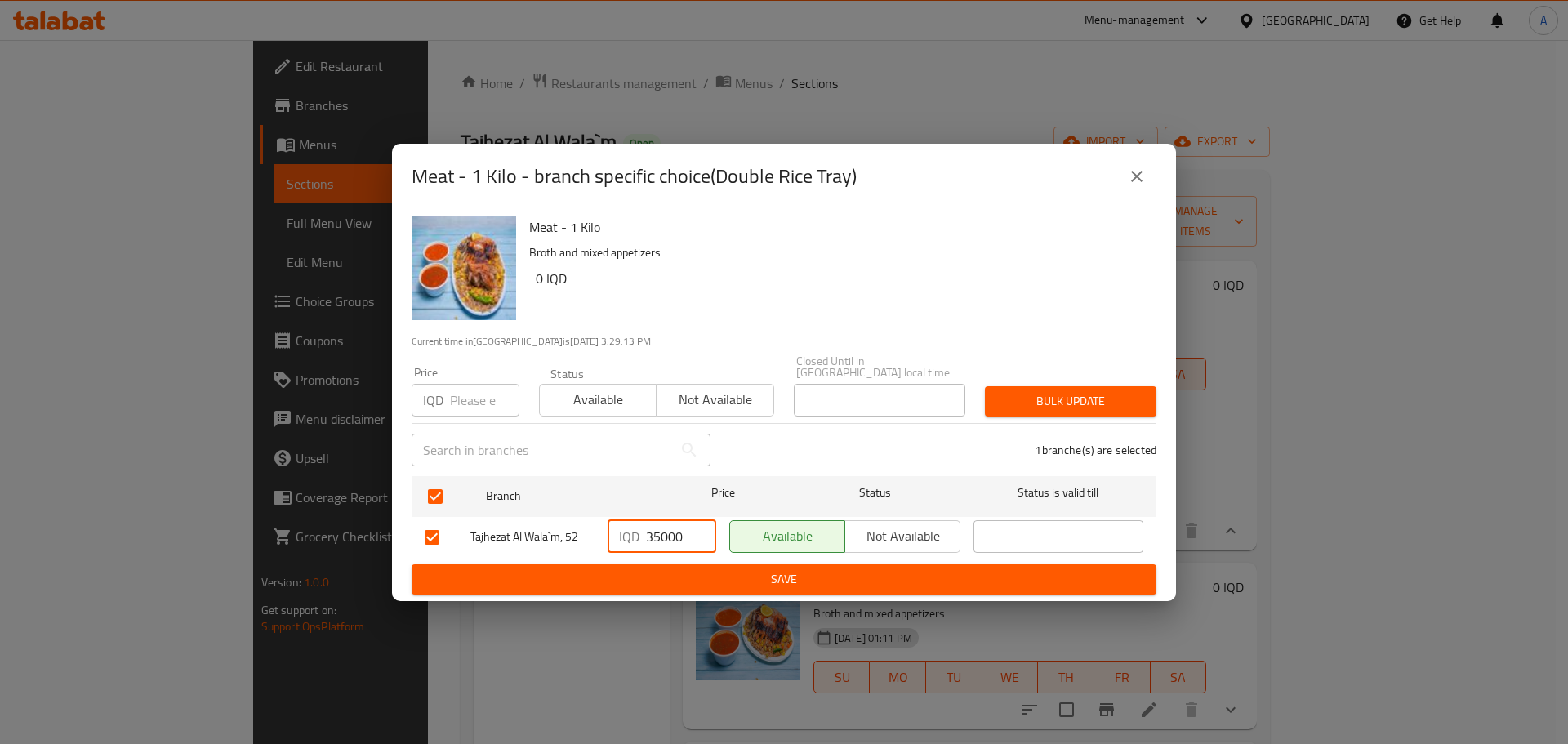
click at [695, 579] on span "Save" at bounding box center [784, 580] width 719 height 21
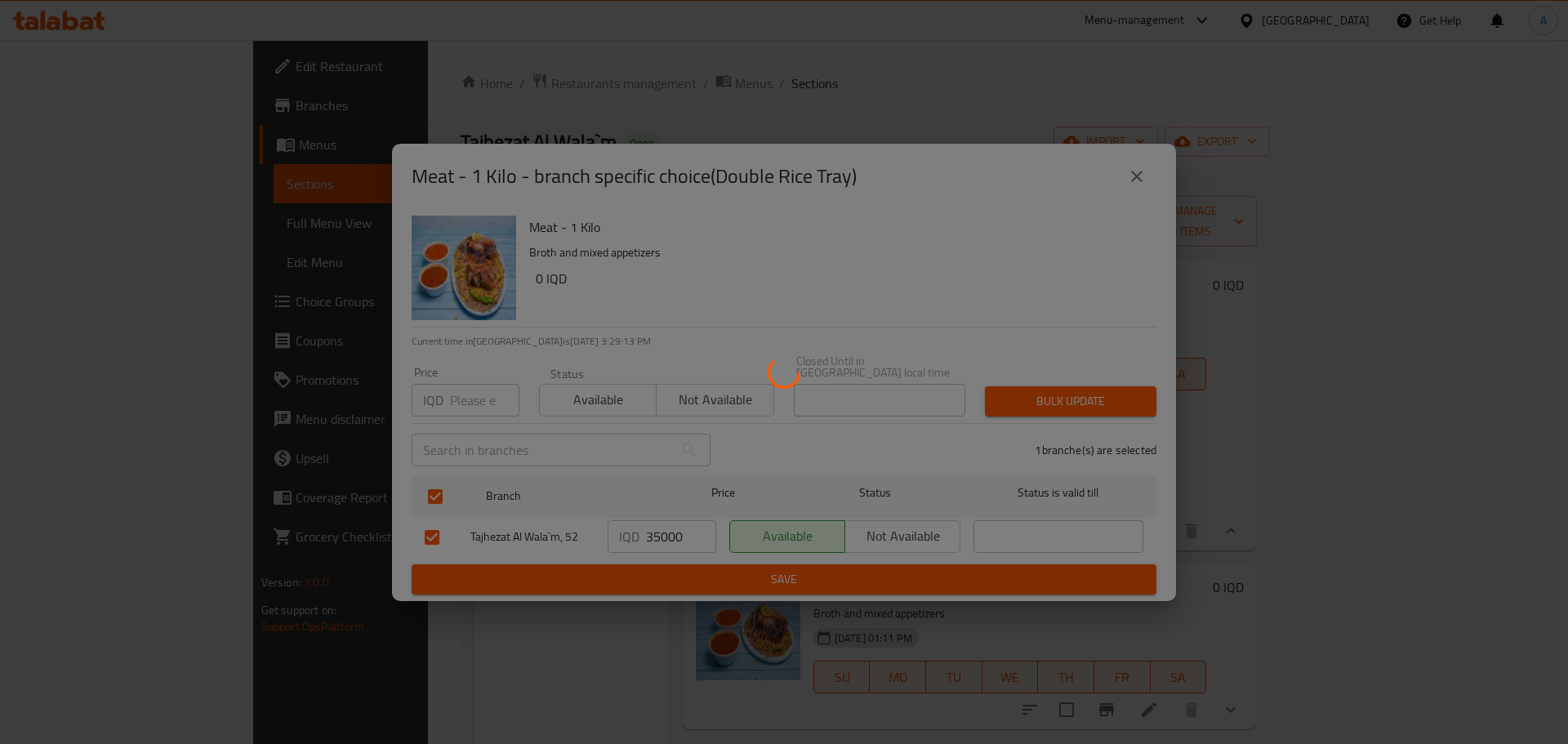
click at [695, 579] on div at bounding box center [784, 372] width 1568 height 744
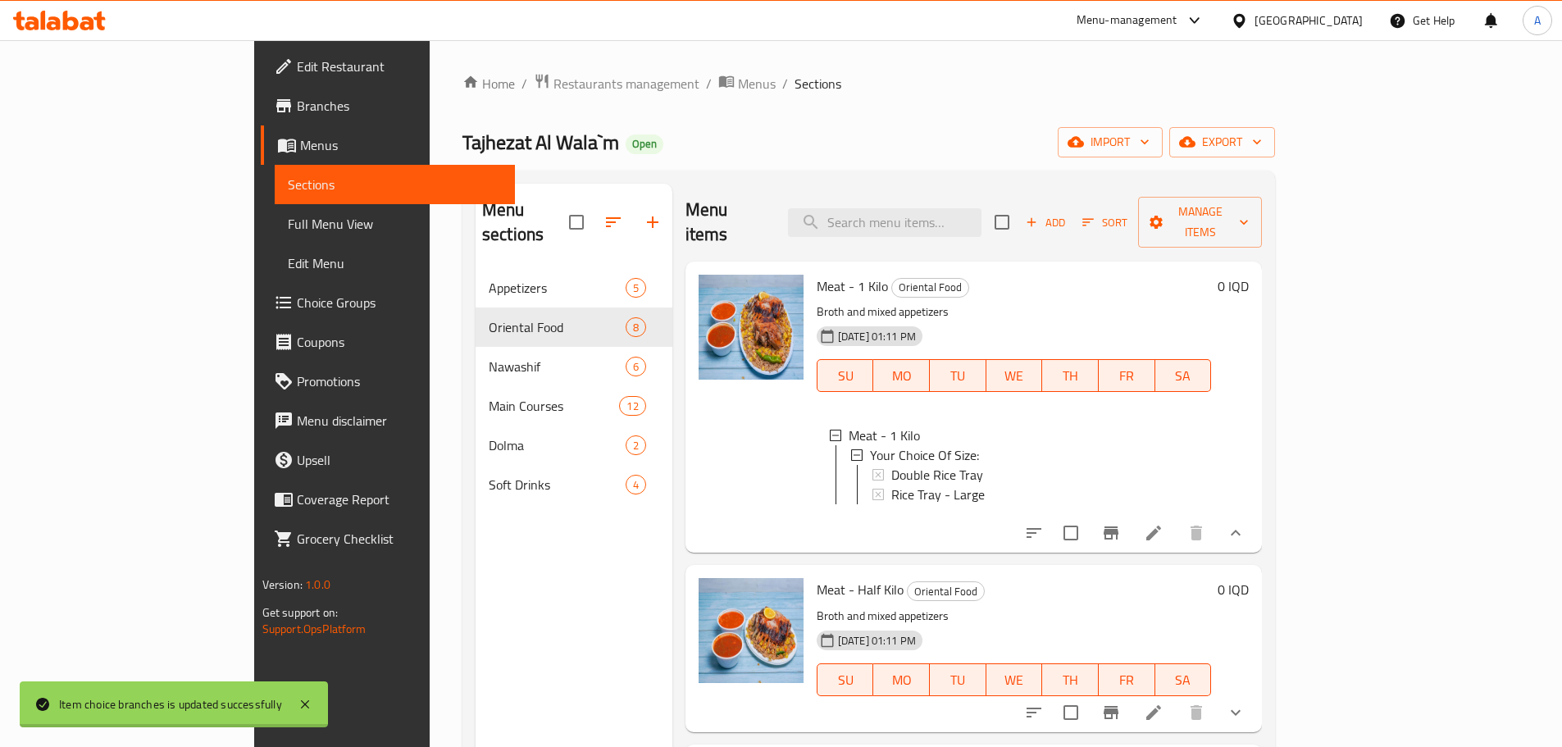
click at [699, 581] on img at bounding box center [751, 630] width 105 height 105
click at [1161, 526] on icon at bounding box center [1153, 533] width 15 height 15
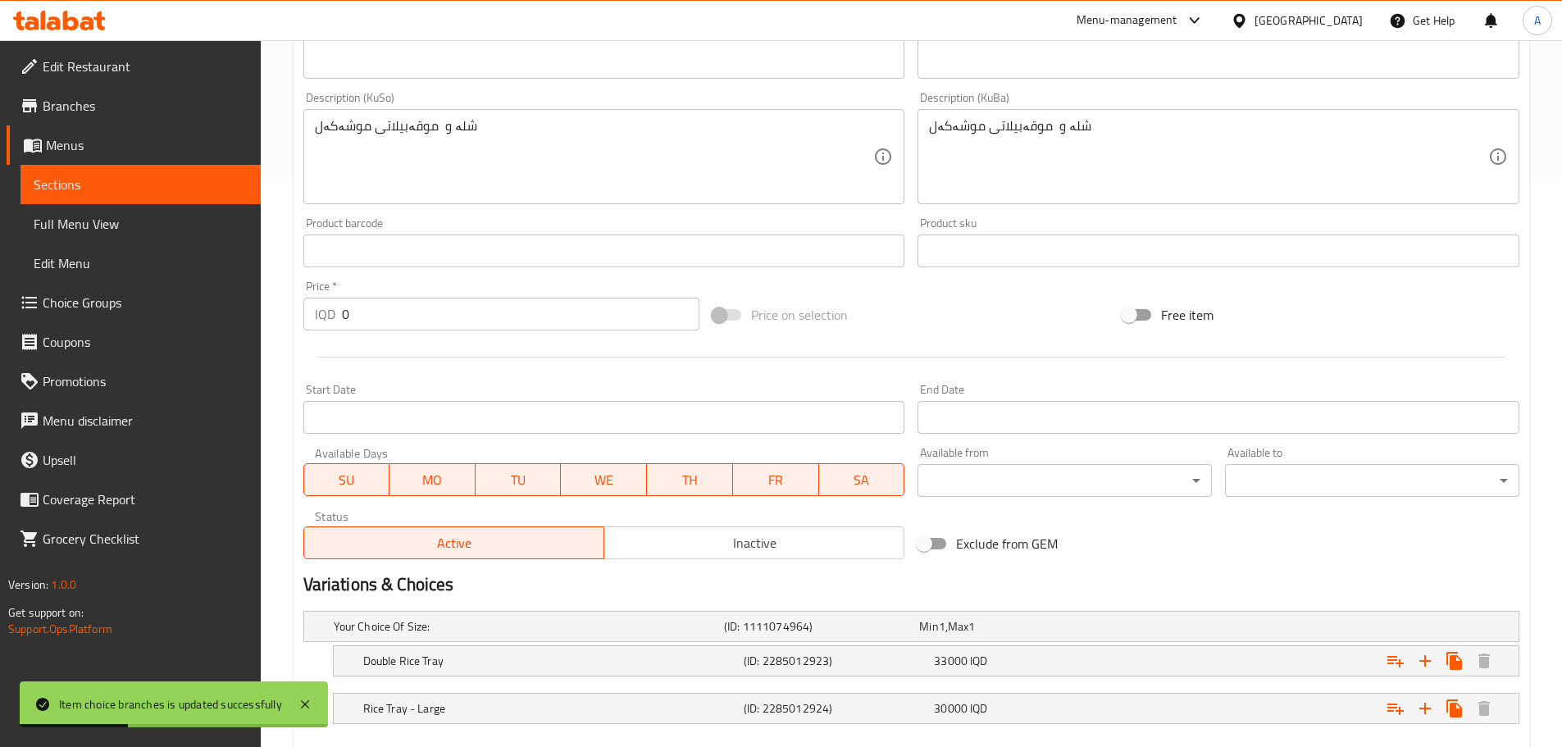
scroll to position [661, 0]
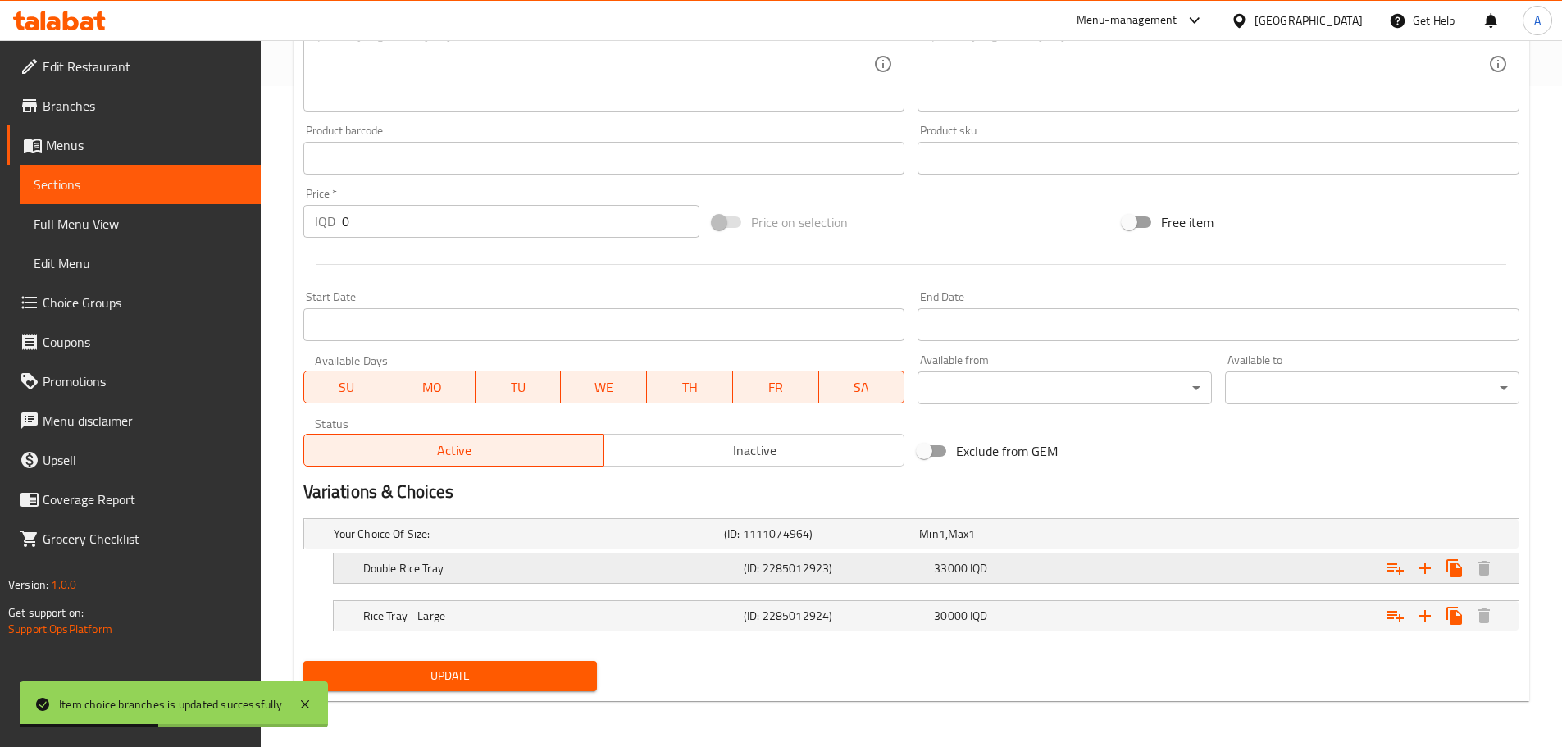
click at [759, 581] on div "Double Rice Tray (ID: 2285012923) 33000 IQD" at bounding box center [931, 568] width 1142 height 36
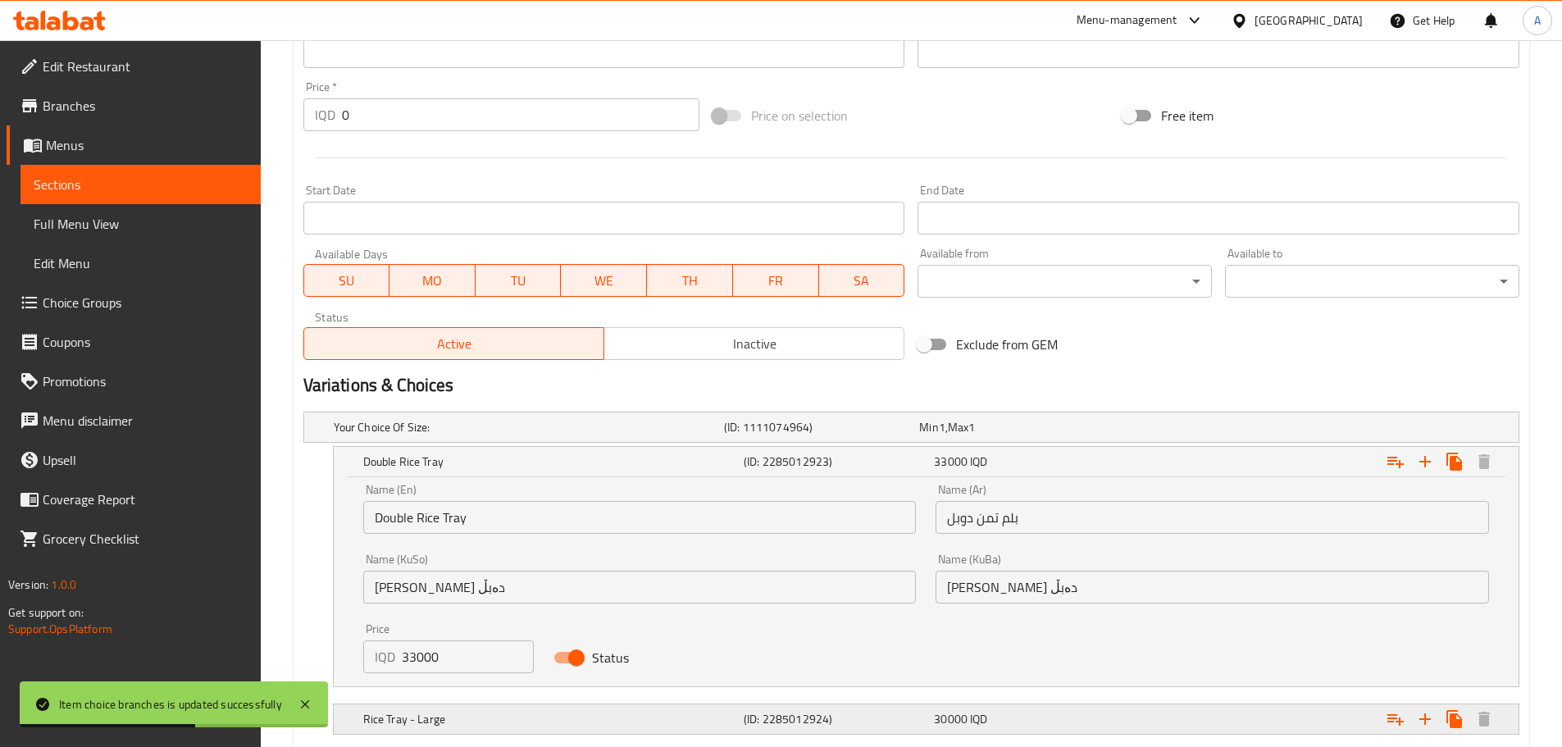
scroll to position [871, 0]
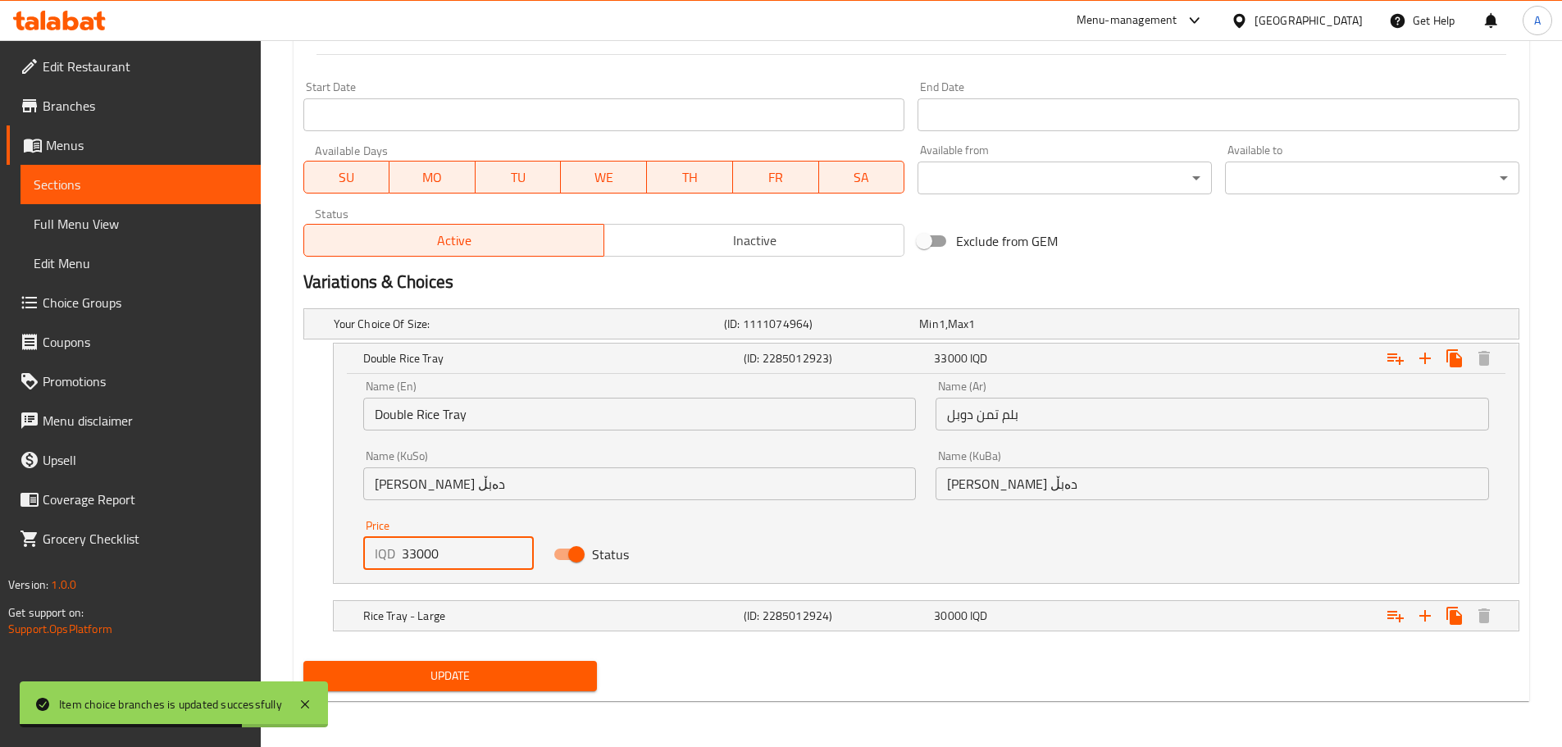
click at [408, 558] on input "33000" at bounding box center [468, 553] width 133 height 33
type input "35000"
click at [464, 670] on span "Update" at bounding box center [451, 676] width 268 height 21
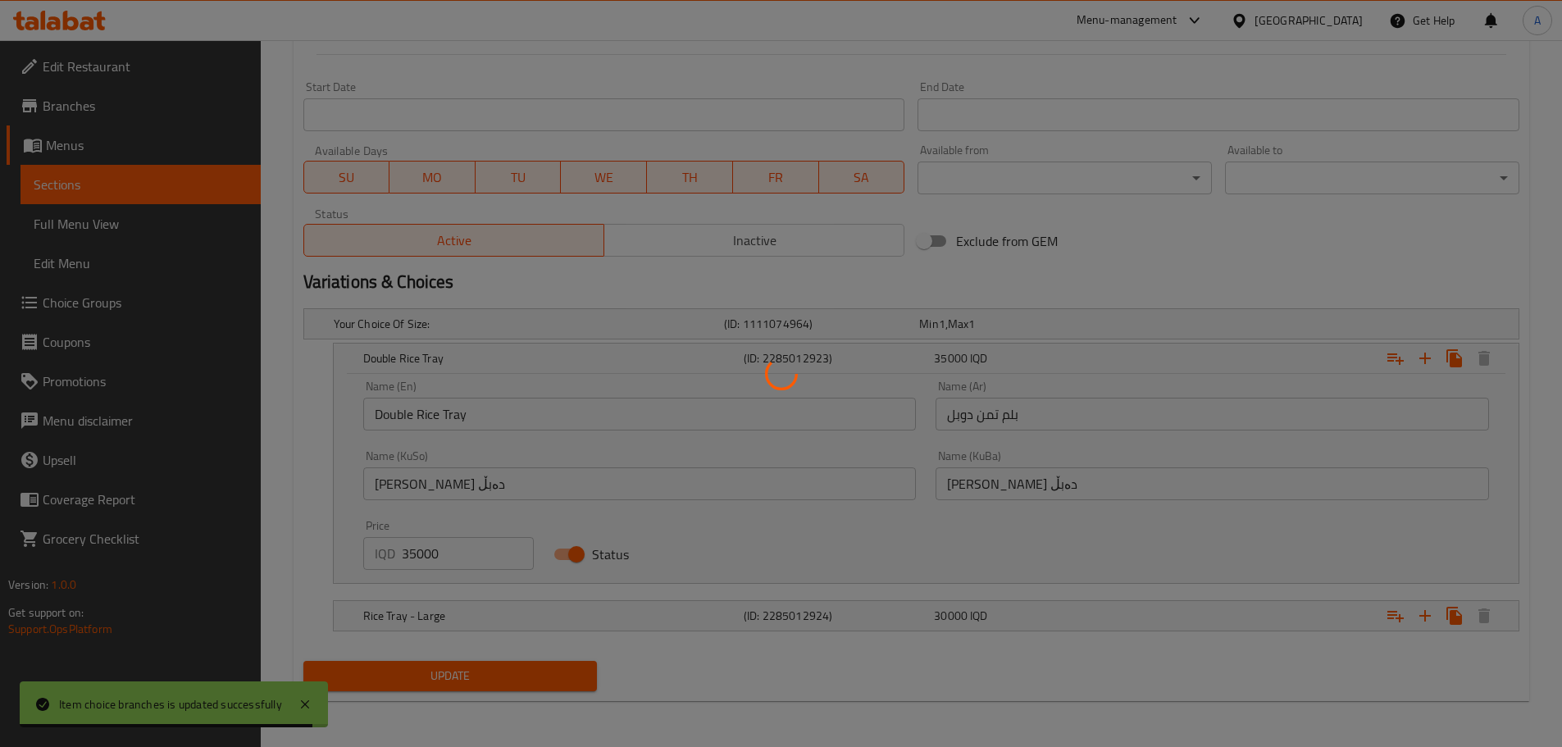
click at [305, 703] on div at bounding box center [781, 373] width 1562 height 747
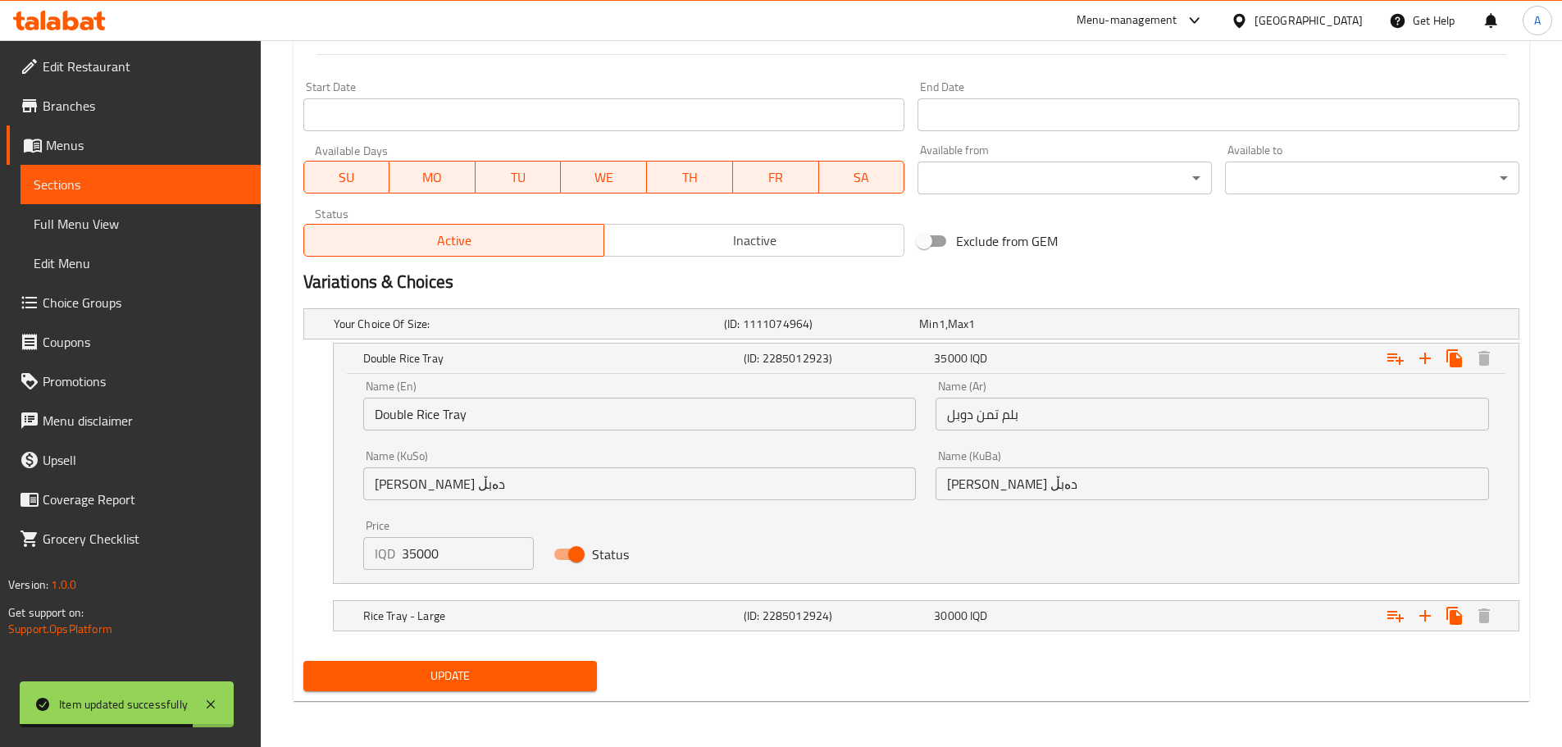
click at [474, 689] on button "Update" at bounding box center [450, 676] width 294 height 30
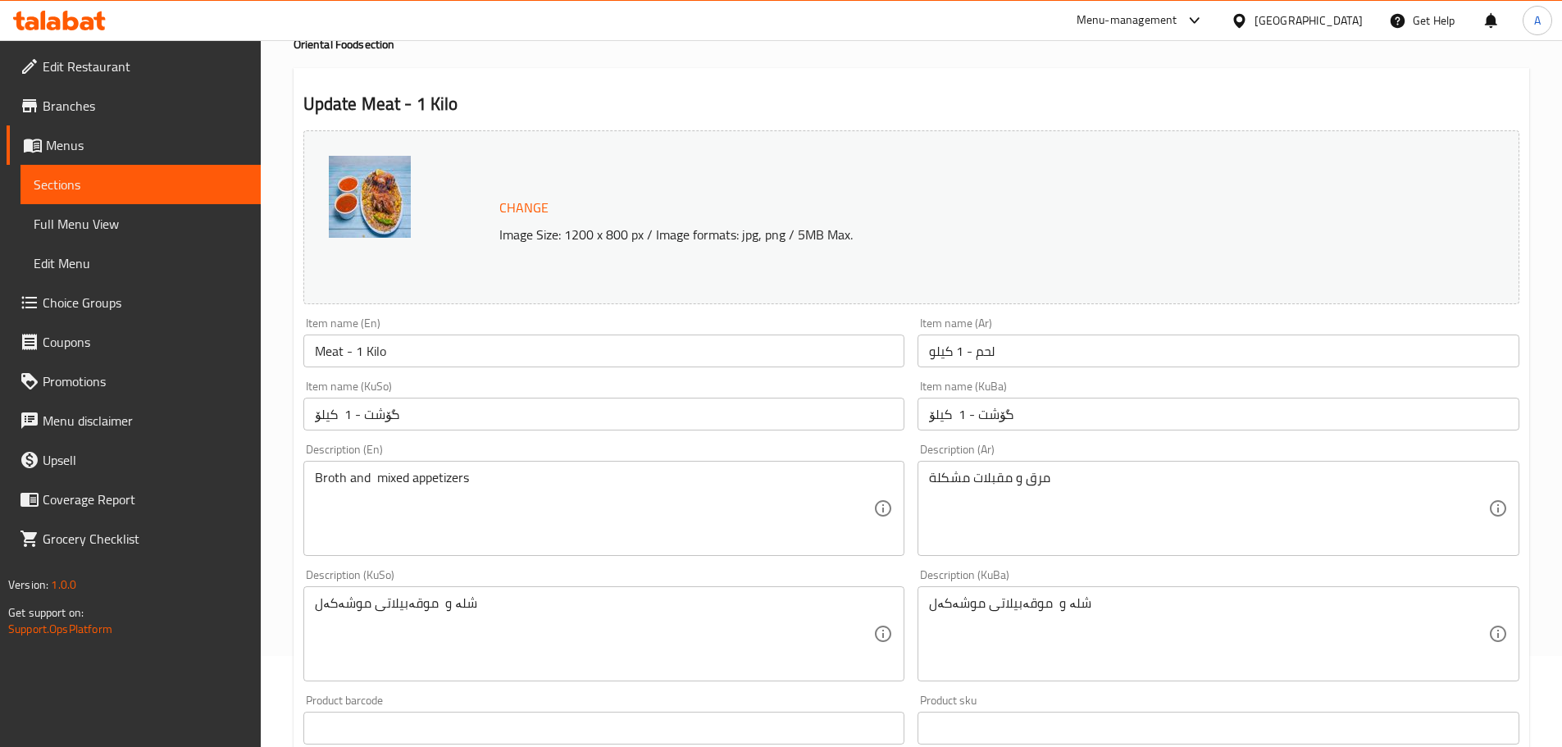
scroll to position [0, 0]
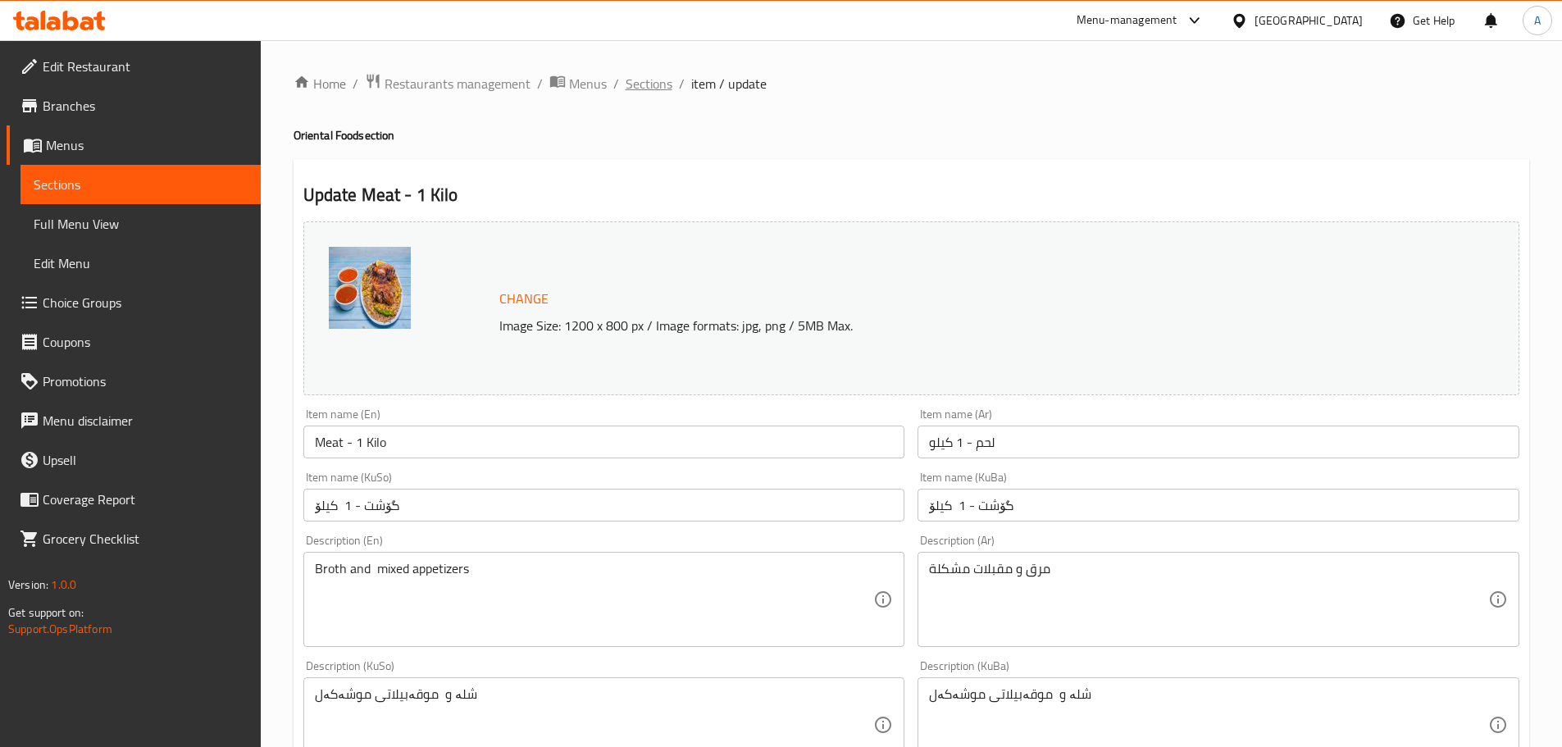
click at [649, 84] on span "Sections" at bounding box center [649, 84] width 47 height 20
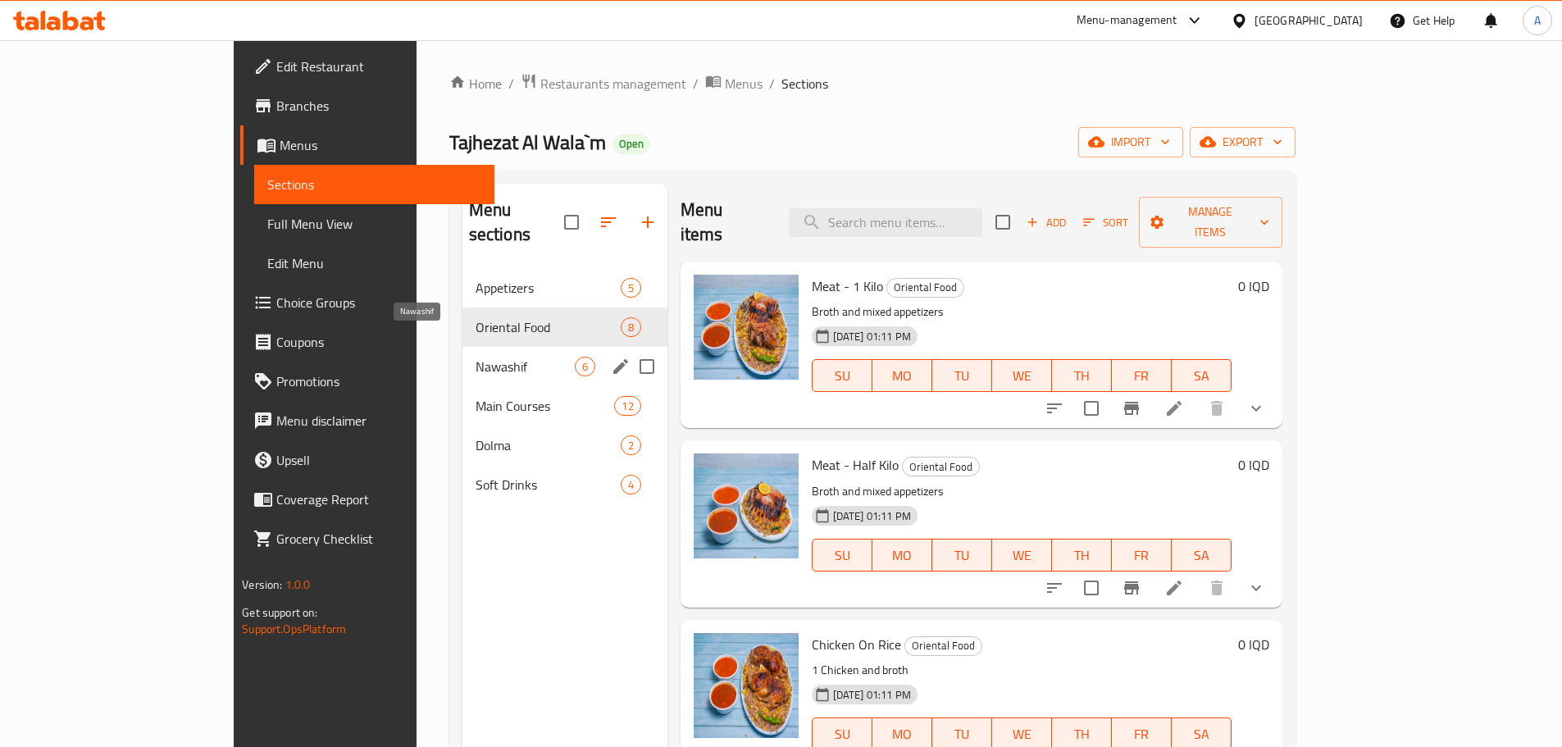
click at [476, 357] on span "Nawashif" at bounding box center [525, 367] width 99 height 20
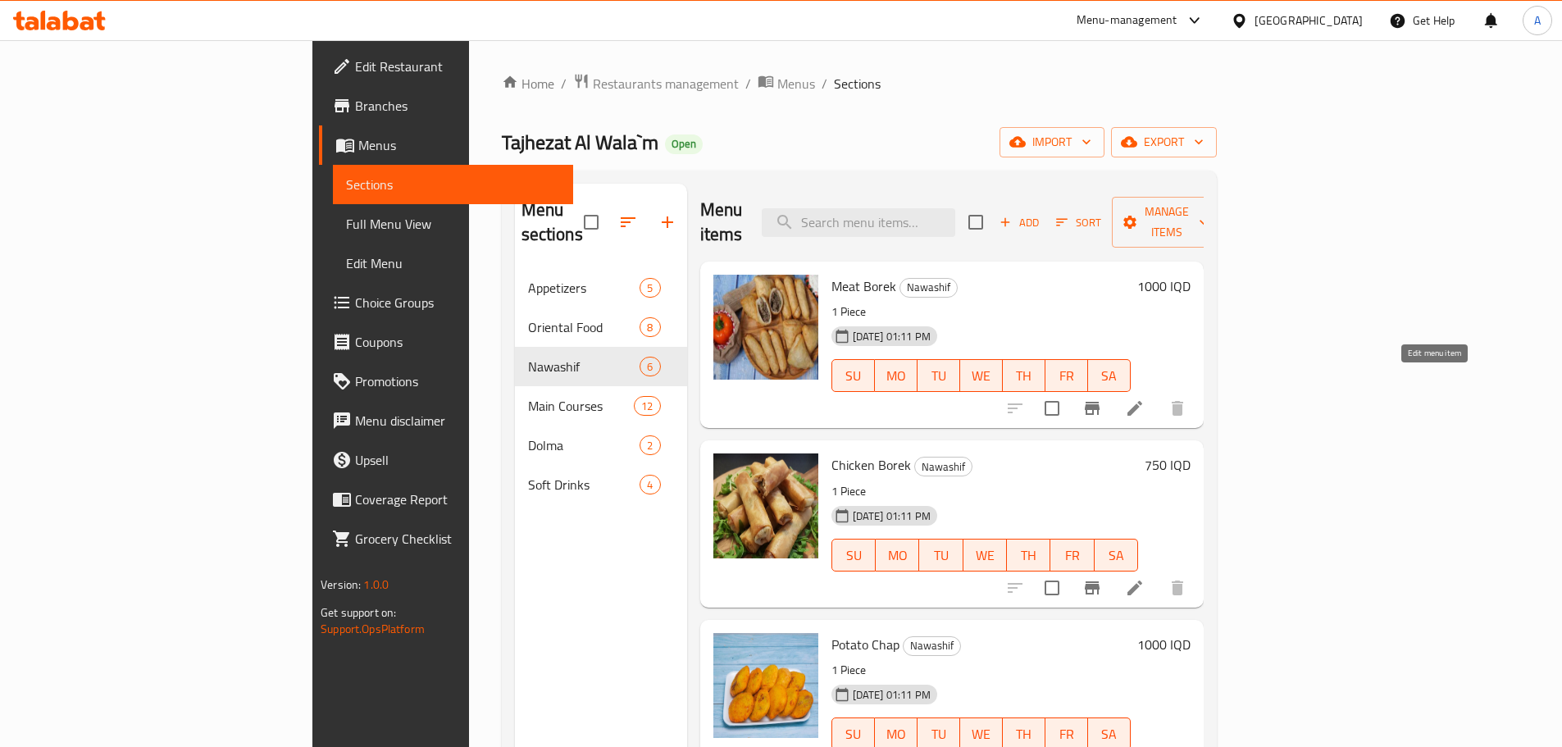
click at [1142, 401] on icon at bounding box center [1135, 408] width 15 height 15
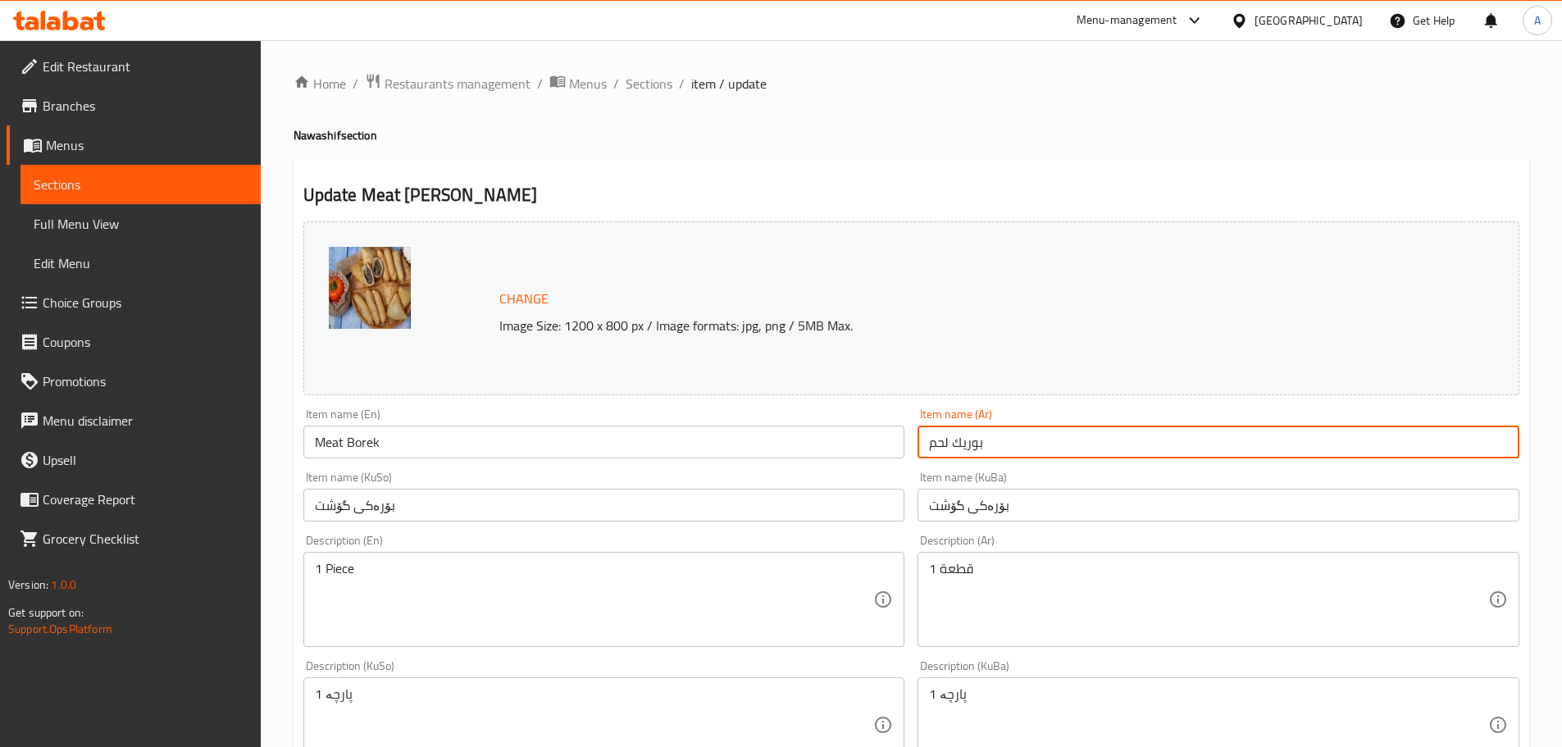
click at [964, 452] on input "بوريك لحم" at bounding box center [1219, 442] width 602 height 33
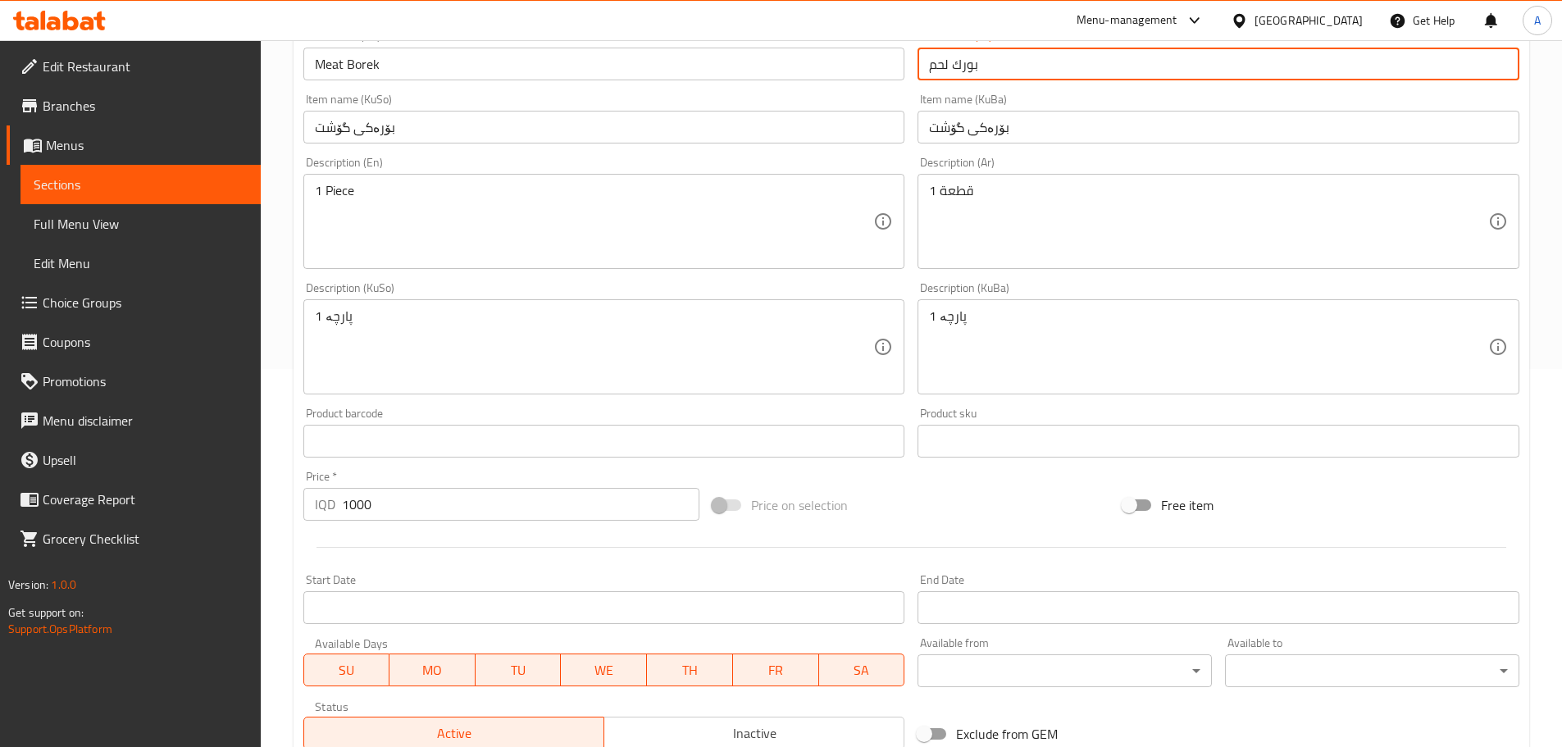
scroll to position [624, 0]
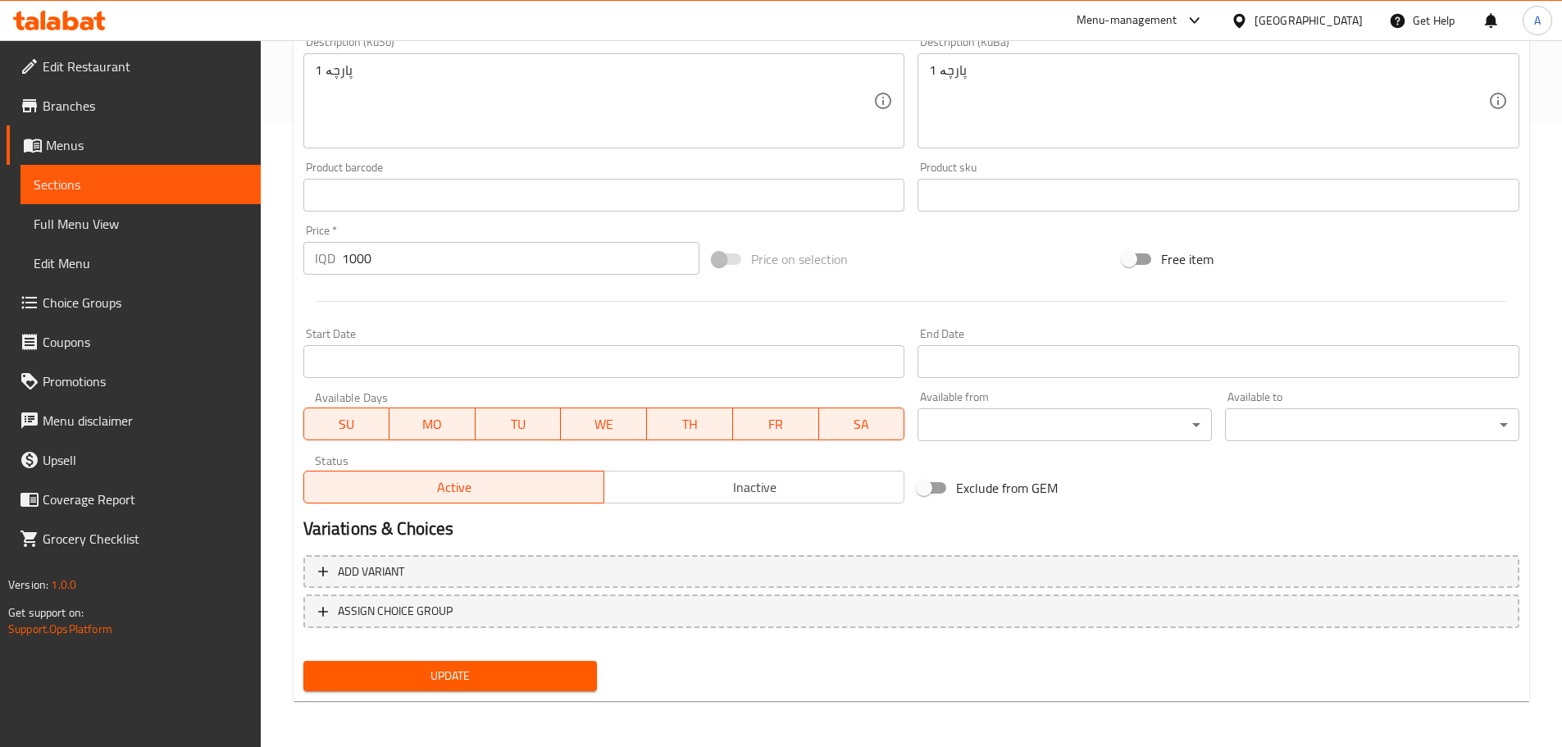
type input "بورك لحم"
click at [458, 675] on span "Update" at bounding box center [451, 676] width 268 height 21
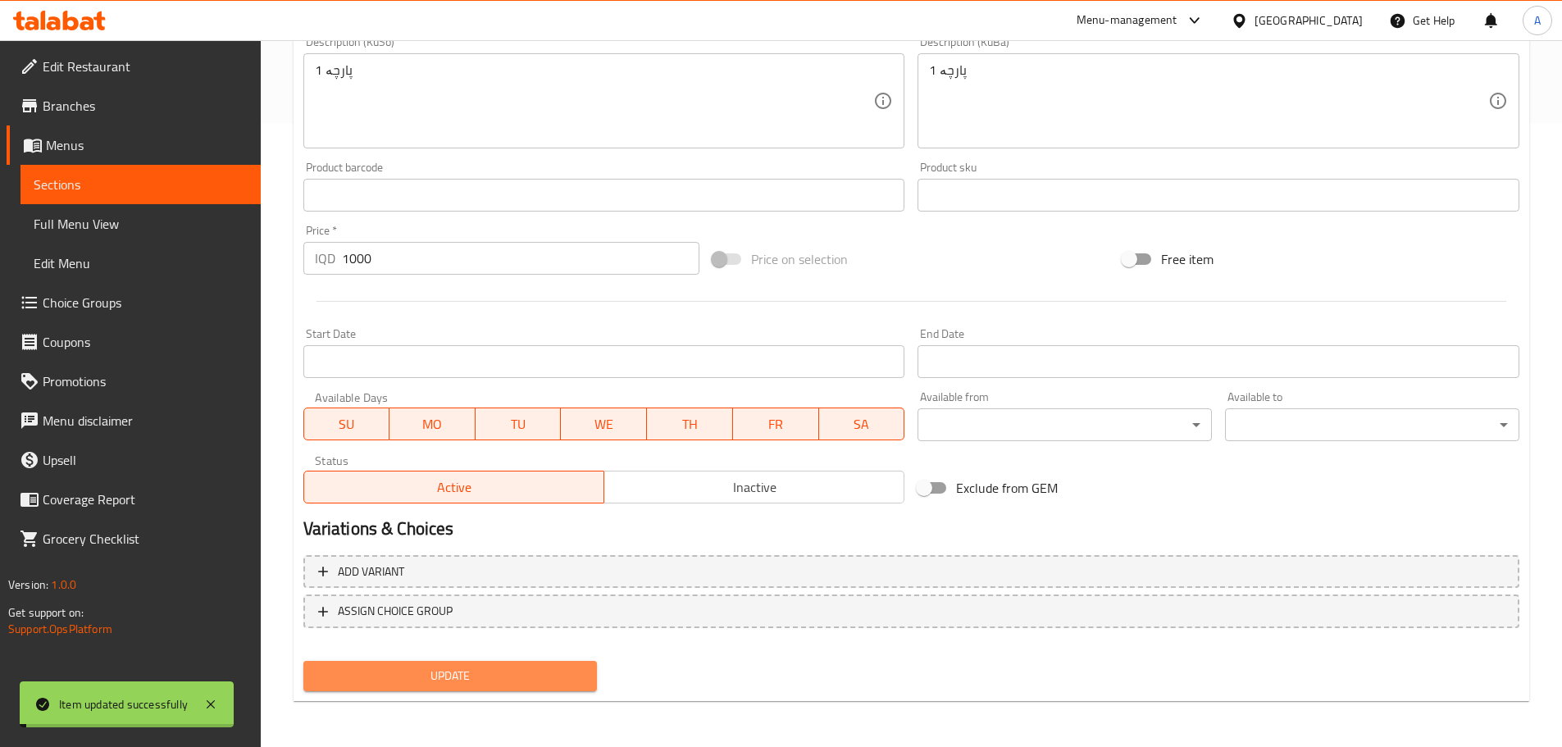
click at [458, 675] on span "Update" at bounding box center [451, 676] width 268 height 21
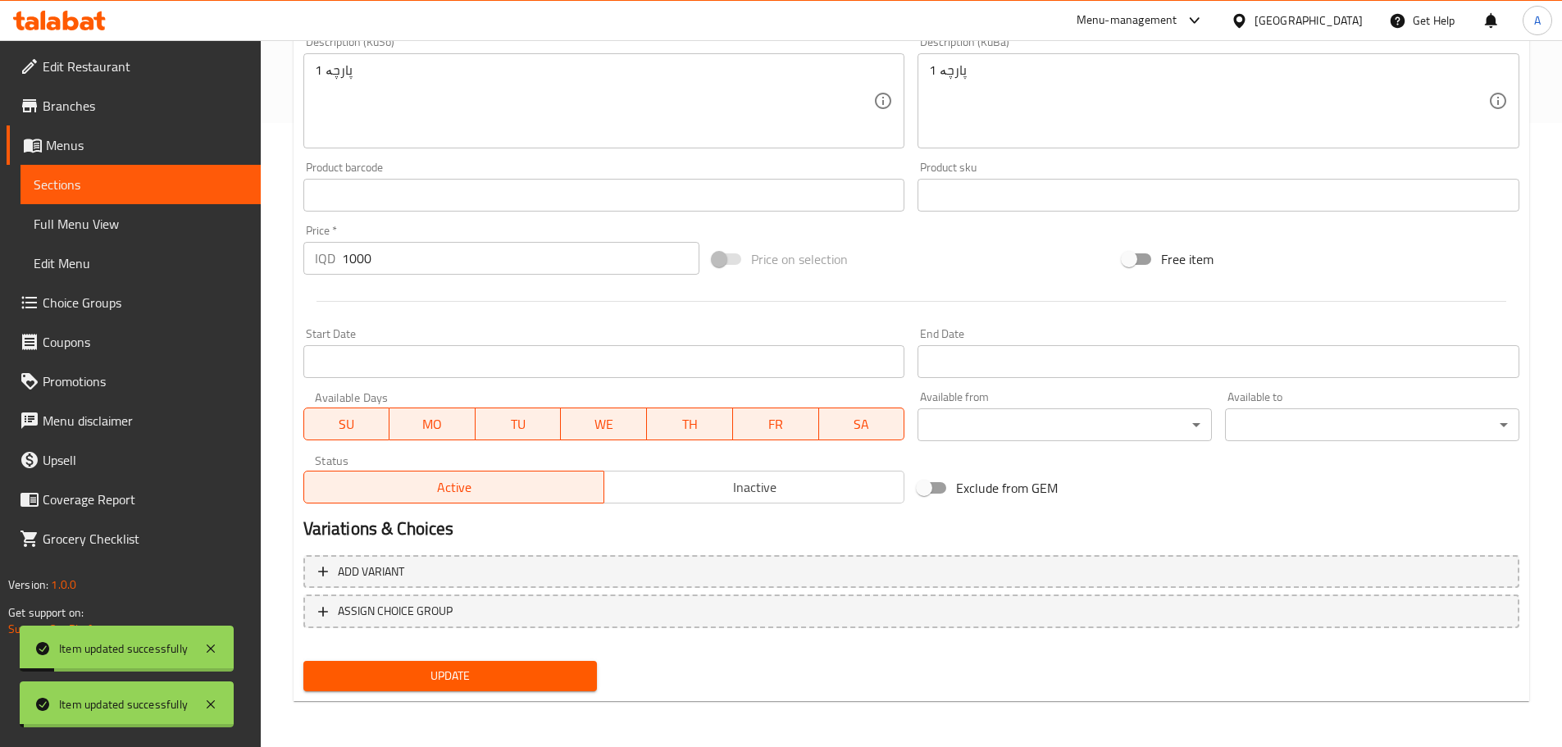
click at [458, 675] on span "Update" at bounding box center [451, 676] width 268 height 21
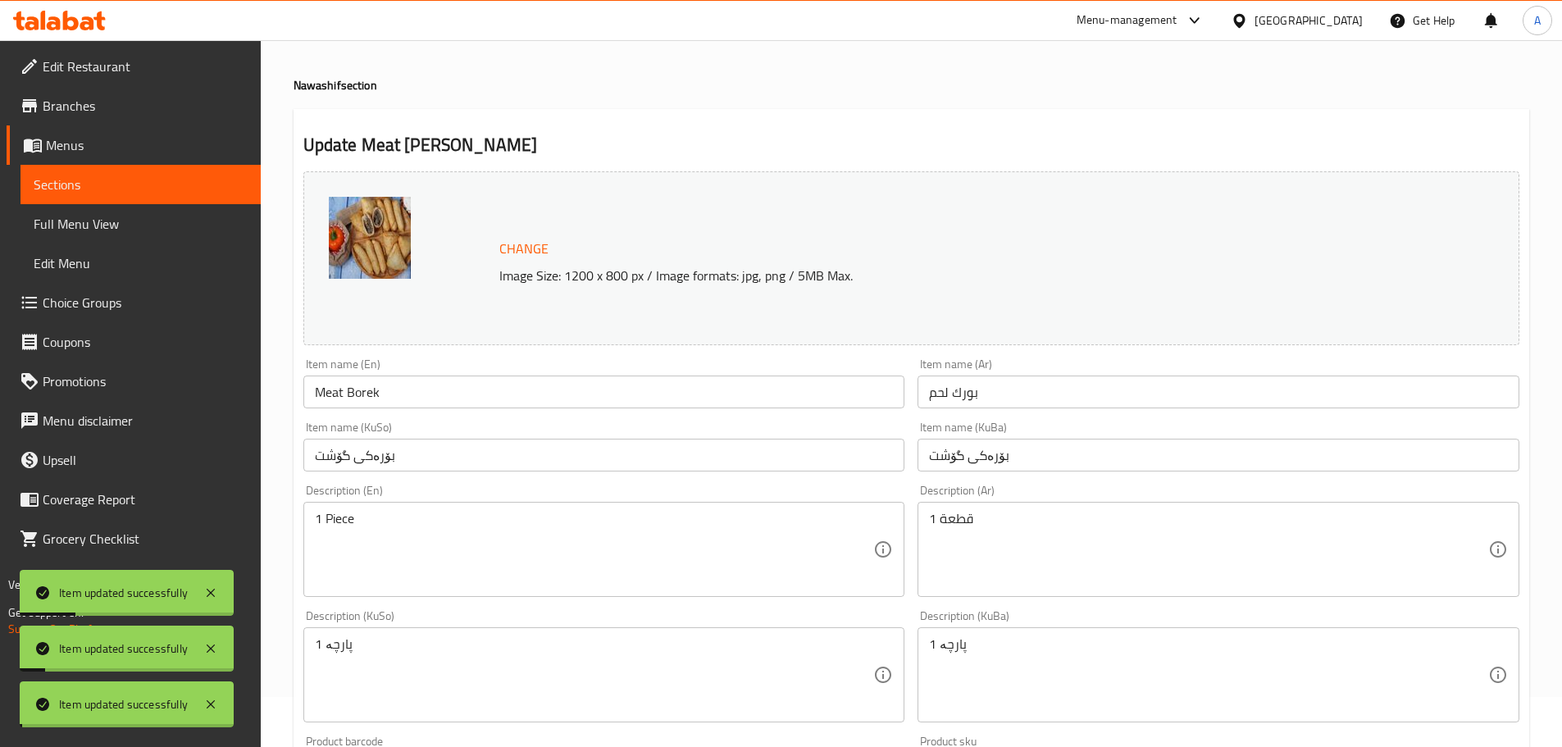
scroll to position [0, 0]
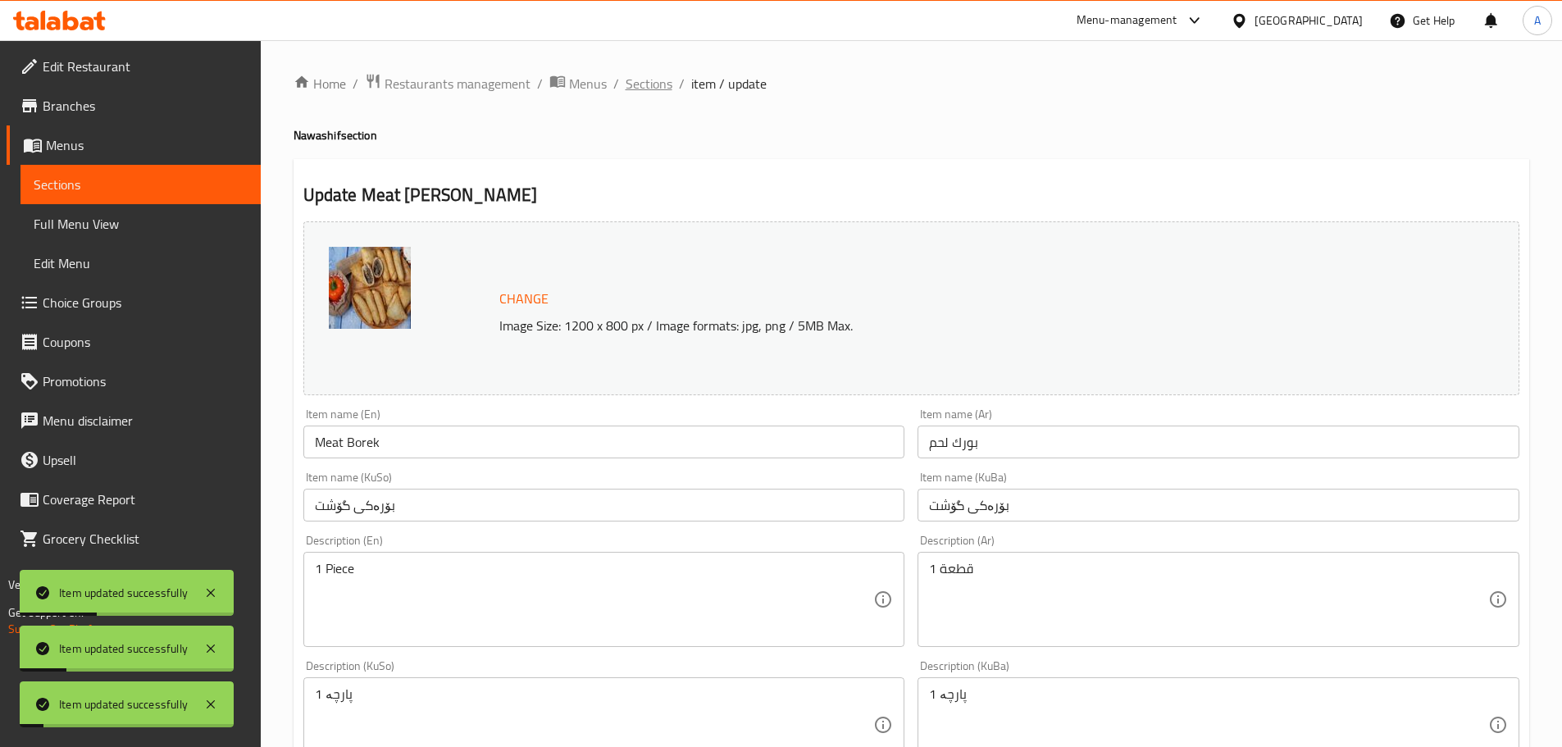
click at [645, 84] on span "Sections" at bounding box center [649, 84] width 47 height 20
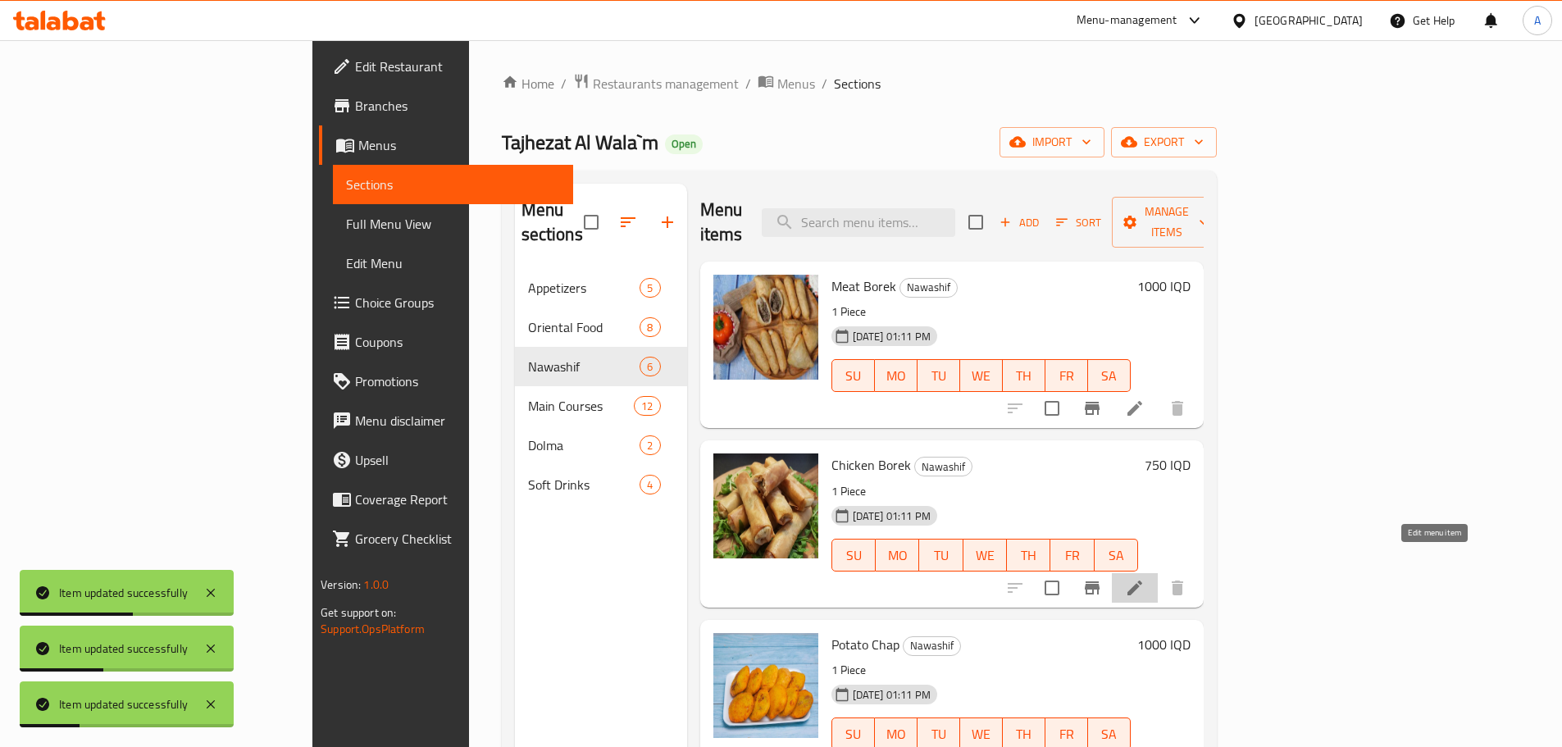
click at [1142, 581] on icon at bounding box center [1135, 588] width 15 height 15
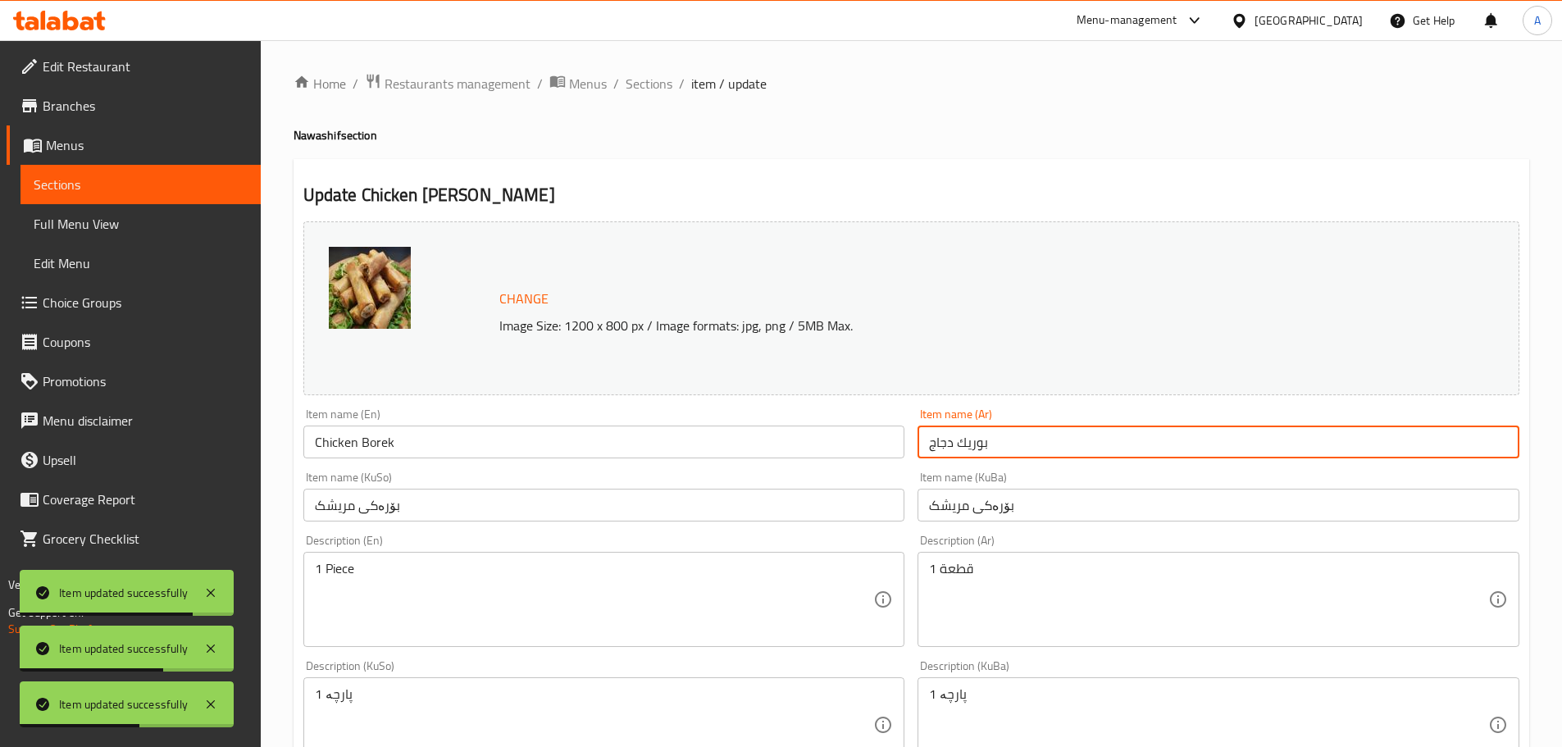
drag, startPoint x: 962, startPoint y: 452, endPoint x: 970, endPoint y: 455, distance: 8.8
click at [970, 455] on input "بوريك دجاج" at bounding box center [1219, 442] width 602 height 33
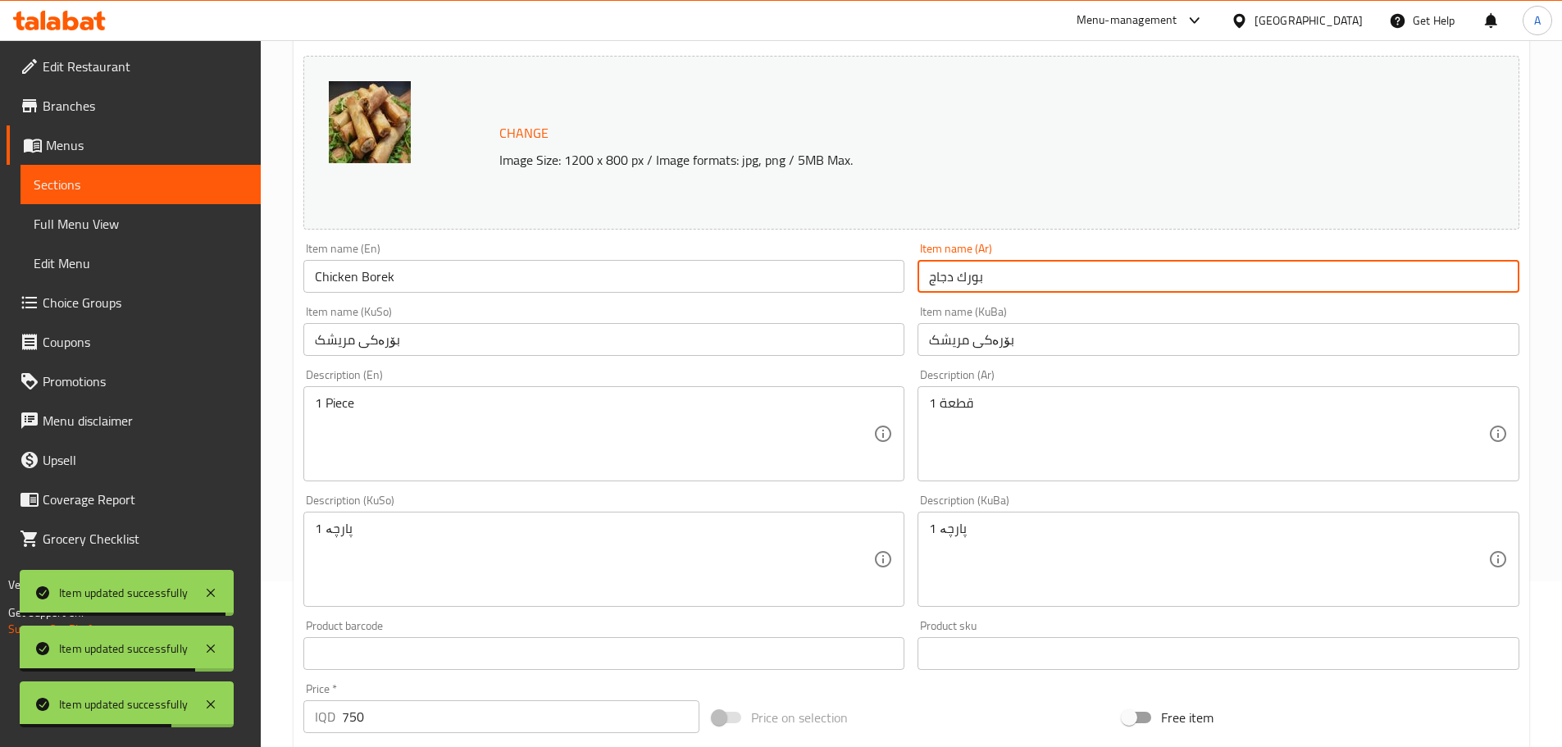
scroll to position [624, 0]
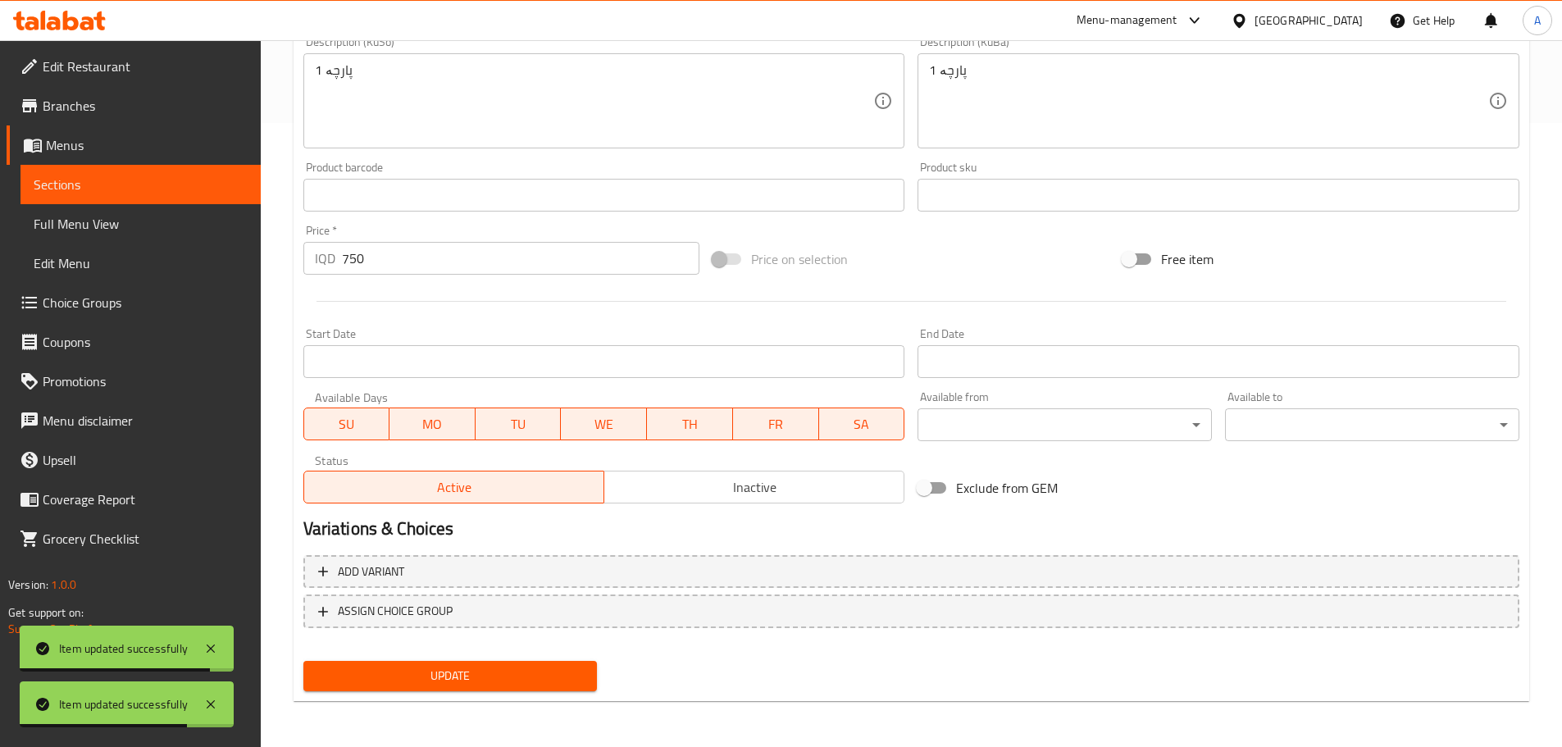
type input "بورك دجاج"
click at [486, 672] on span "Update" at bounding box center [451, 676] width 268 height 21
click at [485, 677] on span "Update" at bounding box center [451, 676] width 268 height 21
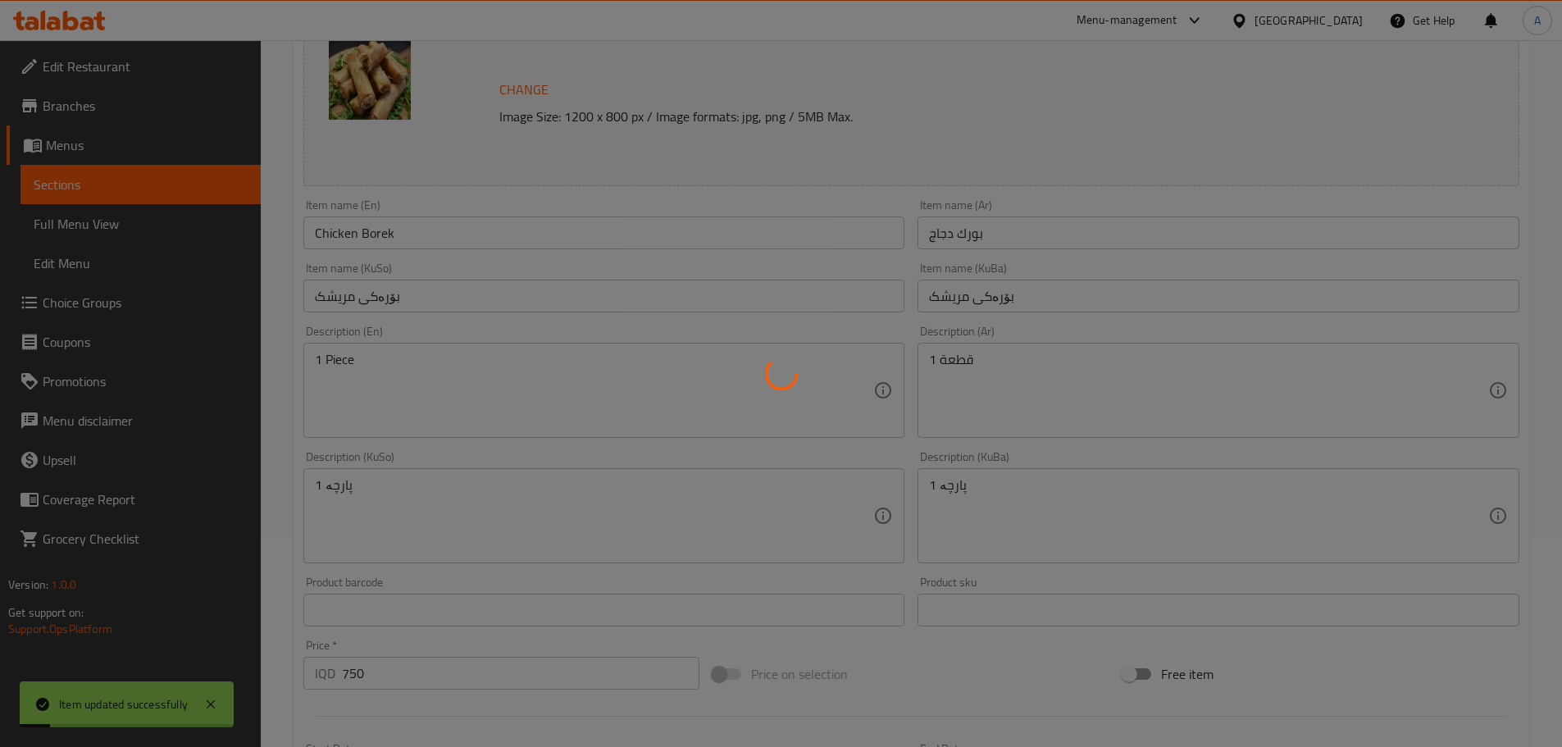
scroll to position [0, 0]
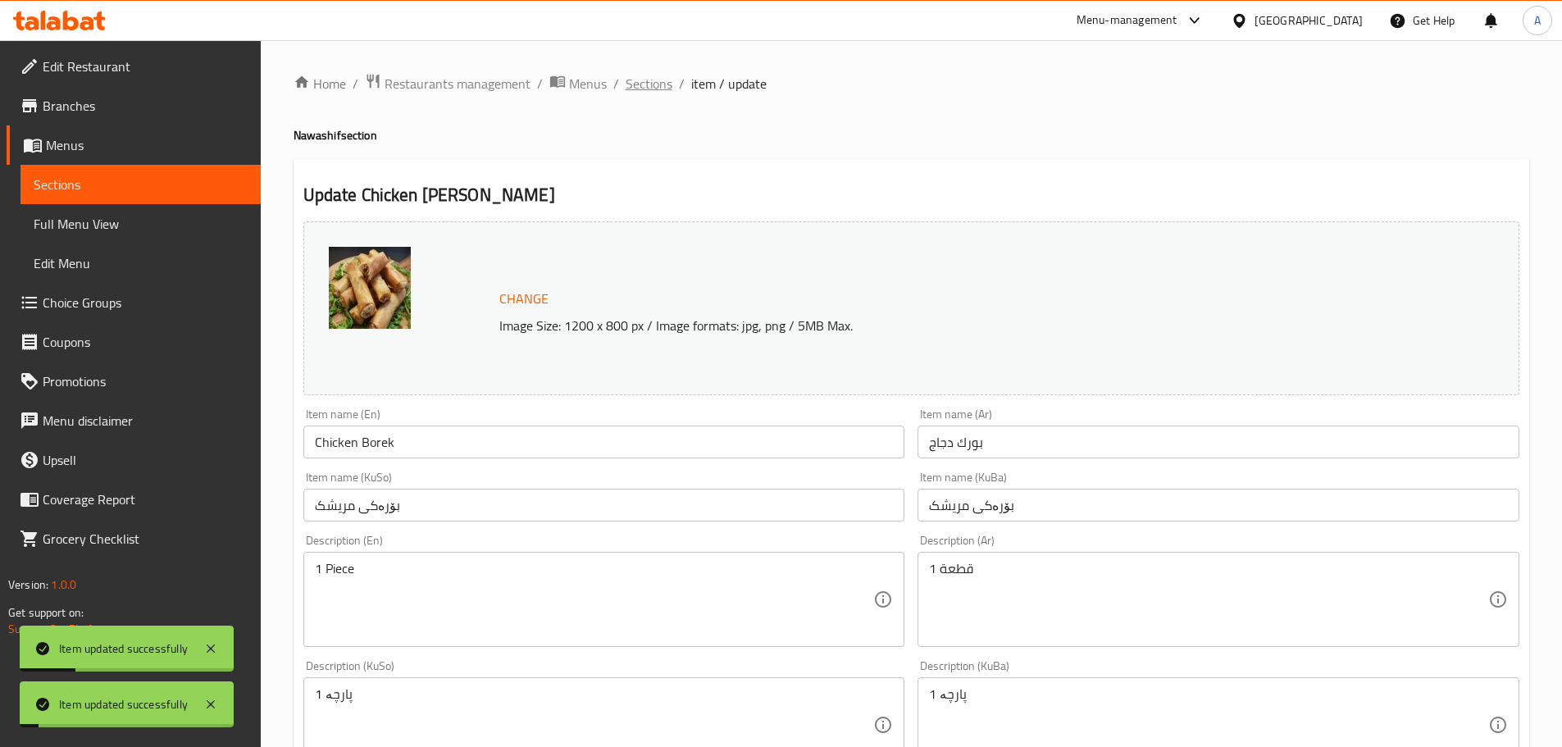
click at [639, 87] on span "Sections" at bounding box center [649, 84] width 47 height 20
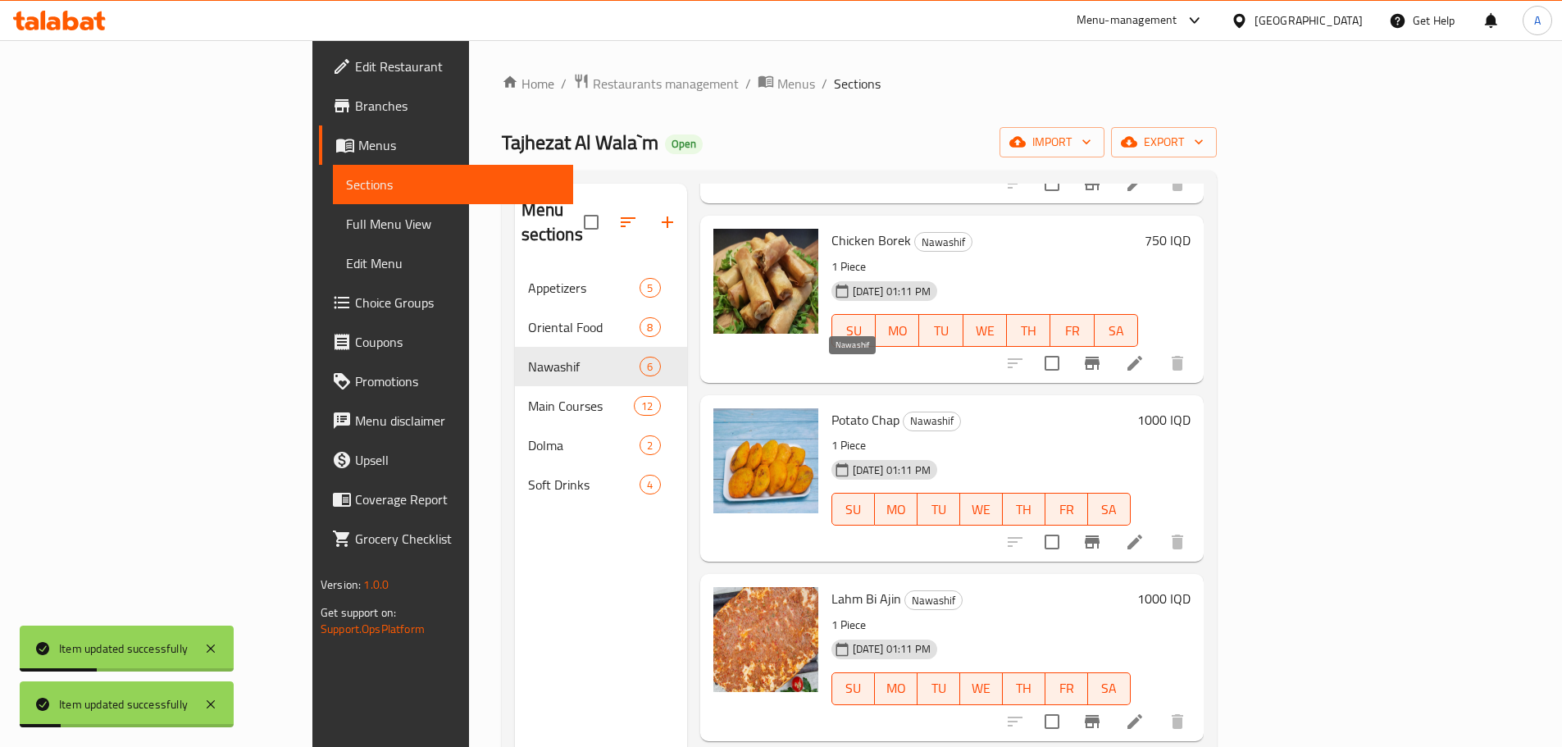
scroll to position [246, 0]
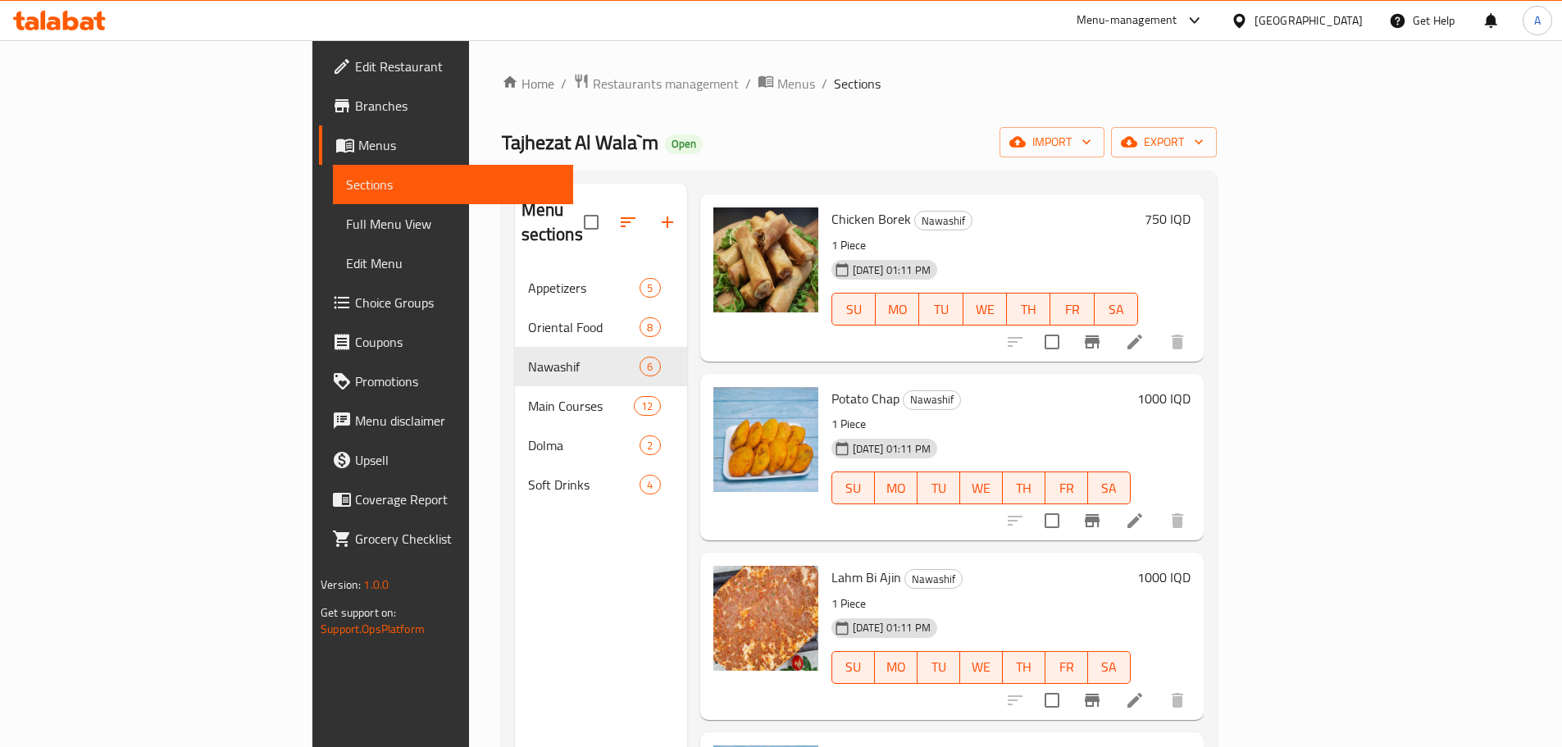
click at [39, 25] on icon at bounding box center [59, 21] width 93 height 20
